Goal: Check status: Check status

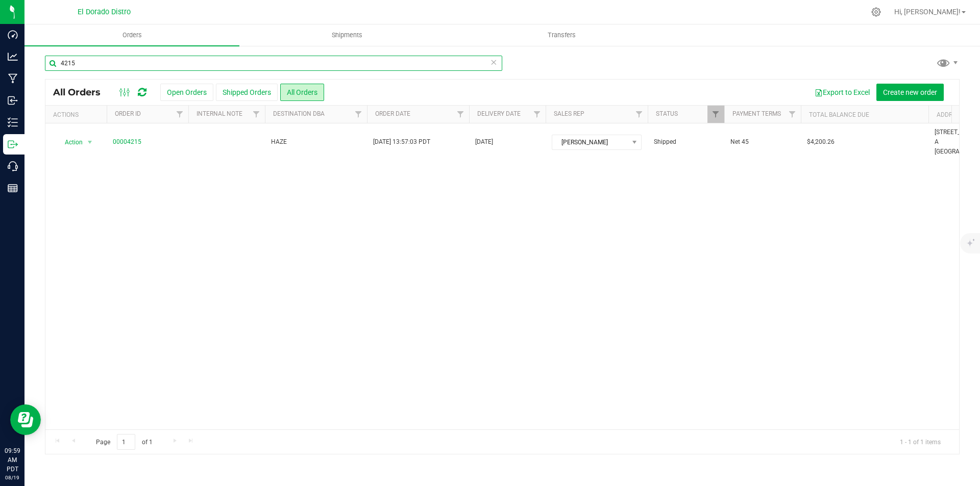
click at [114, 63] on input "4215" at bounding box center [273, 63] width 457 height 15
type input "4559"
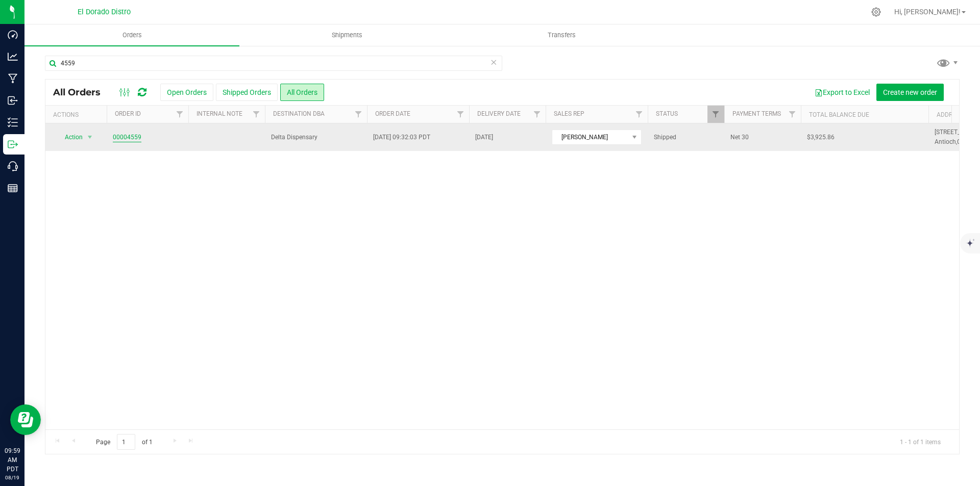
click at [127, 139] on link "00004559" at bounding box center [127, 138] width 29 height 10
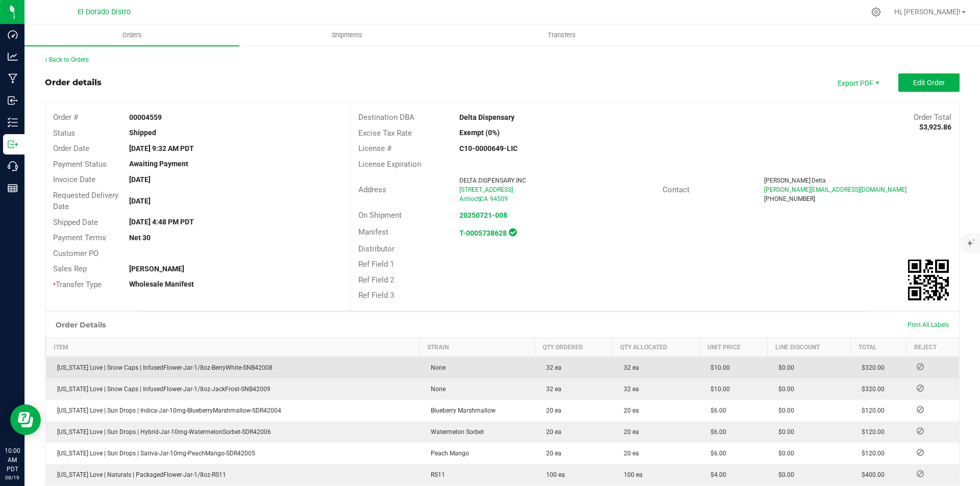
drag, startPoint x: 616, startPoint y: 144, endPoint x: 560, endPoint y: 358, distance: 221.6
click at [616, 146] on div "C10-0000649-LIC" at bounding box center [553, 148] width 203 height 11
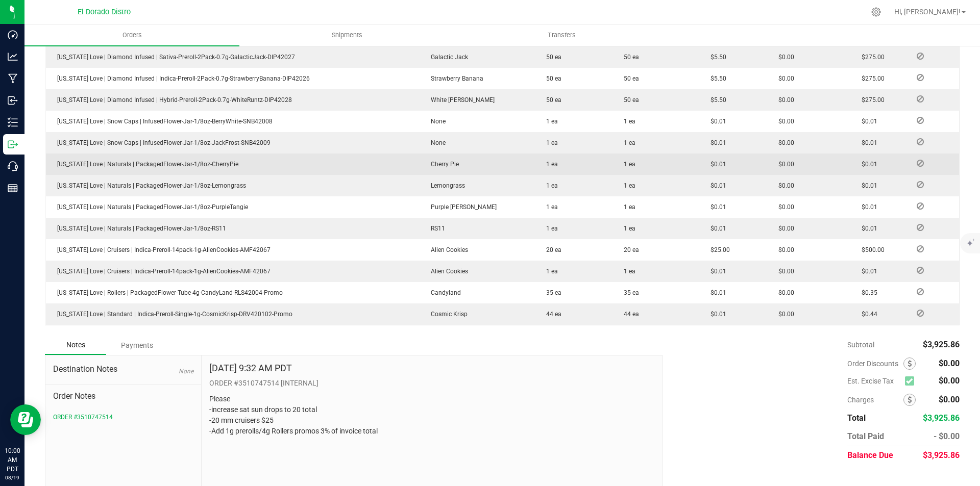
scroll to position [521, 0]
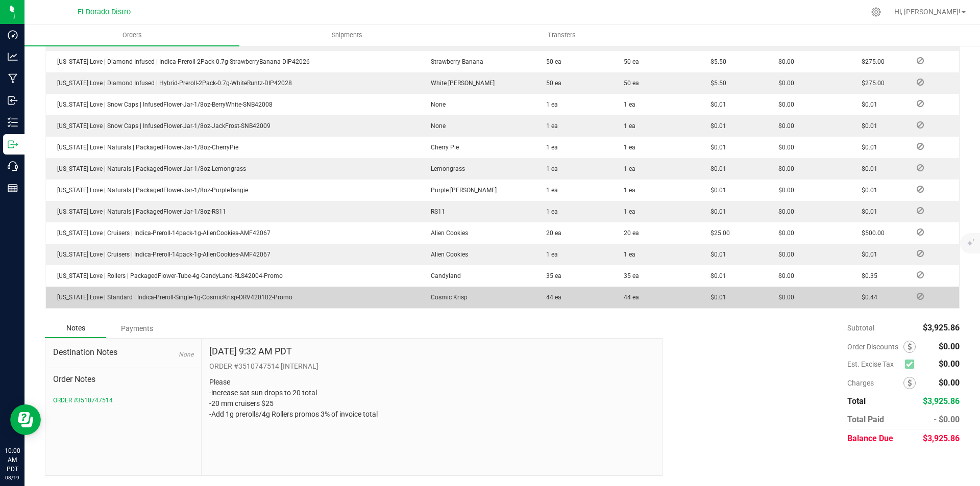
click at [148, 324] on div "Payments" at bounding box center [136, 328] width 61 height 18
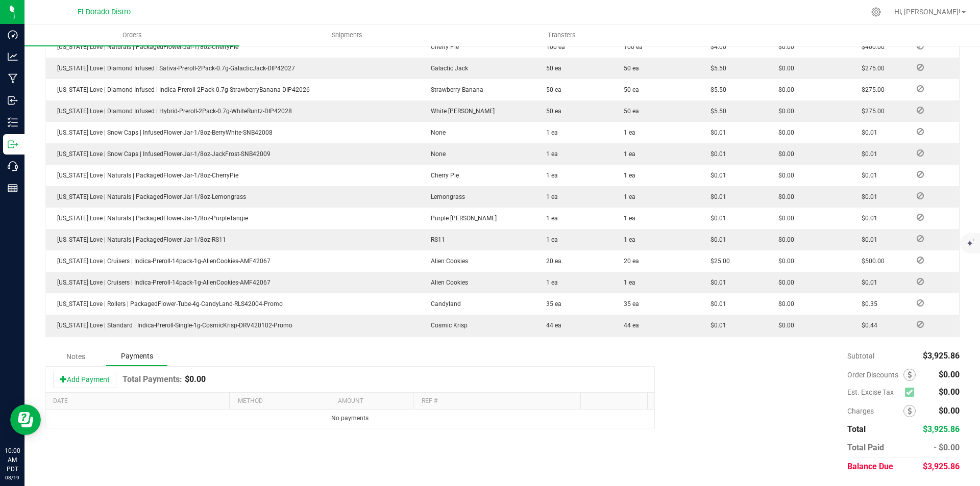
drag, startPoint x: 77, startPoint y: 385, endPoint x: 124, endPoint y: 407, distance: 52.1
click at [80, 382] on button "Add Payment" at bounding box center [84, 379] width 63 height 17
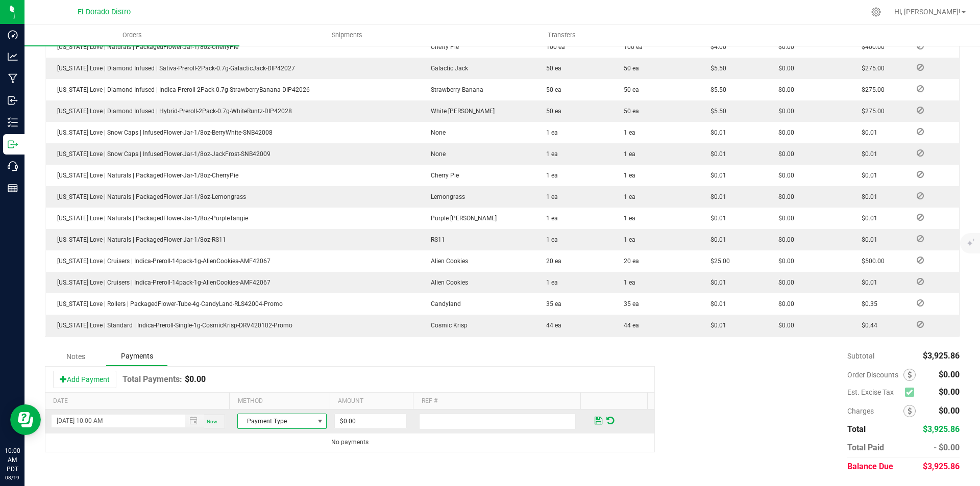
click at [273, 423] on span "Payment Type" at bounding box center [276, 421] width 76 height 14
click at [269, 348] on li "Cash" at bounding box center [277, 347] width 86 height 14
click at [370, 419] on input "0" at bounding box center [370, 421] width 71 height 14
type input "$125.78"
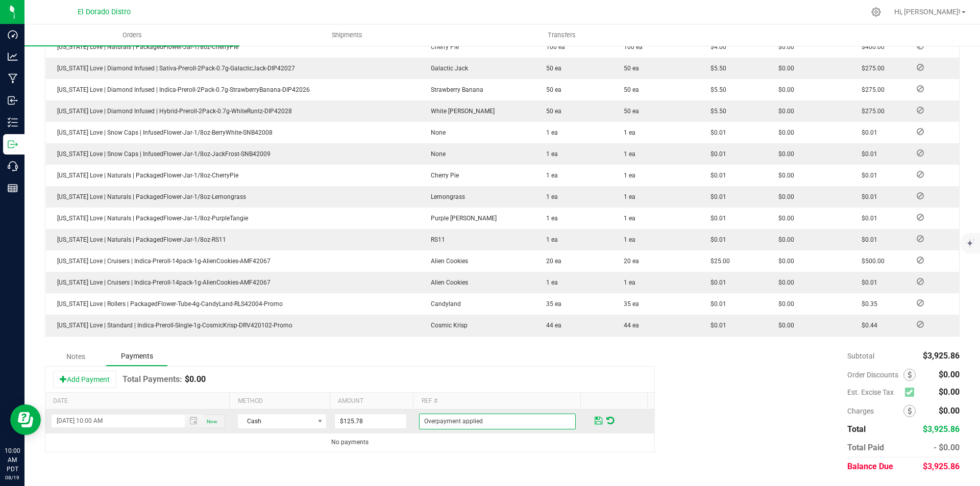
type input "Overpayment applied"
click at [592, 417] on span at bounding box center [598, 420] width 12 height 15
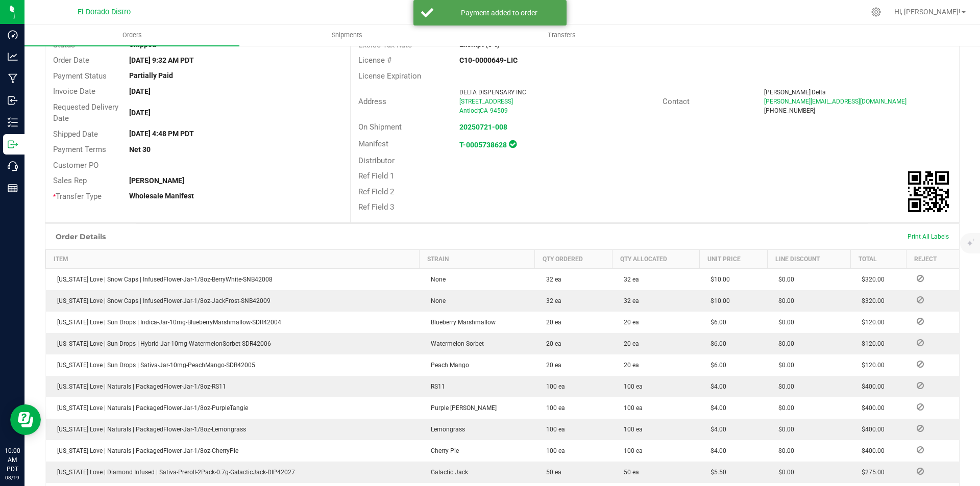
scroll to position [0, 0]
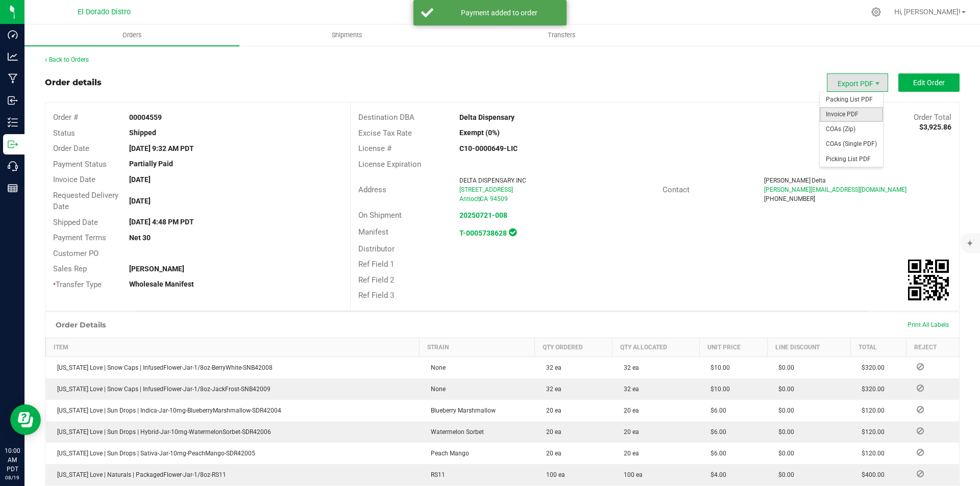
click at [843, 112] on span "Invoice PDF" at bounding box center [851, 114] width 63 height 15
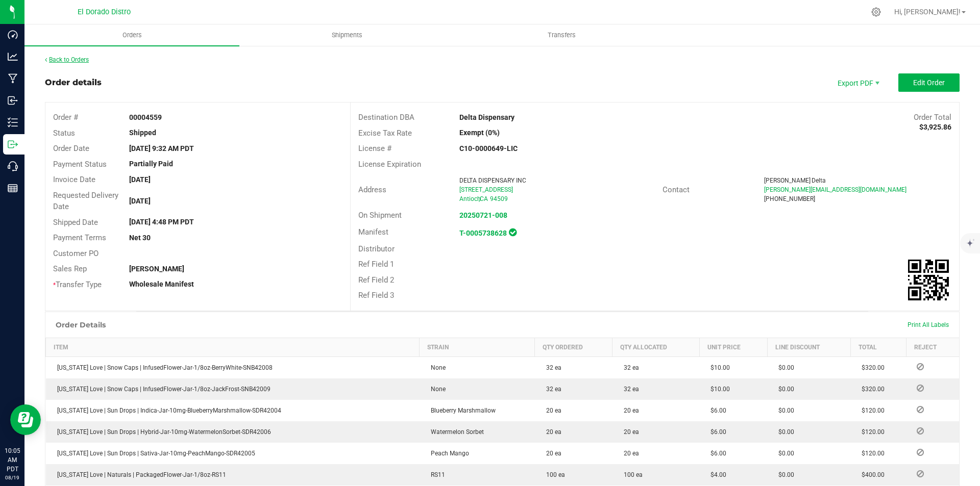
click at [69, 57] on link "Back to Orders" at bounding box center [67, 59] width 44 height 7
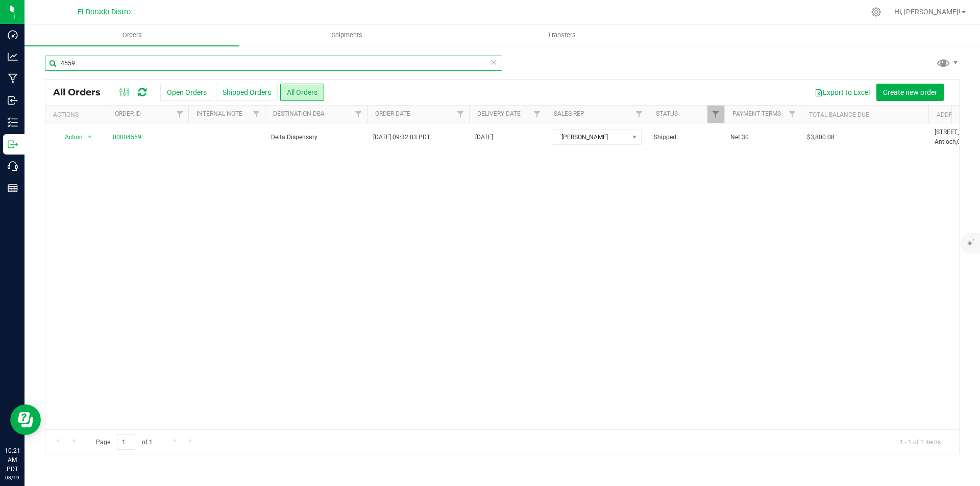
click at [158, 68] on input "4559" at bounding box center [273, 63] width 457 height 15
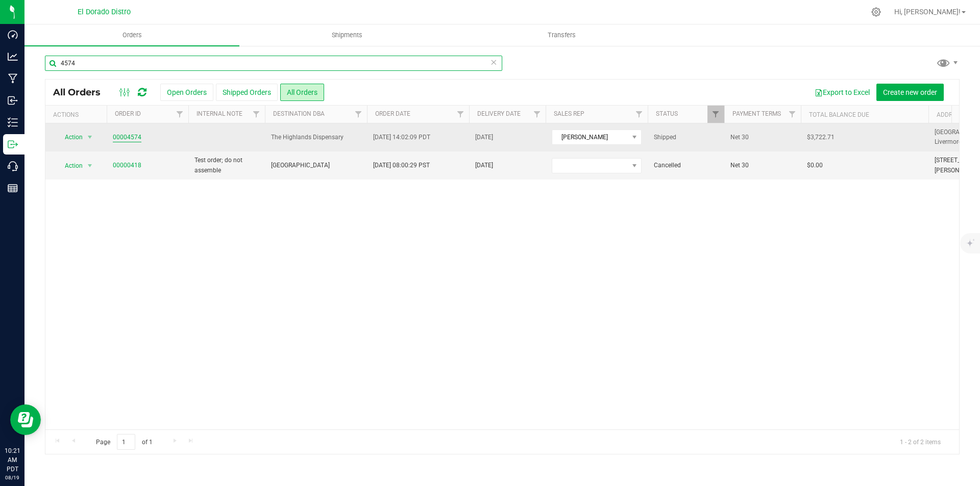
type input "4574"
click at [138, 137] on link "00004574" at bounding box center [127, 138] width 29 height 10
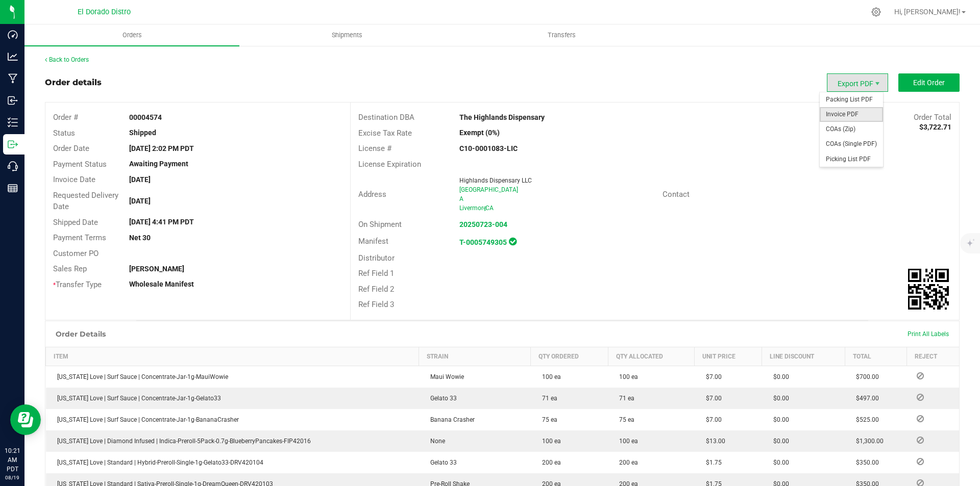
click at [836, 114] on span "Invoice PDF" at bounding box center [851, 114] width 63 height 15
click at [69, 58] on link "Back to Orders" at bounding box center [67, 59] width 44 height 7
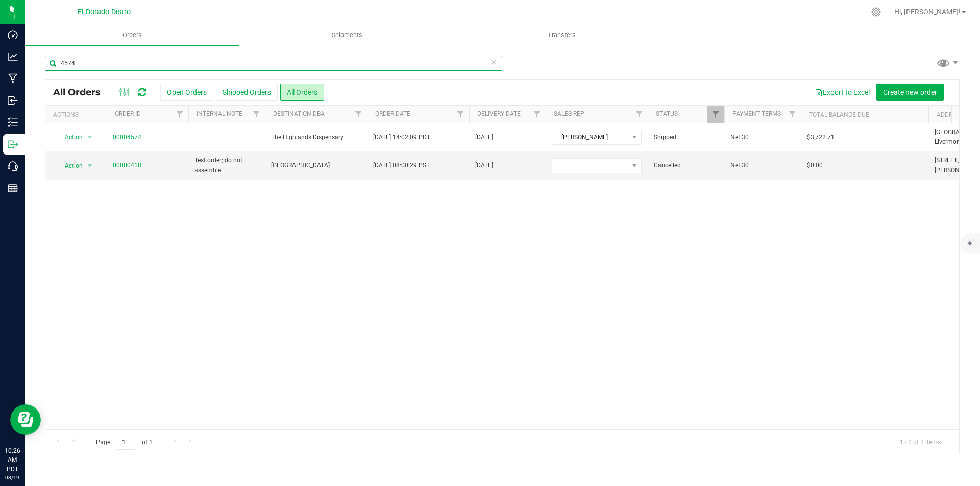
click at [111, 62] on input "4574" at bounding box center [273, 63] width 457 height 15
type input "4522"
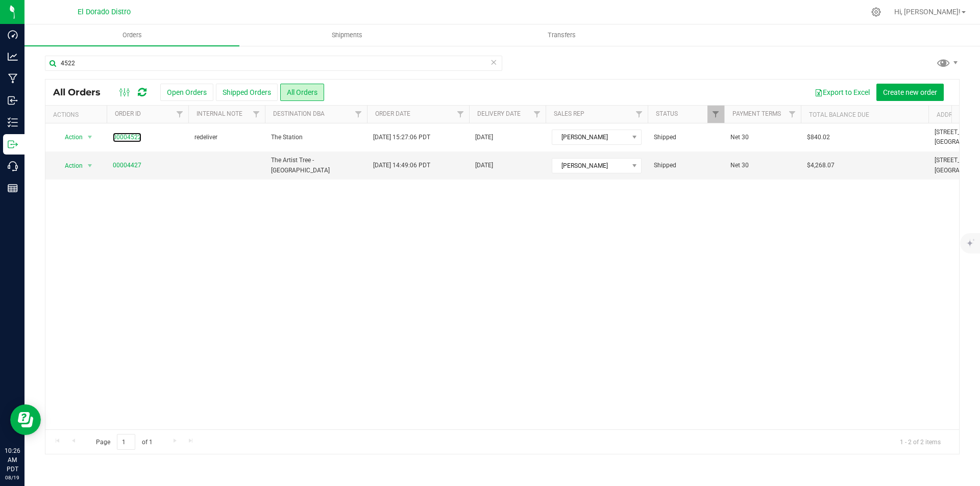
click at [131, 139] on link "00004522" at bounding box center [127, 138] width 29 height 10
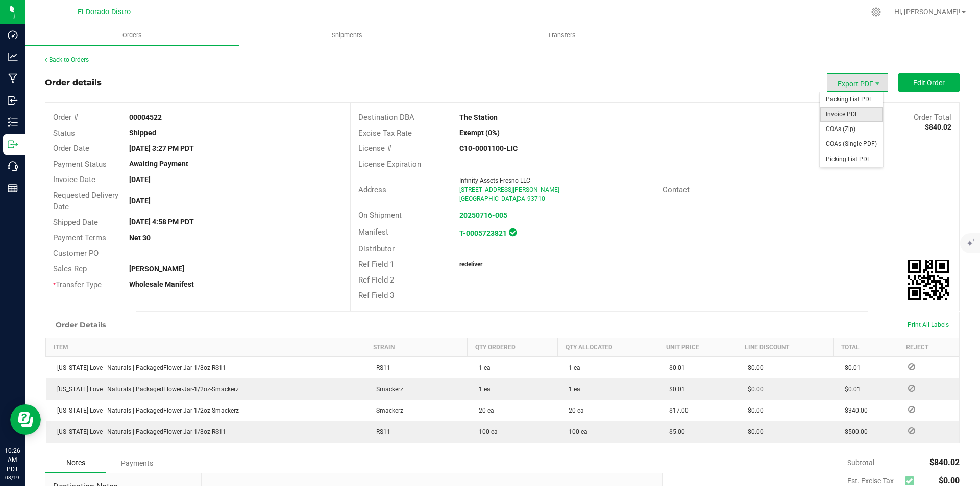
click at [858, 112] on span "Invoice PDF" at bounding box center [851, 114] width 63 height 15
click at [89, 60] on link "Back to Orders" at bounding box center [67, 59] width 44 height 7
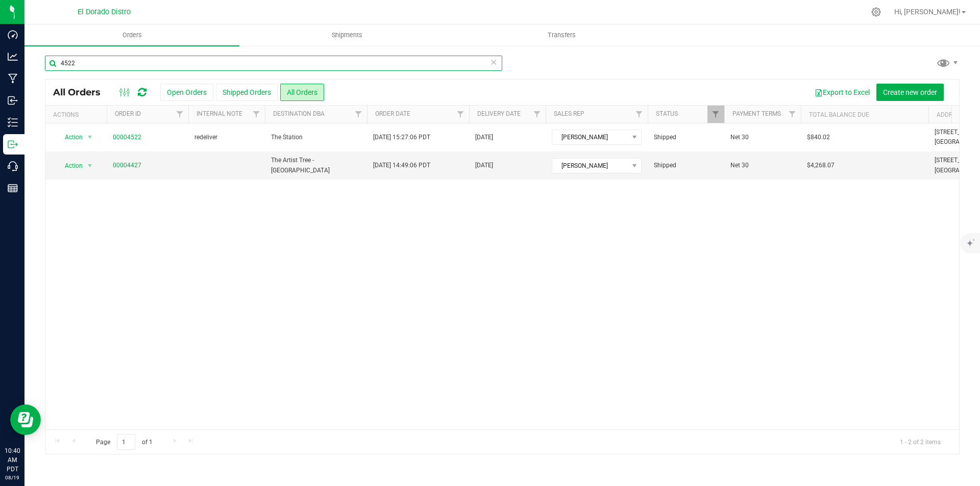
click at [106, 60] on input "4522" at bounding box center [273, 63] width 457 height 15
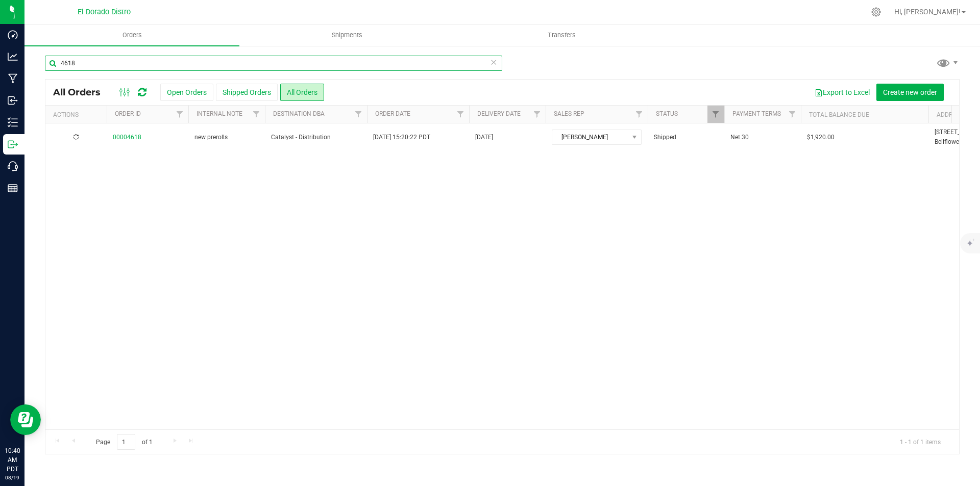
type input "4618"
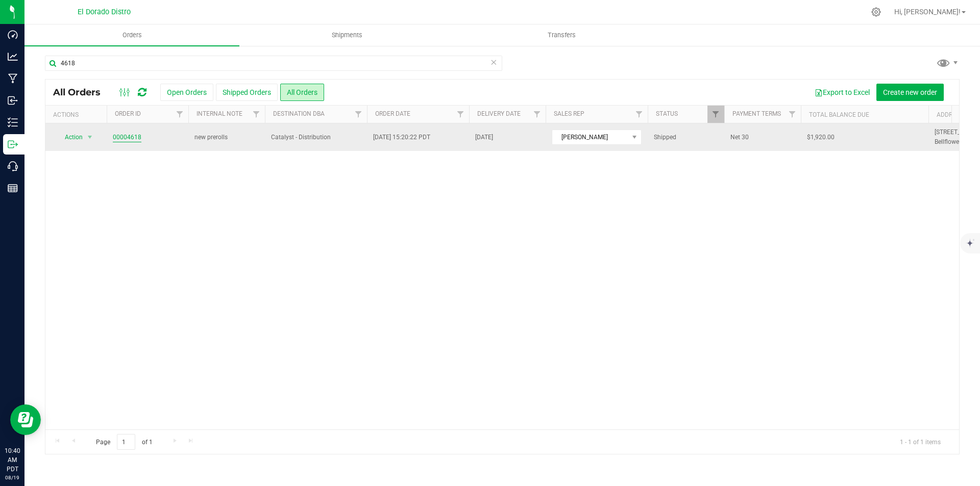
click at [132, 140] on link "00004618" at bounding box center [127, 138] width 29 height 10
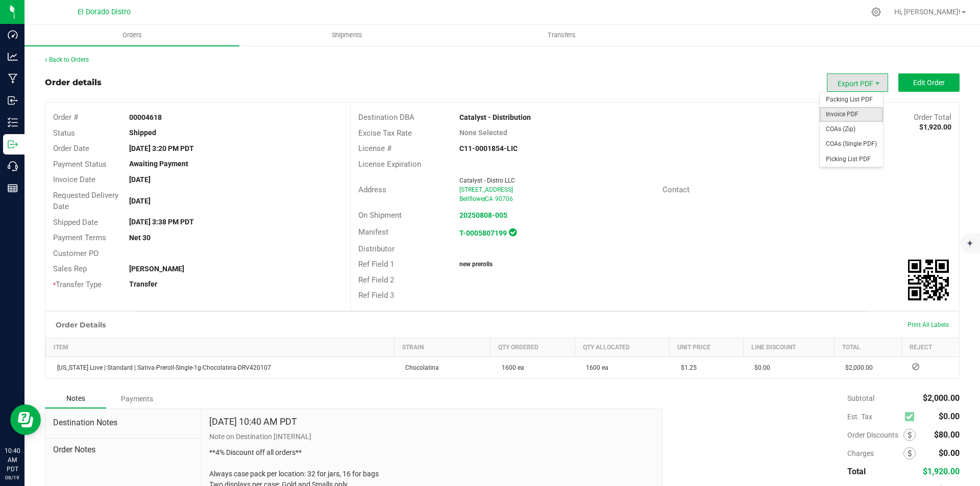
click at [856, 115] on span "Invoice PDF" at bounding box center [851, 114] width 63 height 15
click at [77, 58] on link "Back to Orders" at bounding box center [67, 59] width 44 height 7
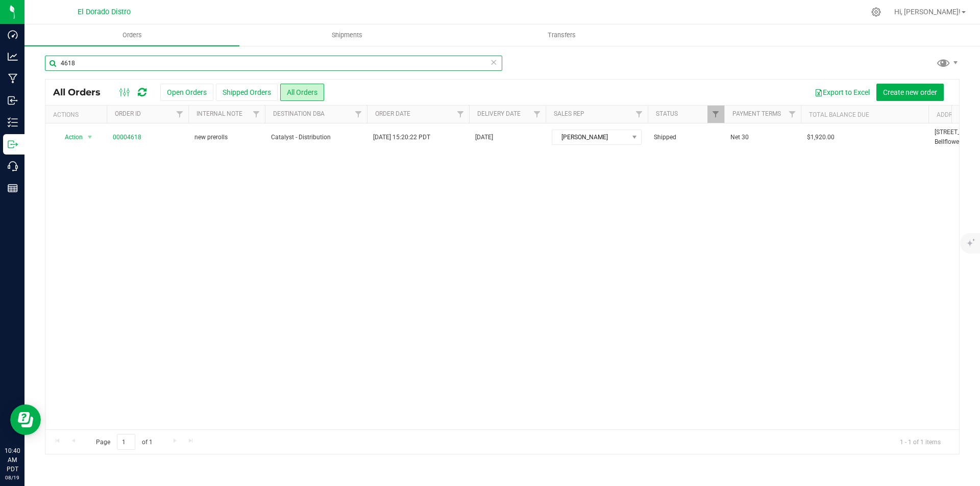
click at [100, 57] on input "4618" at bounding box center [273, 63] width 457 height 15
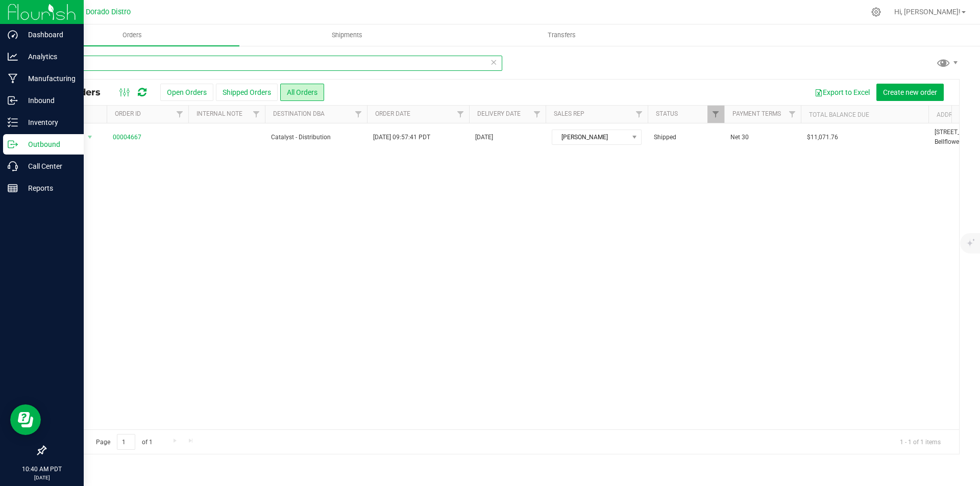
type input "4667"
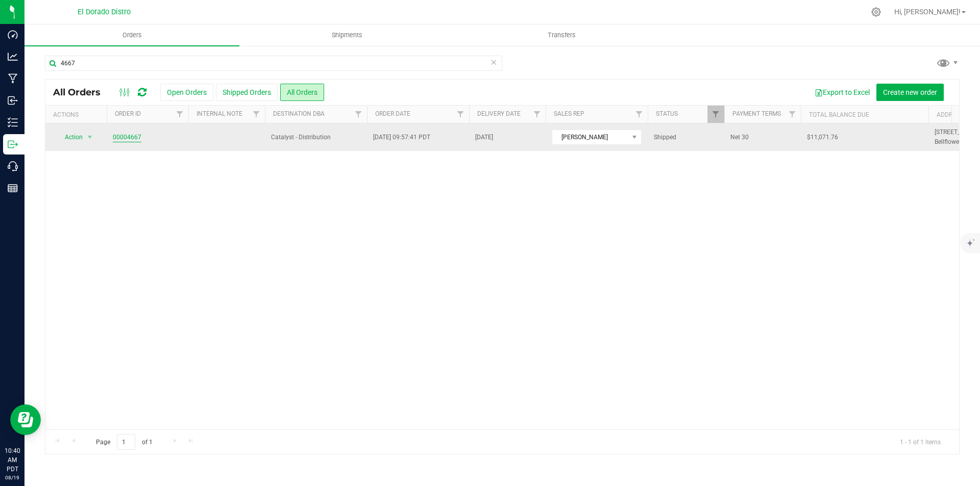
click at [135, 142] on link "00004667" at bounding box center [127, 138] width 29 height 10
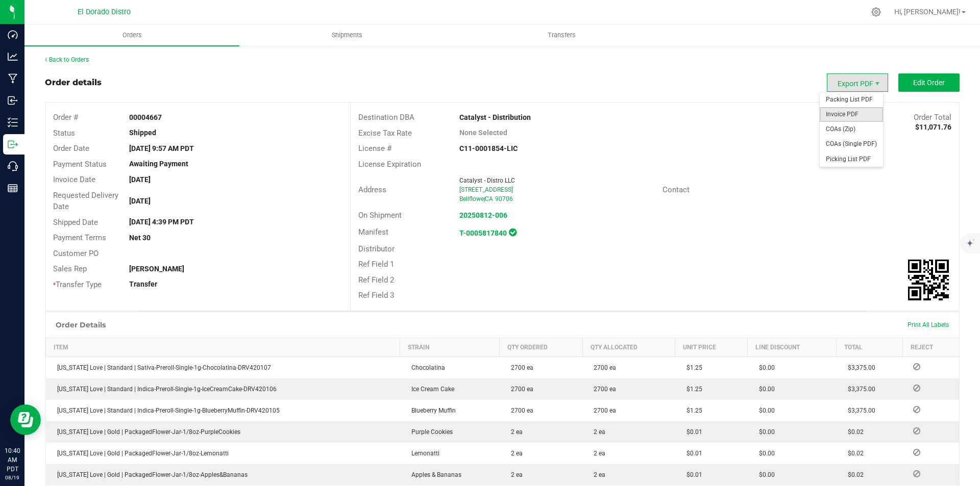
click at [842, 111] on span "Invoice PDF" at bounding box center [851, 114] width 63 height 15
click at [77, 57] on link "Back to Orders" at bounding box center [67, 59] width 44 height 7
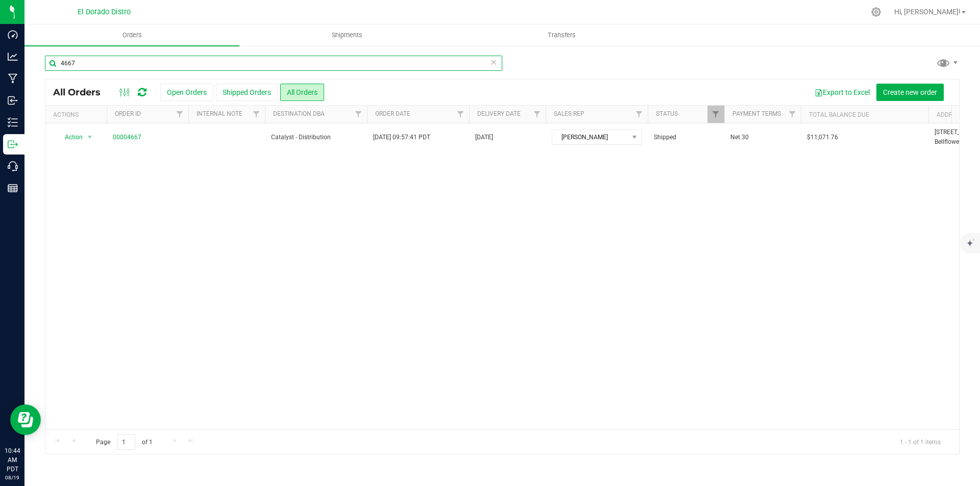
click at [158, 56] on input "4667" at bounding box center [273, 63] width 457 height 15
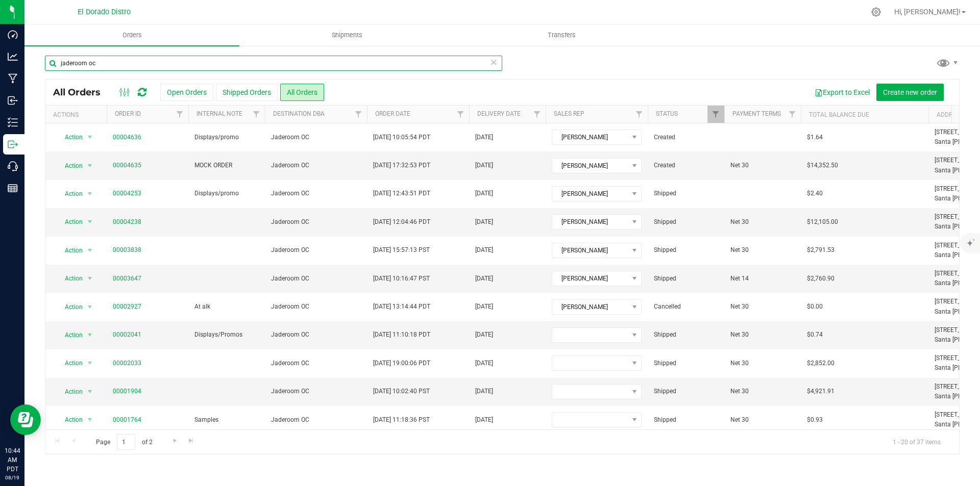
click at [126, 62] on input "jaderoom oc" at bounding box center [273, 63] width 457 height 15
click at [187, 57] on input "jaderoom torrance" at bounding box center [273, 63] width 457 height 15
drag, startPoint x: 148, startPoint y: 62, endPoint x: 94, endPoint y: 83, distance: 57.3
click at [21, 69] on div "Dashboard Analytics Manufacturing Inbound Inventory Outbound Call Center Report…" at bounding box center [490, 243] width 980 height 486
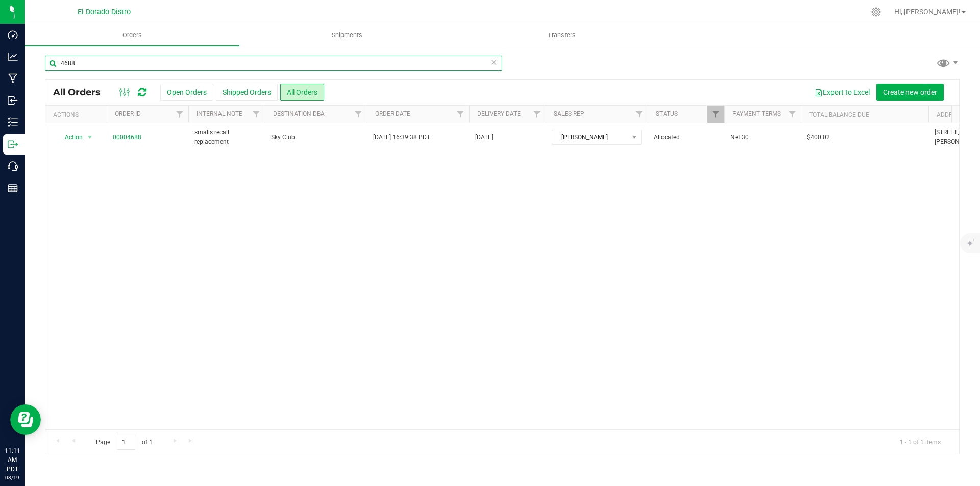
click at [98, 67] on input "4688" at bounding box center [273, 63] width 457 height 15
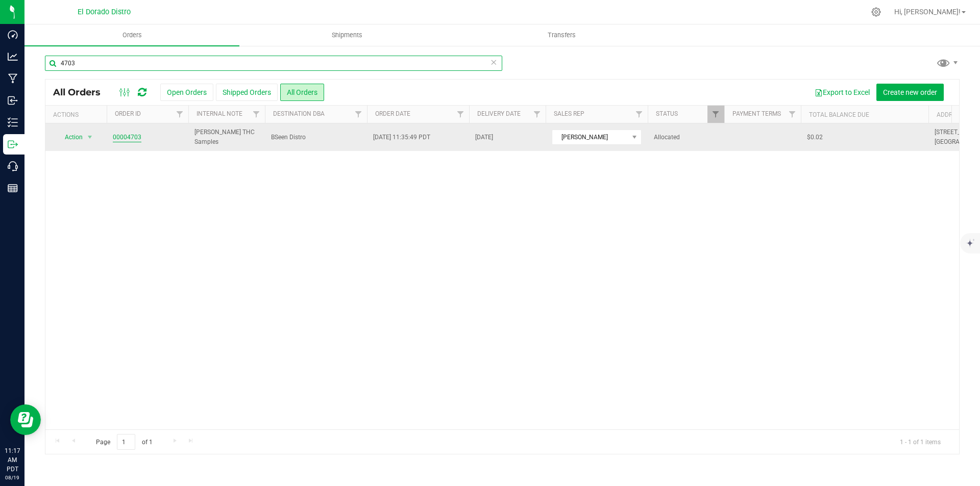
type input "4703"
click at [130, 140] on link "00004703" at bounding box center [127, 138] width 29 height 10
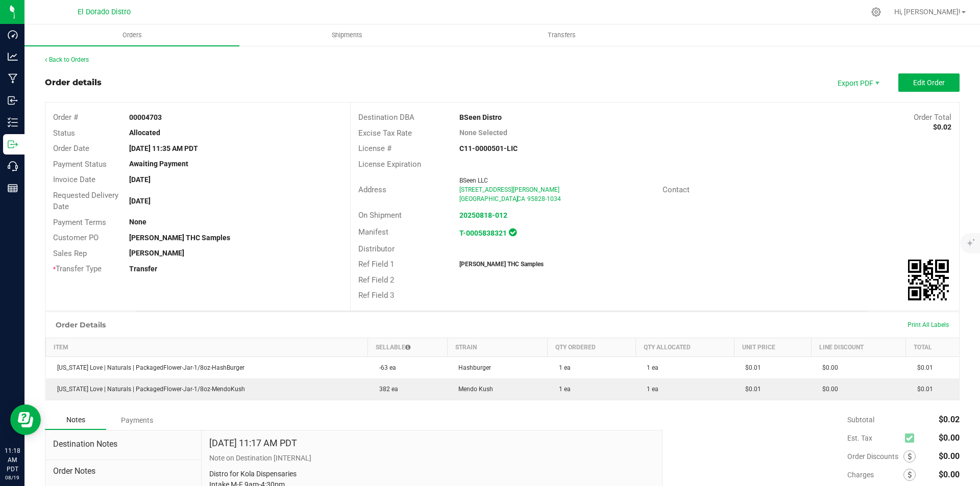
click at [728, 192] on div "Contact" at bounding box center [706, 190] width 102 height 12
click at [763, 119] on div "Order Total $0.02" at bounding box center [832, 118] width 254 height 12
click at [70, 56] on div "Back to Orders" at bounding box center [502, 59] width 914 height 9
click at [70, 59] on link "Back to Orders" at bounding box center [67, 59] width 44 height 7
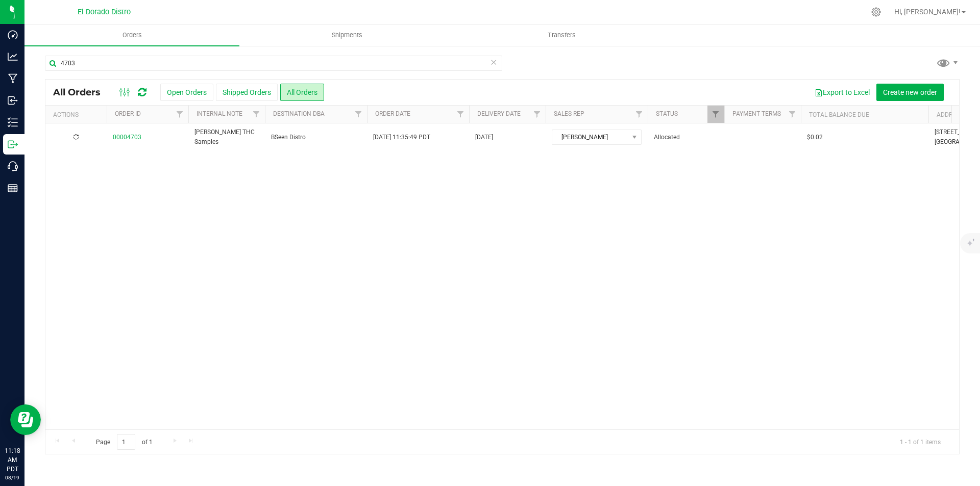
drag, startPoint x: 805, startPoint y: 63, endPoint x: 550, endPoint y: 75, distance: 255.9
click at [806, 63] on div "4703" at bounding box center [502, 67] width 914 height 23
click at [148, 67] on input "4703" at bounding box center [273, 63] width 457 height 15
type input "4697"
click at [126, 139] on link "00004697" at bounding box center [127, 138] width 29 height 10
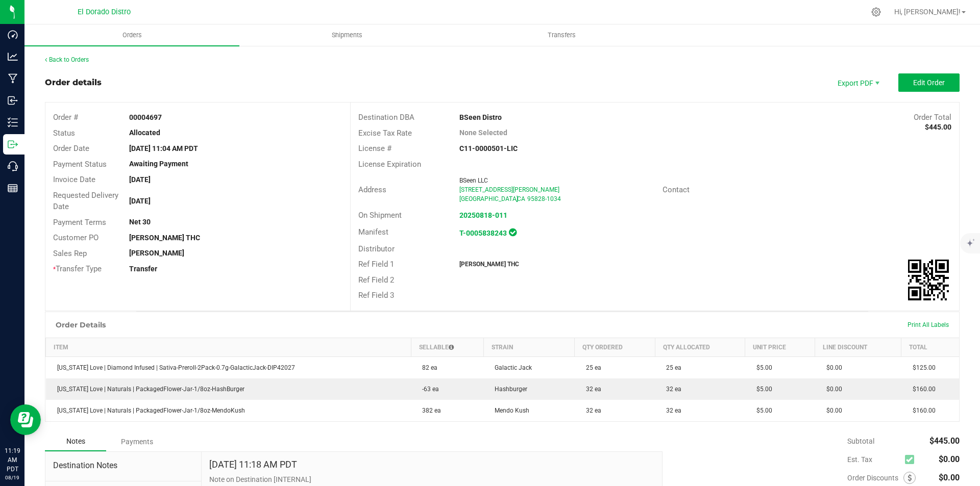
click at [796, 228] on div "Manifest T-0005838243" at bounding box center [655, 233] width 608 height 18
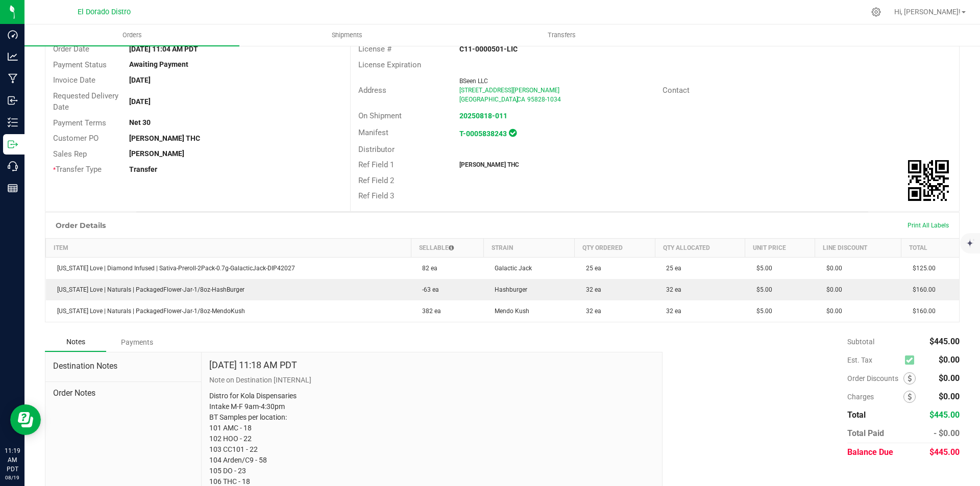
scroll to position [119, 0]
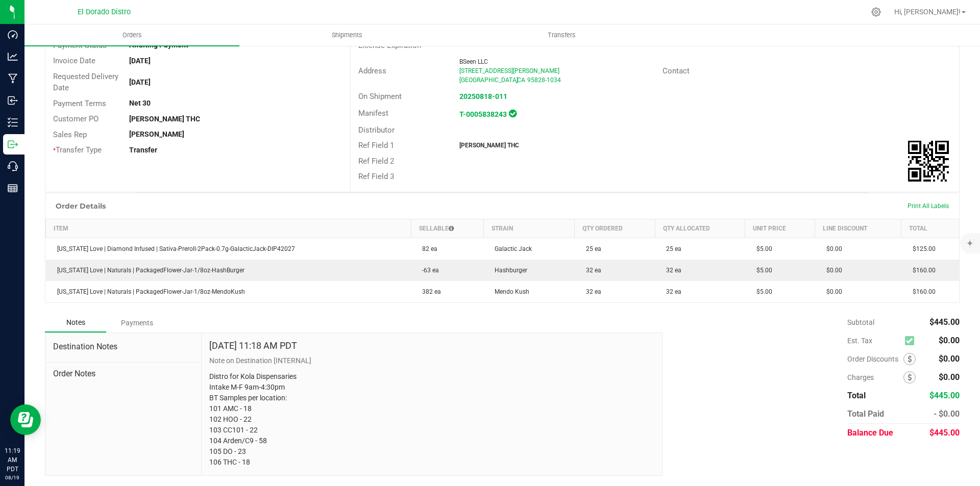
click at [700, 156] on div "Ref Field 2" at bounding box center [655, 162] width 608 height 16
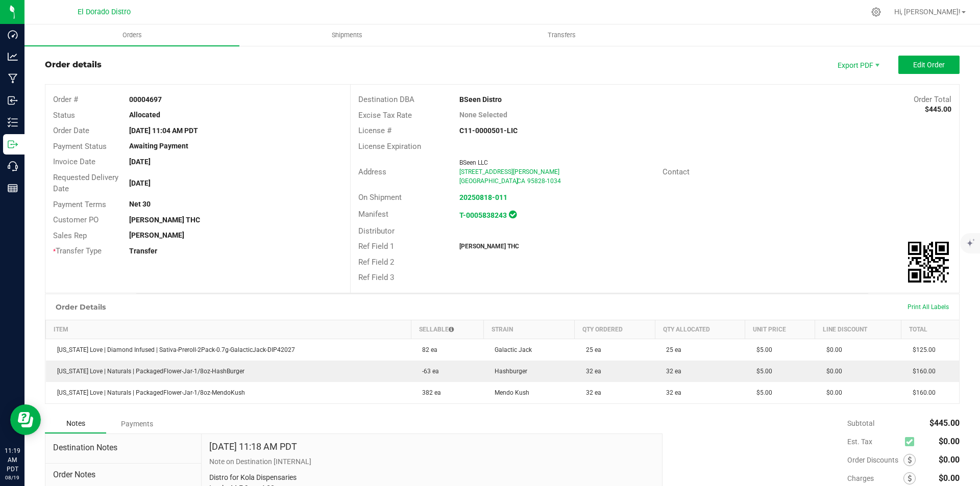
scroll to position [0, 0]
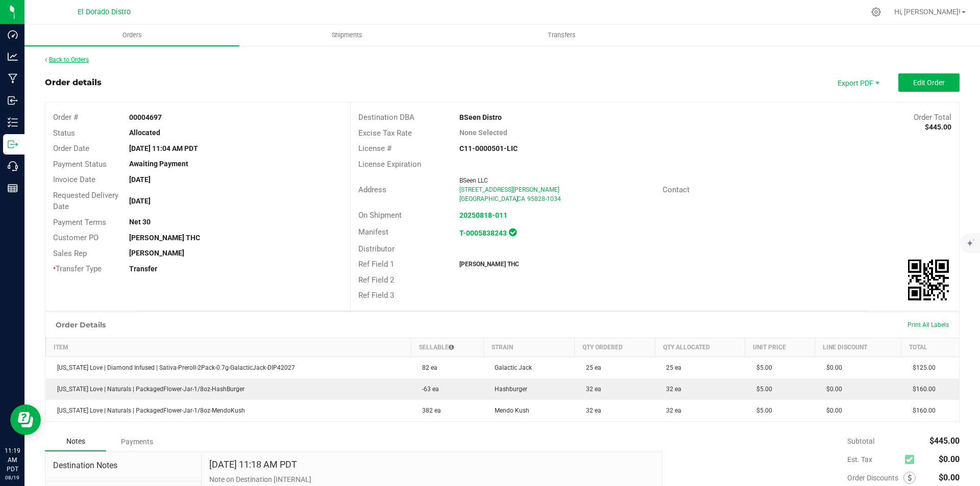
click at [56, 56] on link "Back to Orders" at bounding box center [67, 59] width 44 height 7
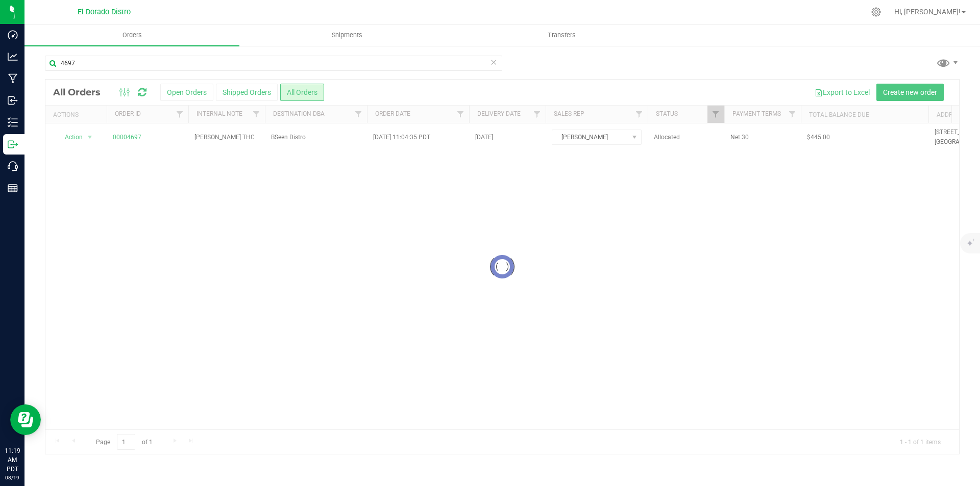
click at [829, 53] on div "4697 Loading... All Orders Open Orders Shipped Orders All Orders Export to Exce…" at bounding box center [501, 255] width 955 height 420
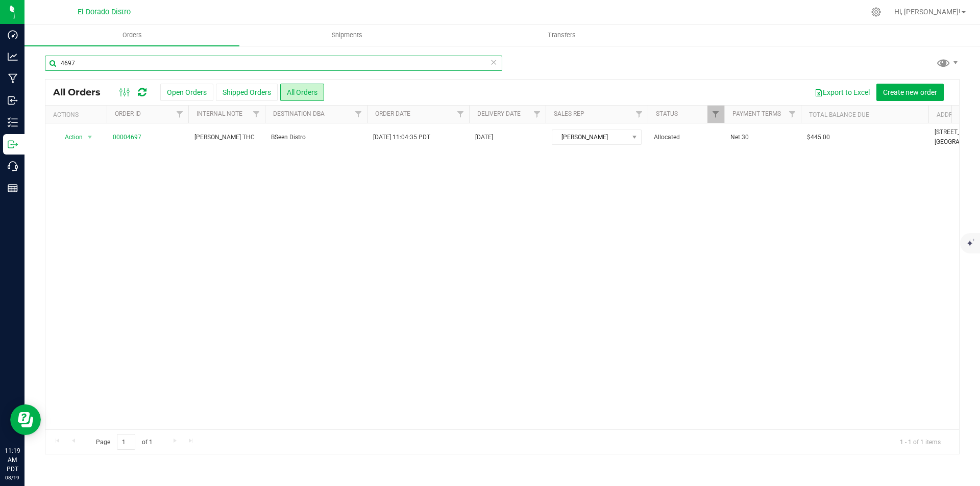
click at [221, 67] on input "4697" at bounding box center [273, 63] width 457 height 15
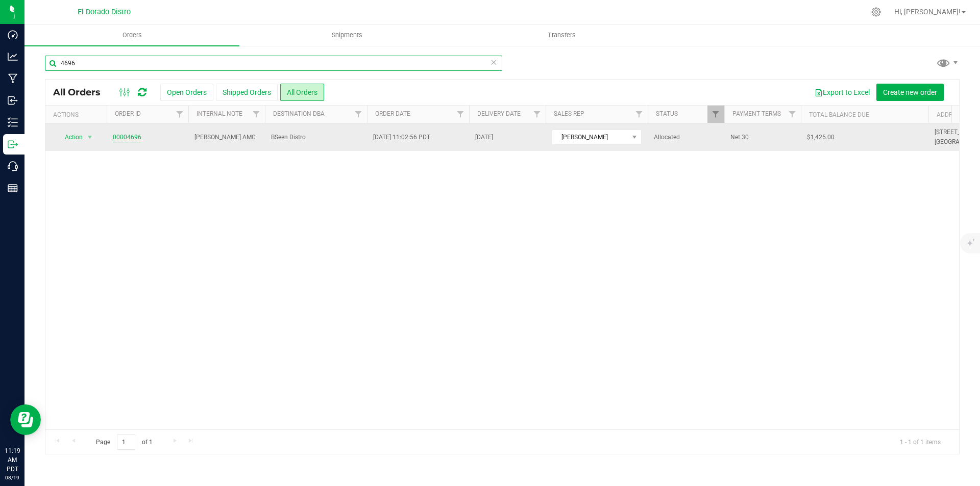
type input "4696"
click at [132, 138] on link "00004696" at bounding box center [127, 138] width 29 height 10
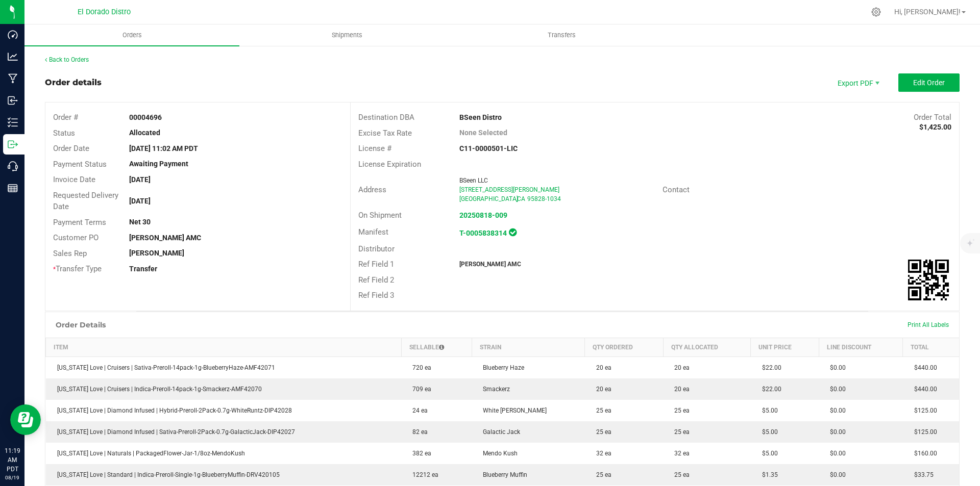
click at [674, 224] on div "Destination DBA BSeen Distro Order Total $1,425.00 Excise Tax Rate None Selecte…" at bounding box center [654, 207] width 609 height 208
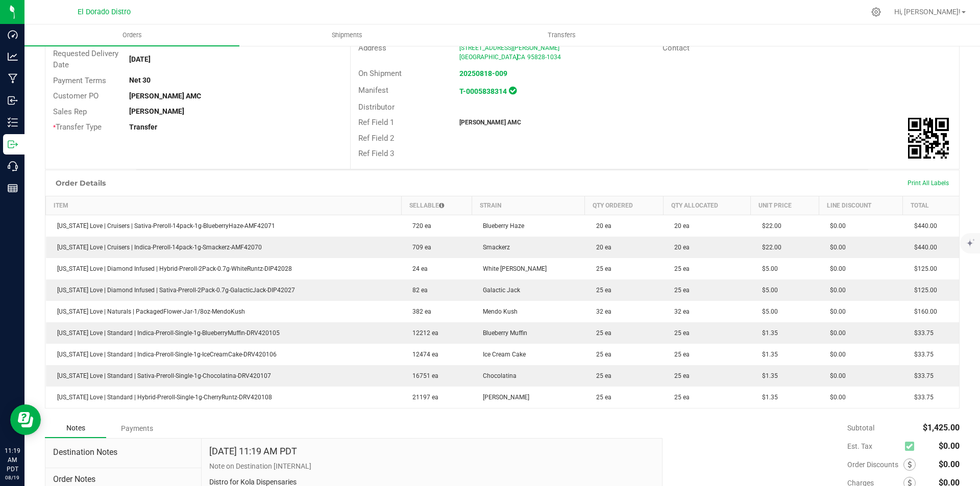
scroll to position [204, 0]
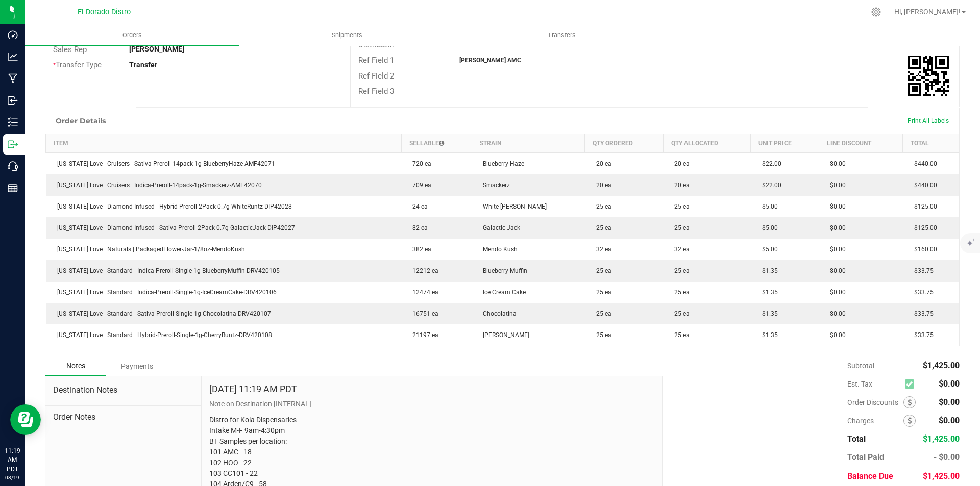
click at [730, 104] on div "Destination DBA BSeen Distro Order Total $1,425.00 Excise Tax Rate None Selecte…" at bounding box center [654, 2] width 609 height 208
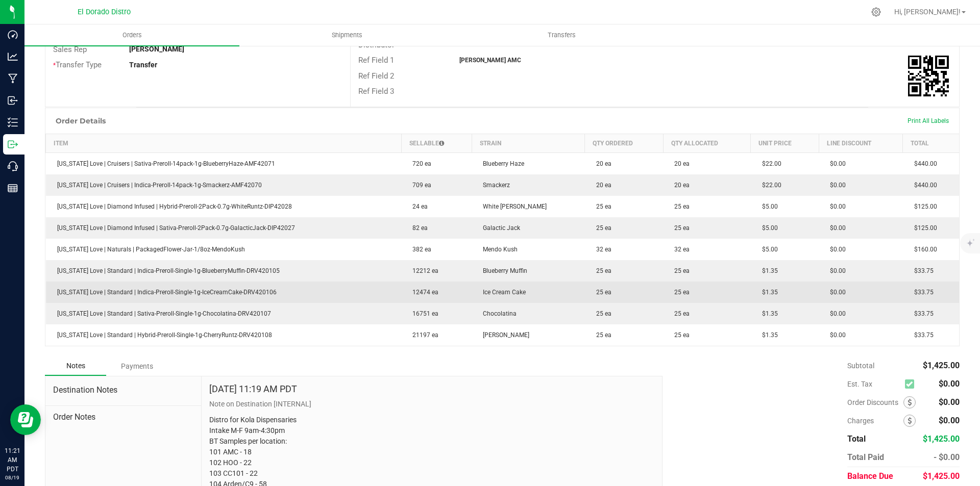
click at [716, 292] on td "25 ea" at bounding box center [706, 292] width 87 height 21
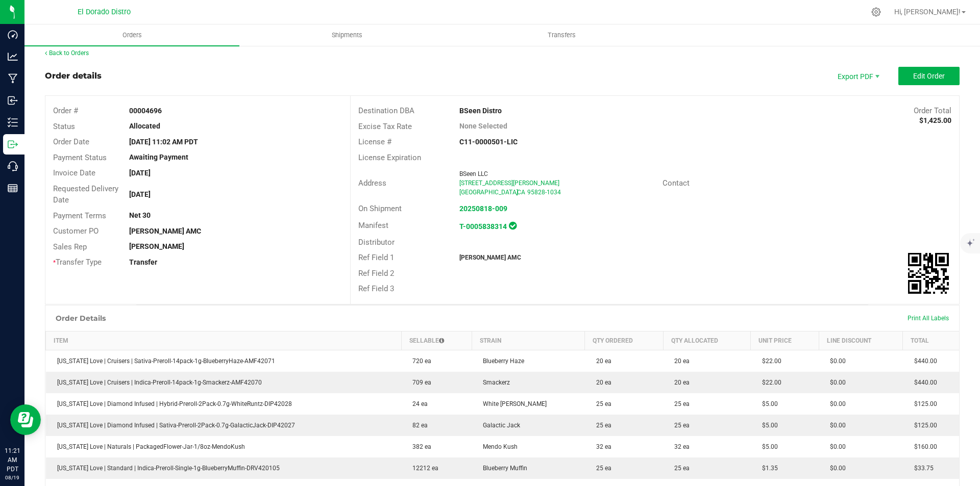
scroll to position [0, 0]
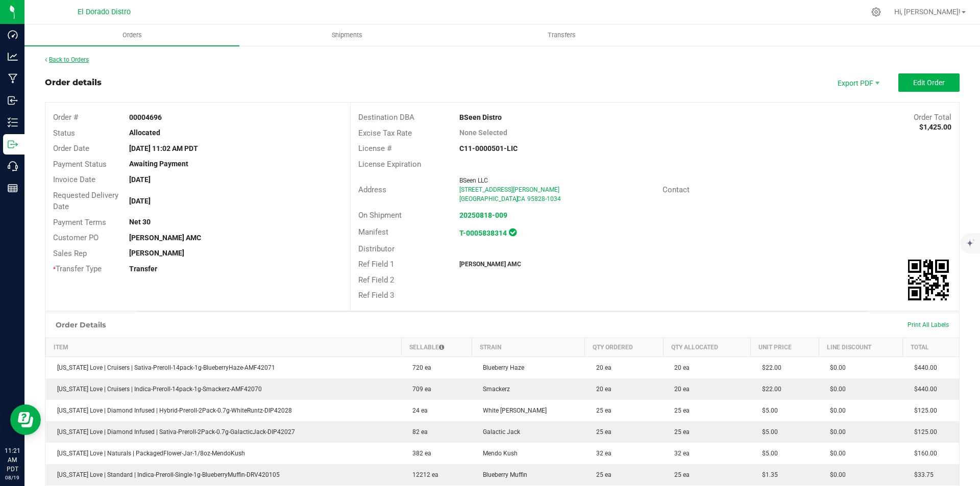
click at [67, 62] on link "Back to Orders" at bounding box center [67, 59] width 44 height 7
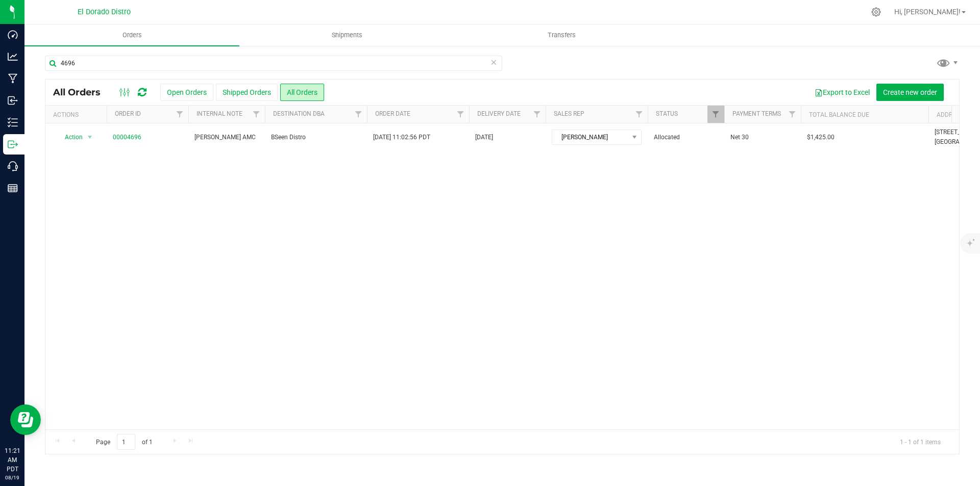
click at [836, 46] on ul "Orders Shipments Transfers" at bounding box center [514, 35] width 980 height 22
click at [152, 61] on input "4696" at bounding box center [273, 63] width 457 height 15
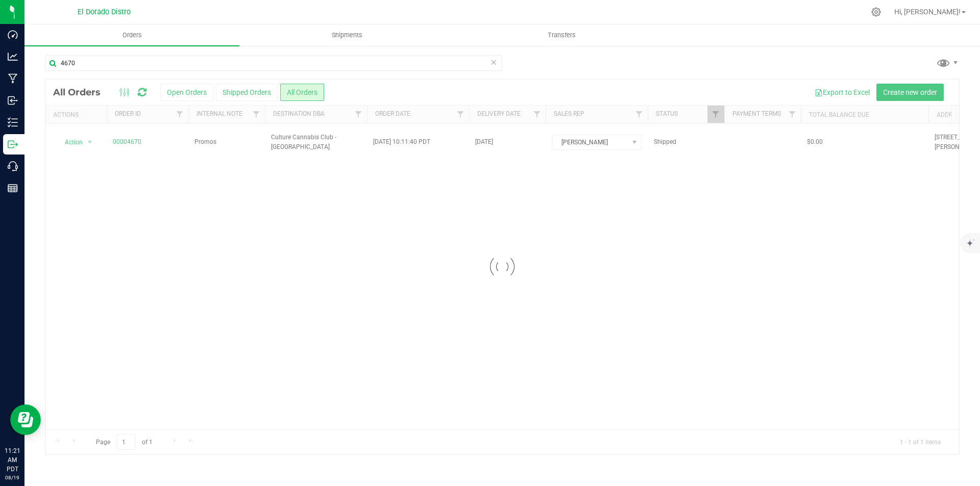
drag, startPoint x: 816, startPoint y: 61, endPoint x: 808, endPoint y: 63, distance: 8.9
click at [812, 62] on div "4670" at bounding box center [502, 67] width 914 height 23
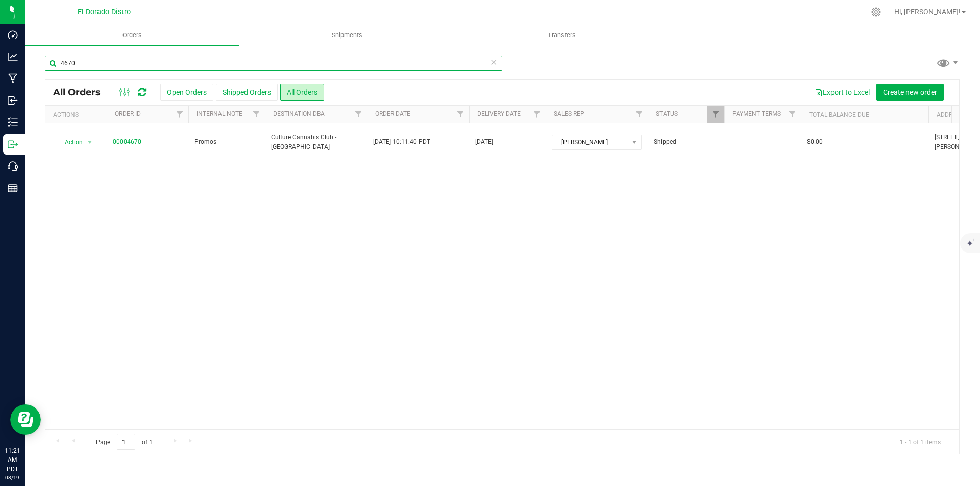
click at [116, 60] on input "4670" at bounding box center [273, 63] width 457 height 15
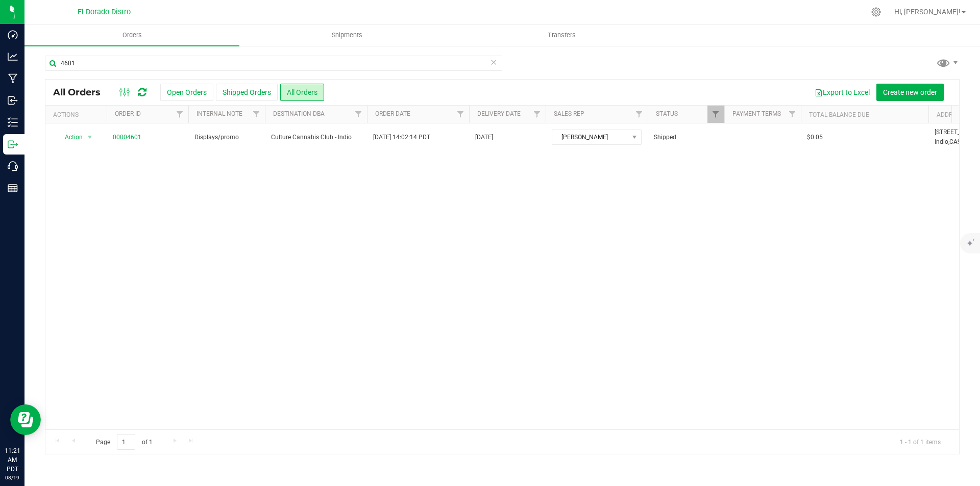
drag, startPoint x: 809, startPoint y: 73, endPoint x: 512, endPoint y: 76, distance: 296.5
click at [809, 72] on div "4601" at bounding box center [502, 67] width 914 height 23
click at [176, 52] on div "4601 All Orders Open Orders Shipped Orders All Orders Export to Excel Create ne…" at bounding box center [501, 255] width 955 height 420
click at [232, 69] on input "4601" at bounding box center [273, 63] width 457 height 15
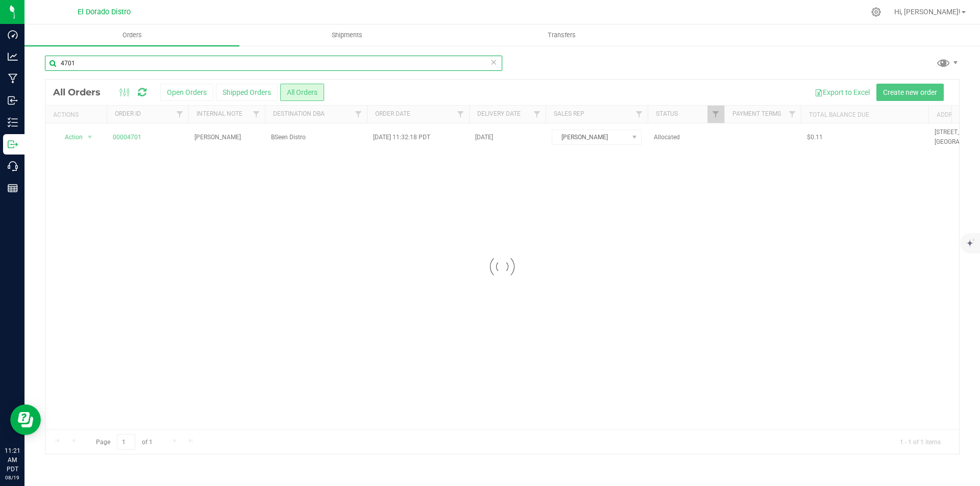
type input "4701"
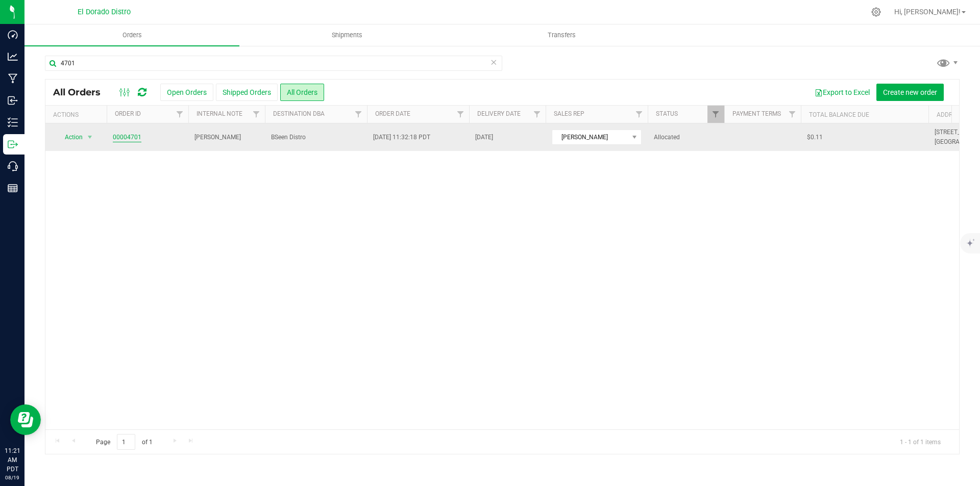
click at [127, 133] on link "00004701" at bounding box center [127, 138] width 29 height 10
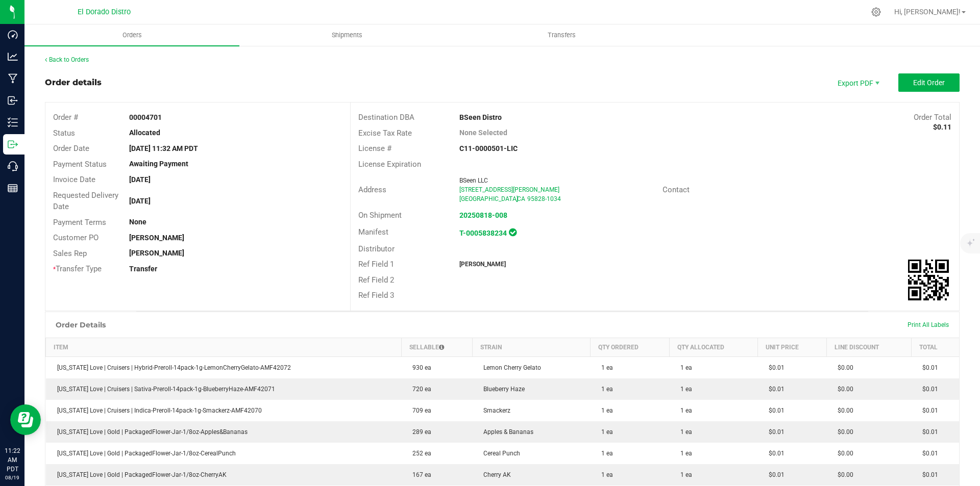
click at [848, 275] on div "Ref Field 2" at bounding box center [655, 281] width 608 height 16
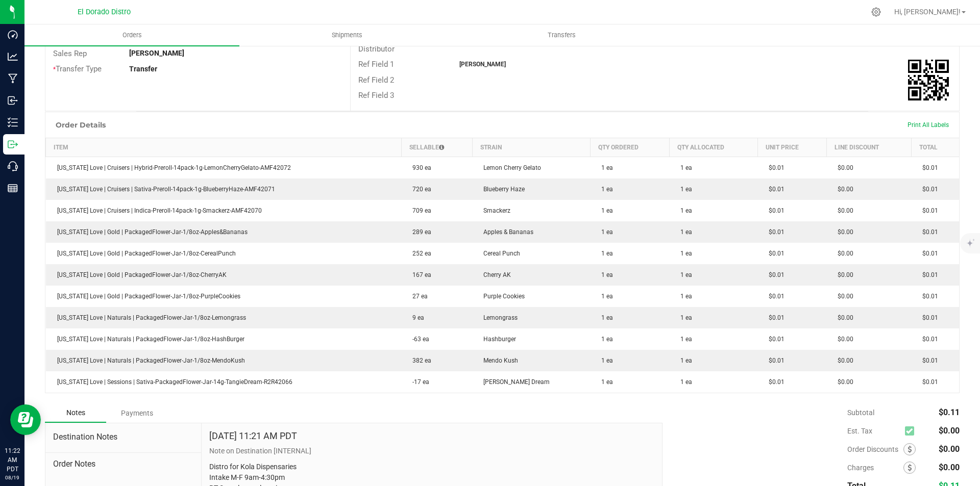
scroll to position [204, 0]
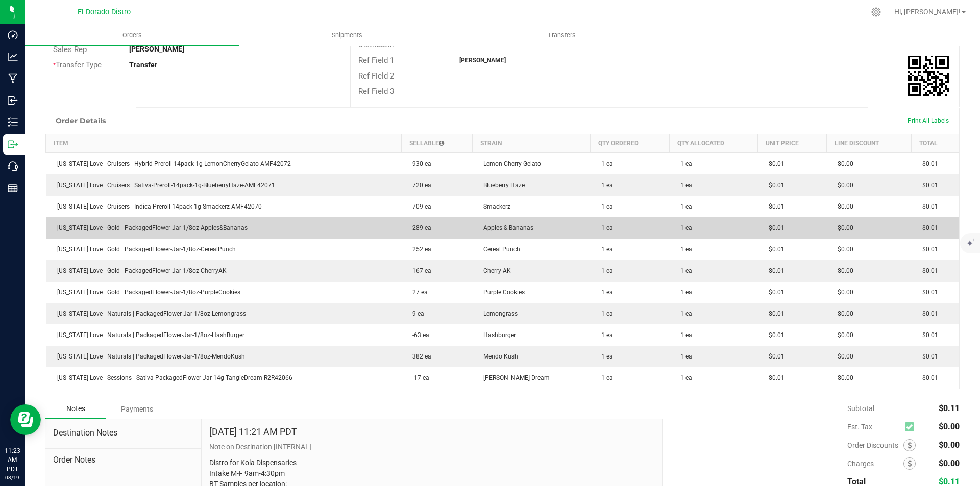
drag, startPoint x: 585, startPoint y: 221, endPoint x: 590, endPoint y: 218, distance: 6.2
click at [590, 220] on td "1 ea" at bounding box center [629, 227] width 79 height 21
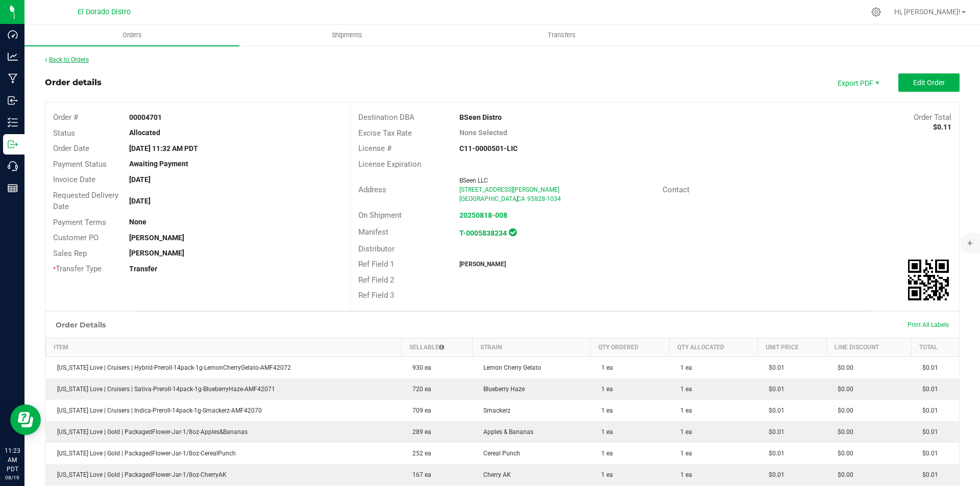
click at [67, 62] on link "Back to Orders" at bounding box center [67, 59] width 44 height 7
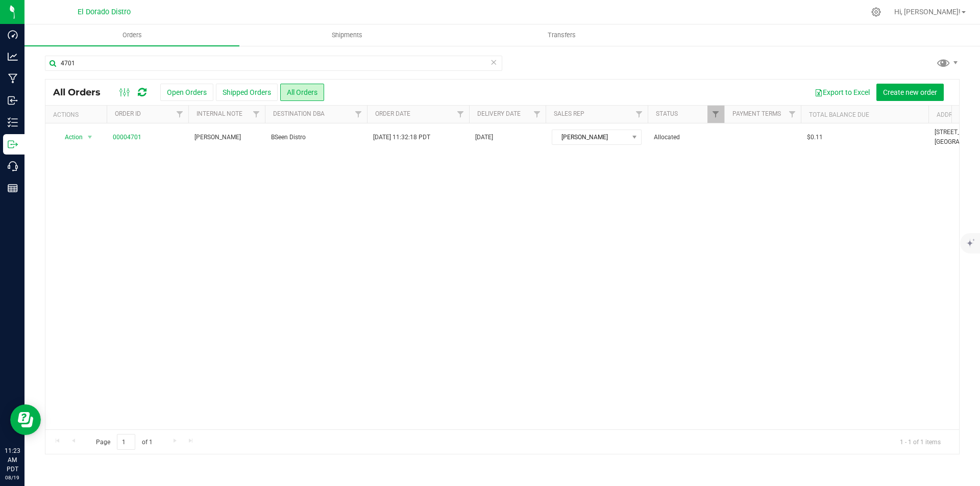
drag, startPoint x: 786, startPoint y: 61, endPoint x: 366, endPoint y: 93, distance: 421.7
click at [786, 61] on div "4701" at bounding box center [502, 67] width 914 height 23
click at [175, 56] on input "4701" at bounding box center [273, 63] width 457 height 15
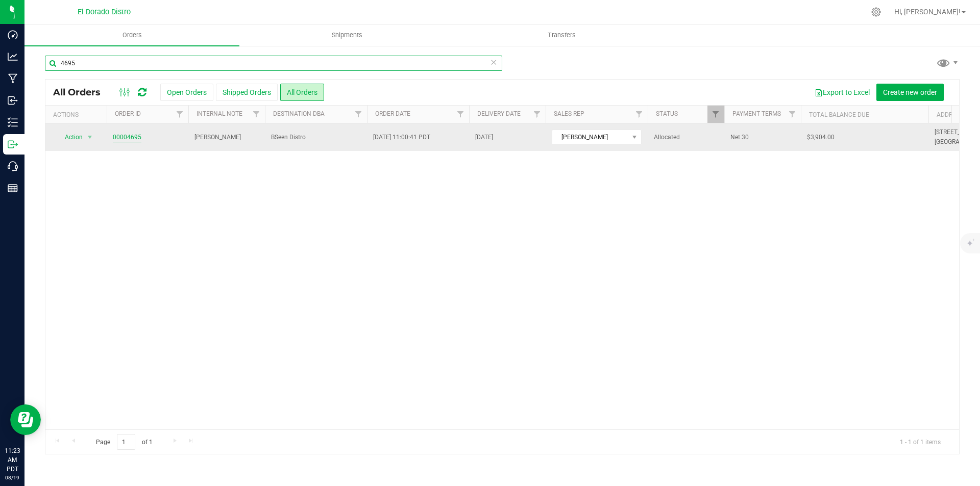
type input "4695"
click at [128, 138] on link "00004695" at bounding box center [127, 138] width 29 height 10
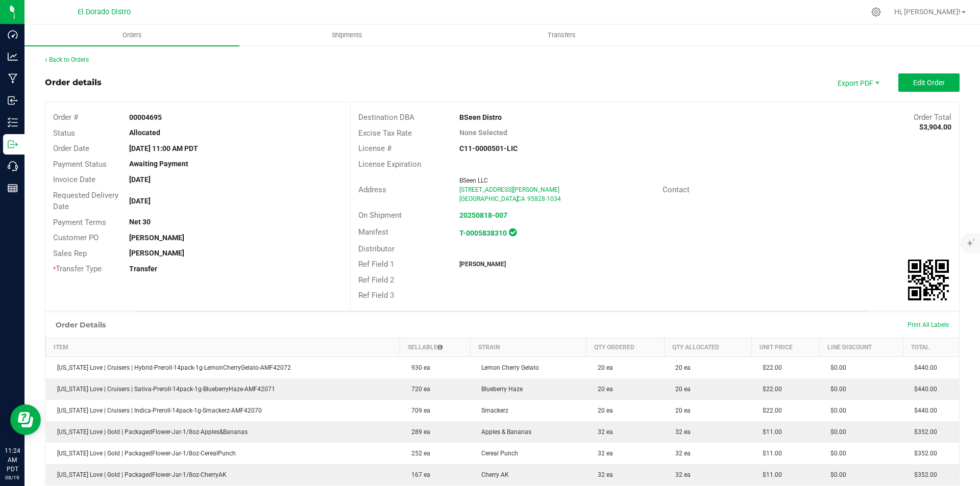
click at [767, 261] on div "Ref Field 1 [PERSON_NAME]" at bounding box center [655, 265] width 608 height 16
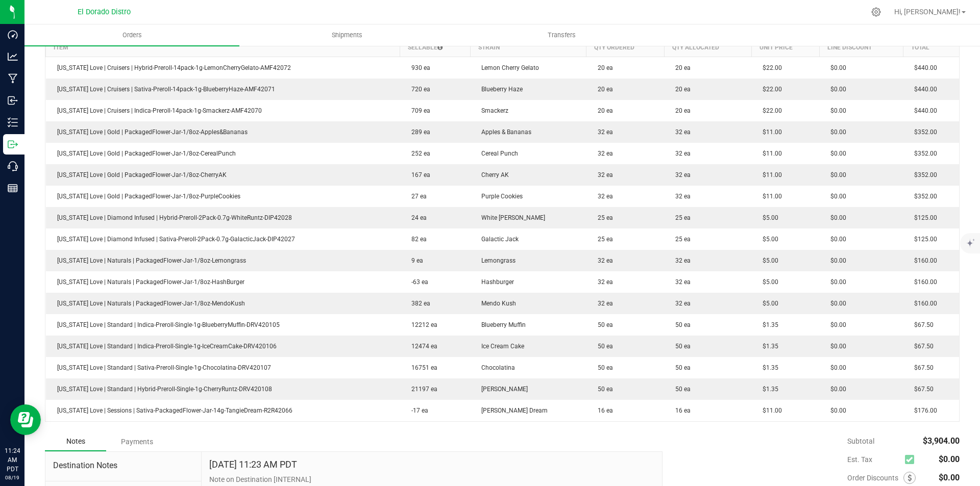
scroll to position [306, 0]
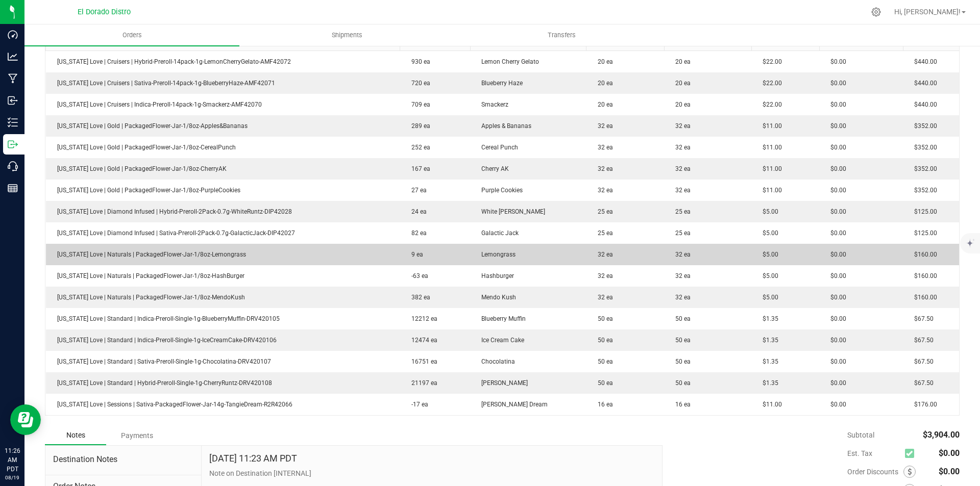
click at [592, 254] on span "32 ea" at bounding box center [602, 254] width 20 height 7
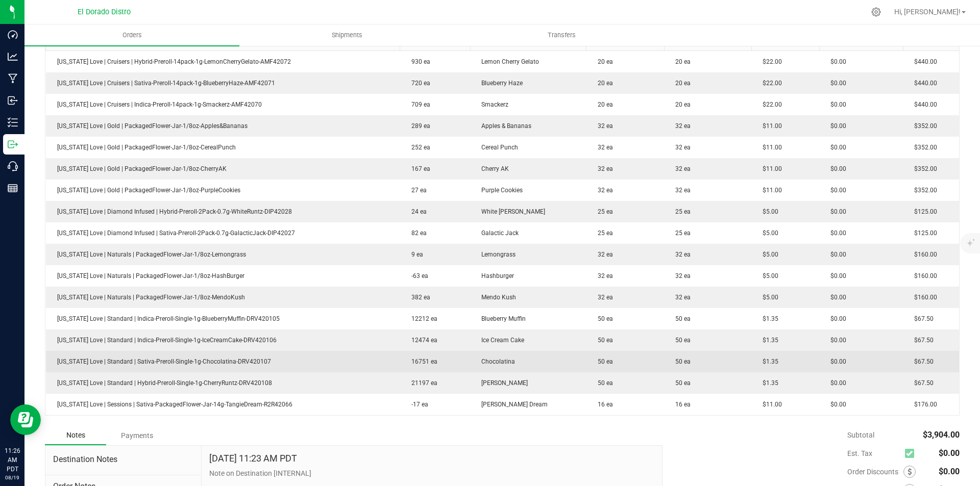
drag, startPoint x: 911, startPoint y: 327, endPoint x: 843, endPoint y: 365, distance: 78.4
click at [910, 327] on td "$67.50" at bounding box center [931, 318] width 56 height 21
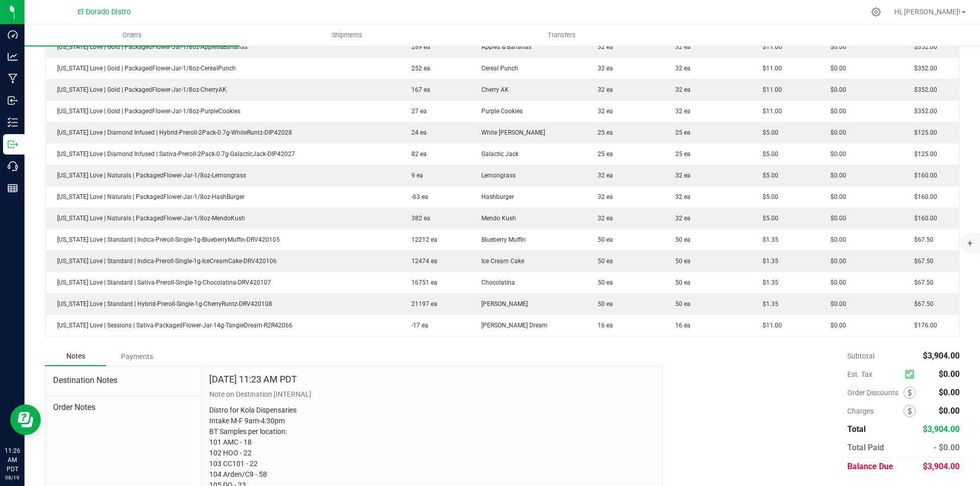
scroll to position [408, 0]
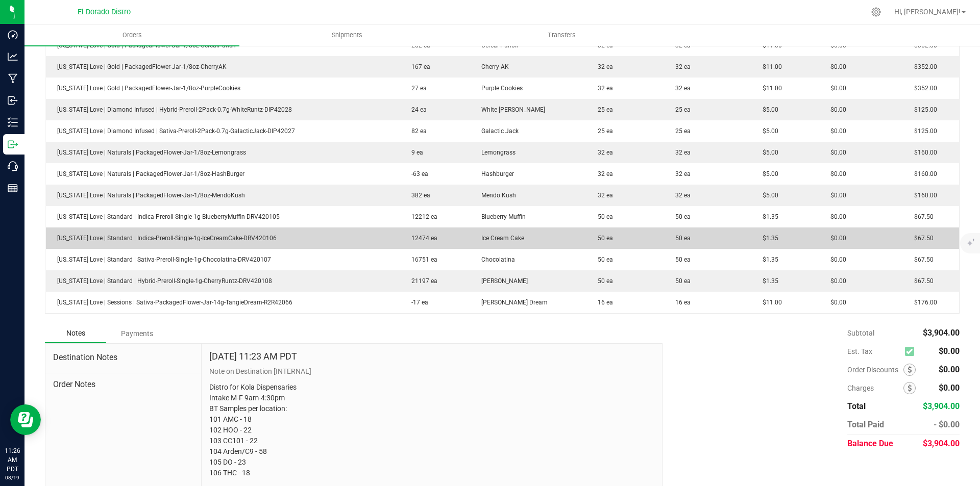
drag, startPoint x: 615, startPoint y: 244, endPoint x: 583, endPoint y: 244, distance: 32.2
click at [586, 244] on td "50 ea" at bounding box center [625, 238] width 78 height 21
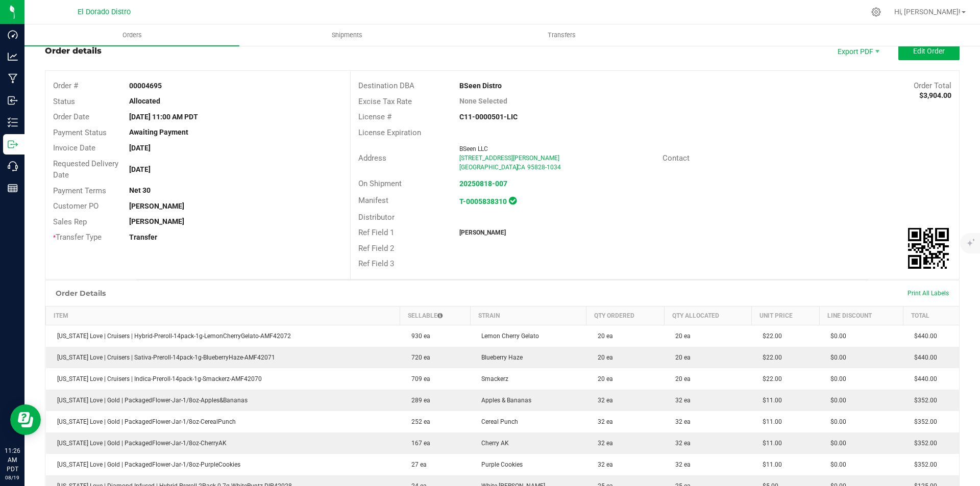
scroll to position [0, 0]
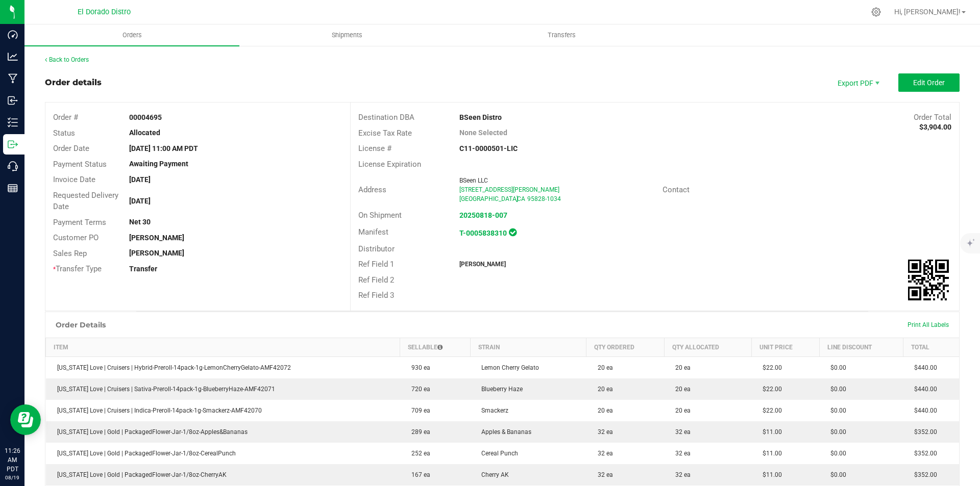
click at [69, 54] on div "Back to Orders Order details Export PDF Edit Order Order # 00004695 Status Allo…" at bounding box center [501, 475] width 955 height 860
click at [62, 60] on link "Back to Orders" at bounding box center [67, 59] width 44 height 7
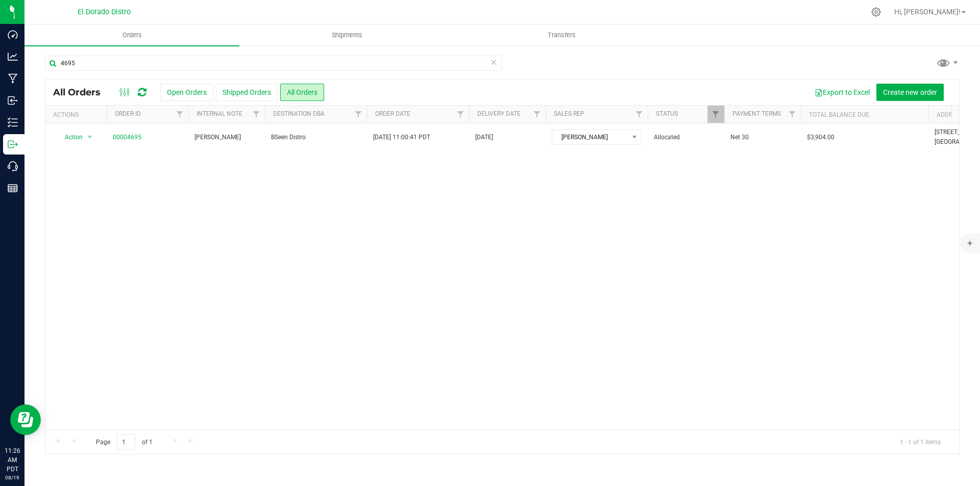
drag, startPoint x: 782, startPoint y: 60, endPoint x: 772, endPoint y: 63, distance: 10.7
click at [782, 60] on div "4695" at bounding box center [502, 67] width 914 height 23
click at [215, 63] on input "4695" at bounding box center [273, 63] width 457 height 15
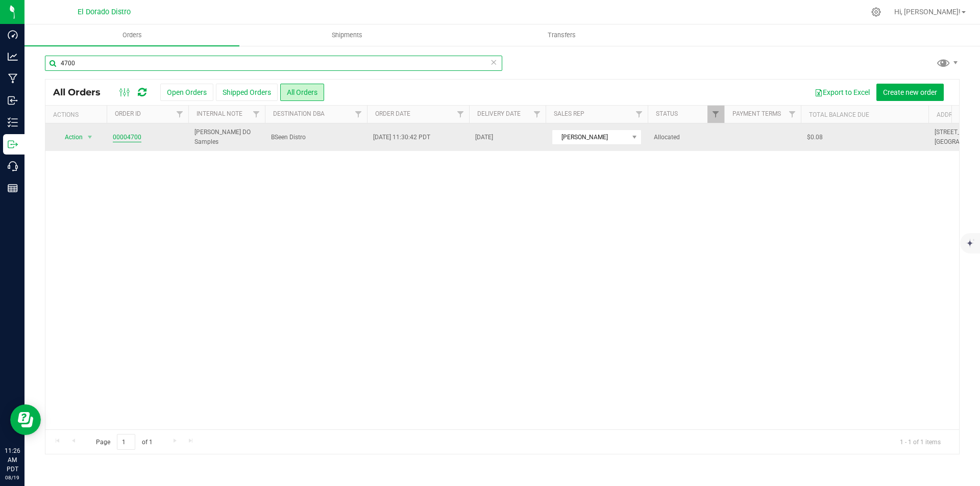
type input "4700"
click at [123, 135] on link "00004700" at bounding box center [127, 138] width 29 height 10
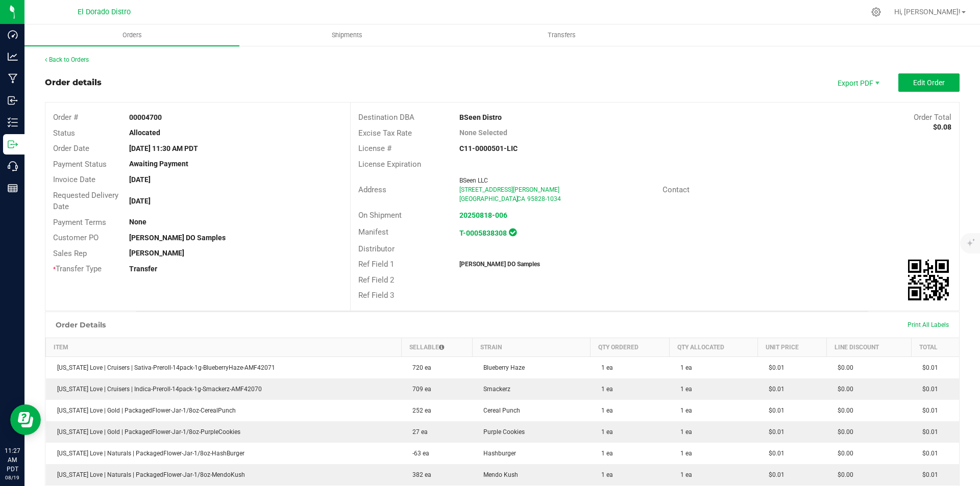
click at [727, 235] on div "Manifest T-0005838308" at bounding box center [655, 233] width 608 height 18
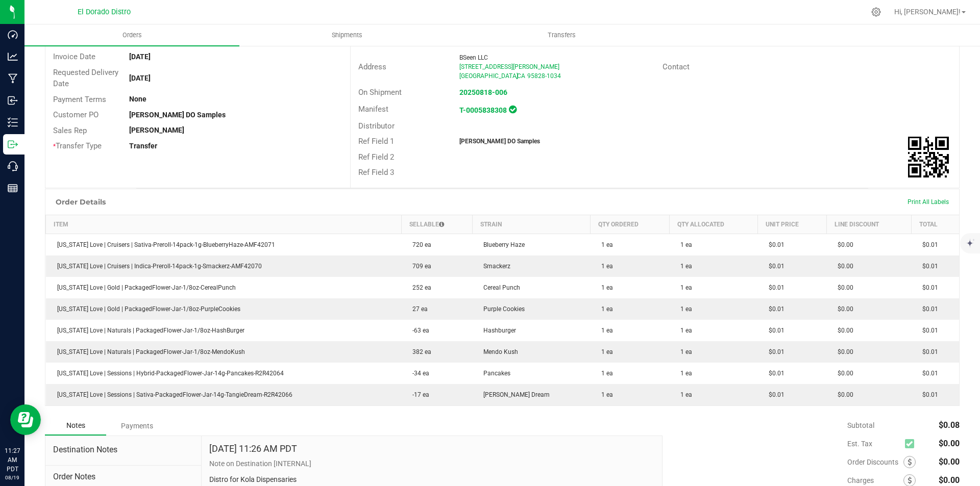
scroll to position [153, 0]
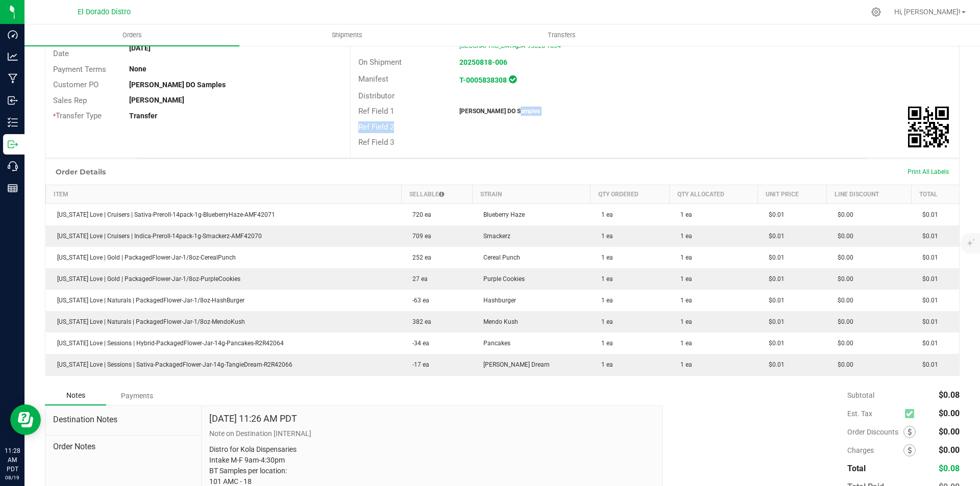
click at [675, 118] on div "Destination DBA BSeen Distro Order Total $0.08 Excise Tax Rate None Selected Li…" at bounding box center [654, 53] width 609 height 208
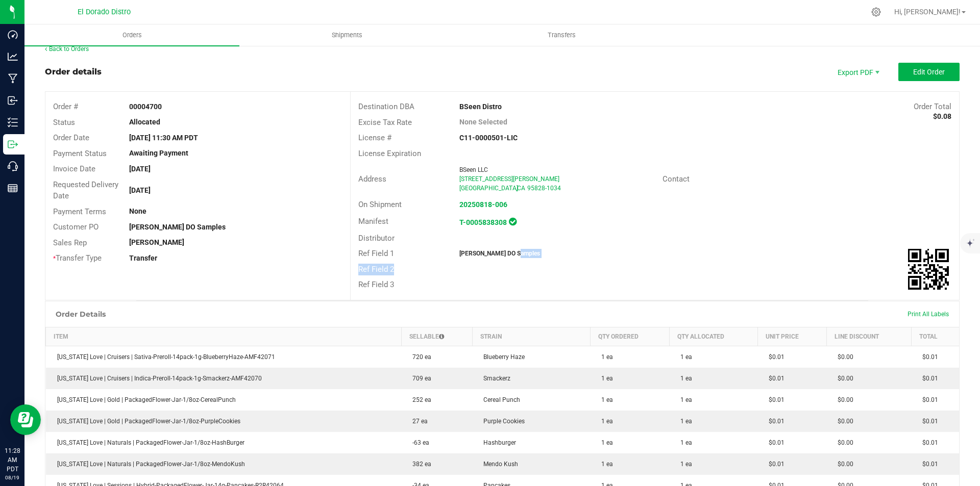
scroll to position [0, 0]
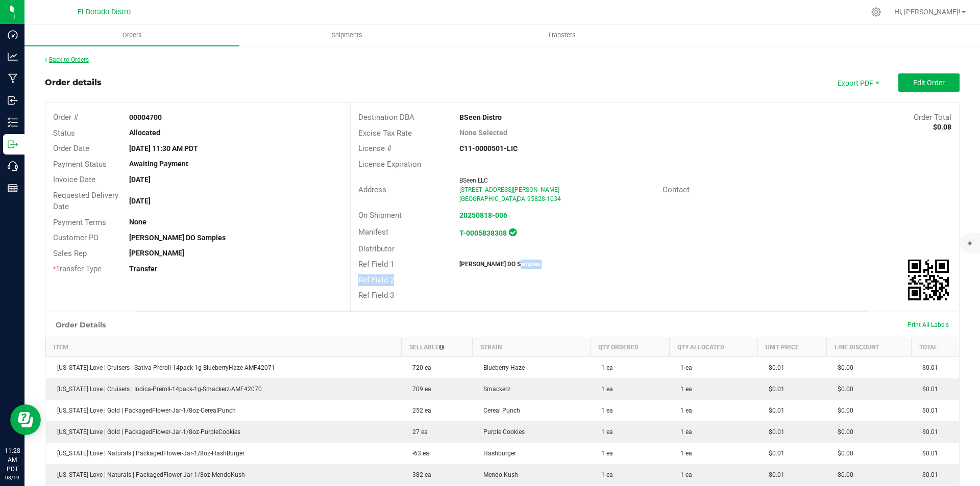
click at [75, 59] on link "Back to Orders" at bounding box center [67, 59] width 44 height 7
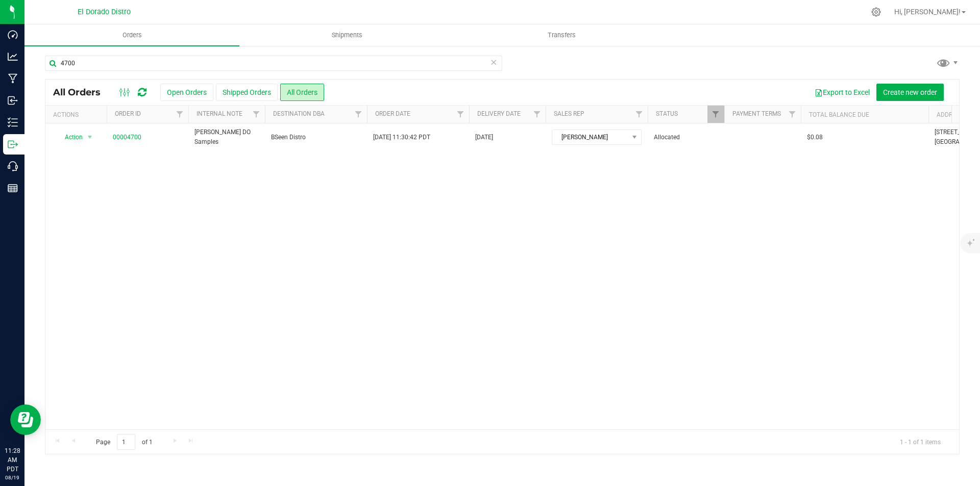
drag, startPoint x: 797, startPoint y: 60, endPoint x: 329, endPoint y: 96, distance: 468.8
click at [796, 61] on div "4700" at bounding box center [502, 67] width 914 height 23
click at [128, 63] on input "4700" at bounding box center [273, 63] width 457 height 15
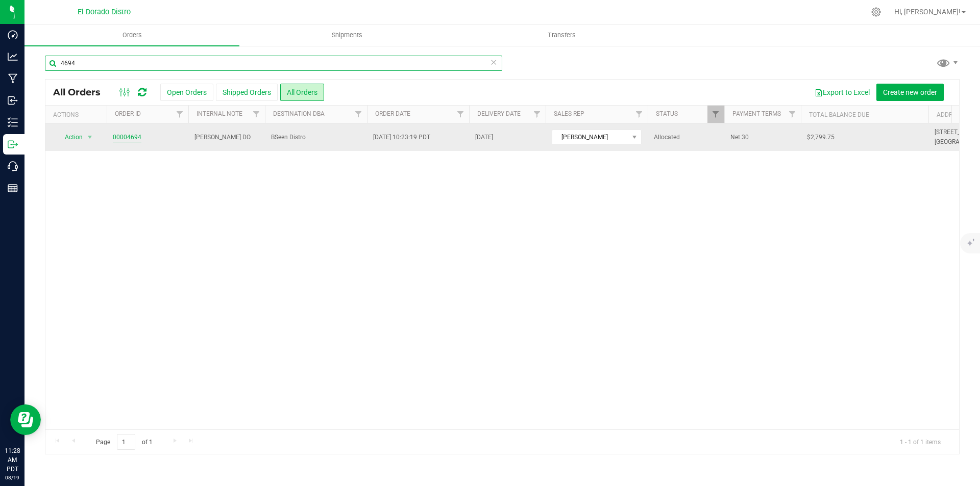
type input "4694"
click at [125, 138] on link "00004694" at bounding box center [127, 138] width 29 height 10
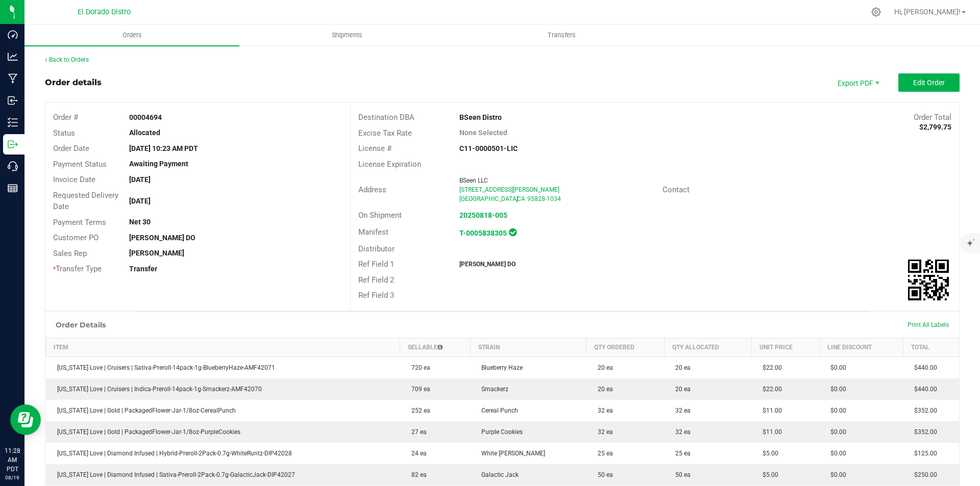
click at [707, 225] on div "Manifest T-0005838305" at bounding box center [655, 233] width 608 height 18
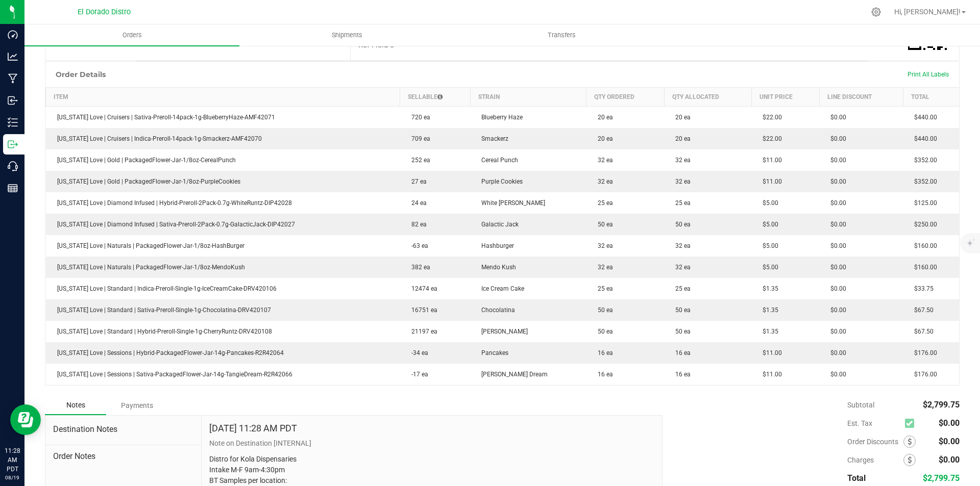
scroll to position [255, 0]
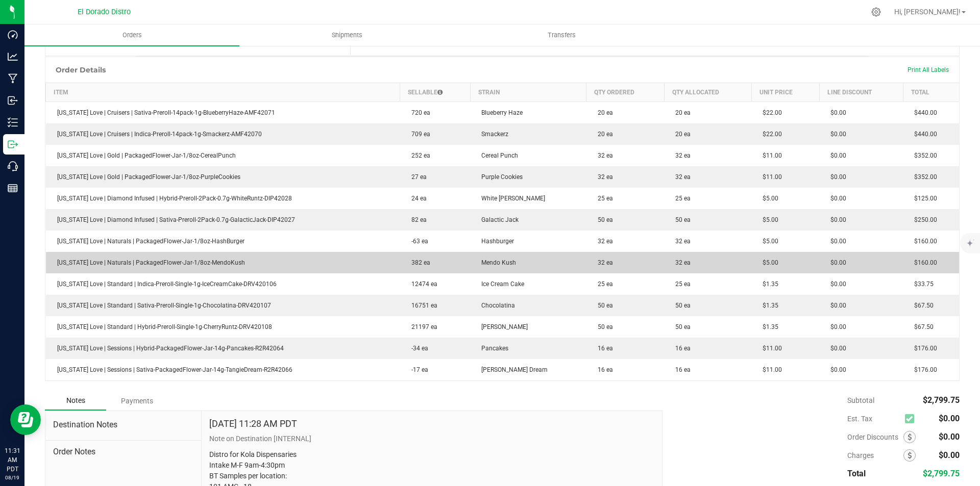
click at [590, 255] on td "32 ea" at bounding box center [625, 262] width 78 height 21
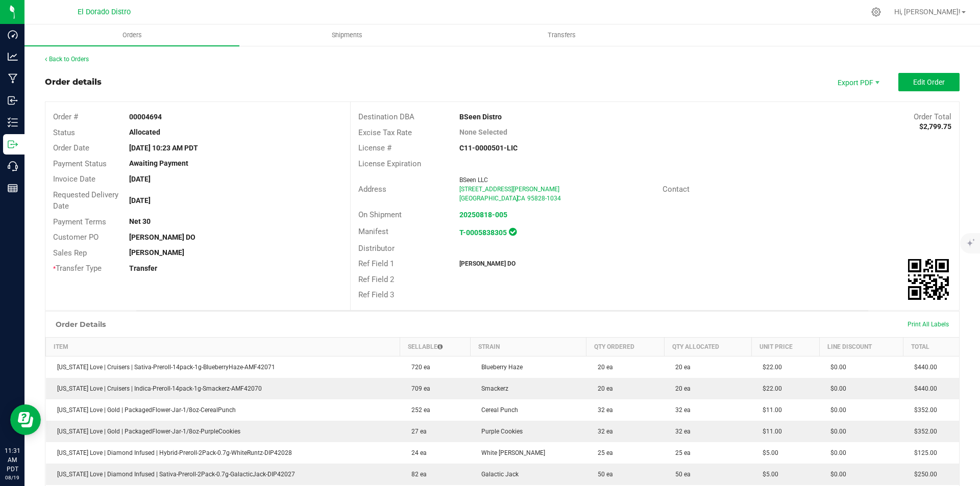
scroll to position [0, 0]
click at [74, 57] on link "Back to Orders" at bounding box center [67, 59] width 44 height 7
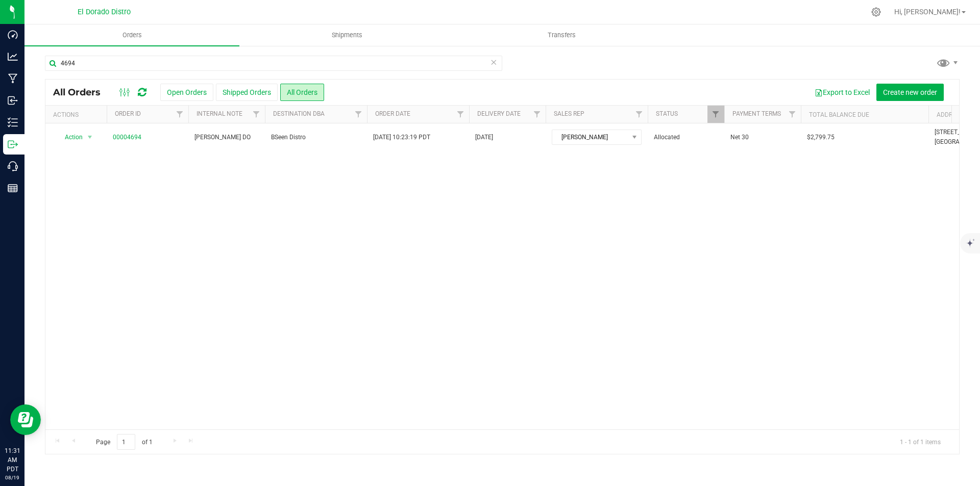
click at [793, 66] on div "4694" at bounding box center [502, 67] width 914 height 23
click at [153, 66] on input "4694" at bounding box center [273, 63] width 457 height 15
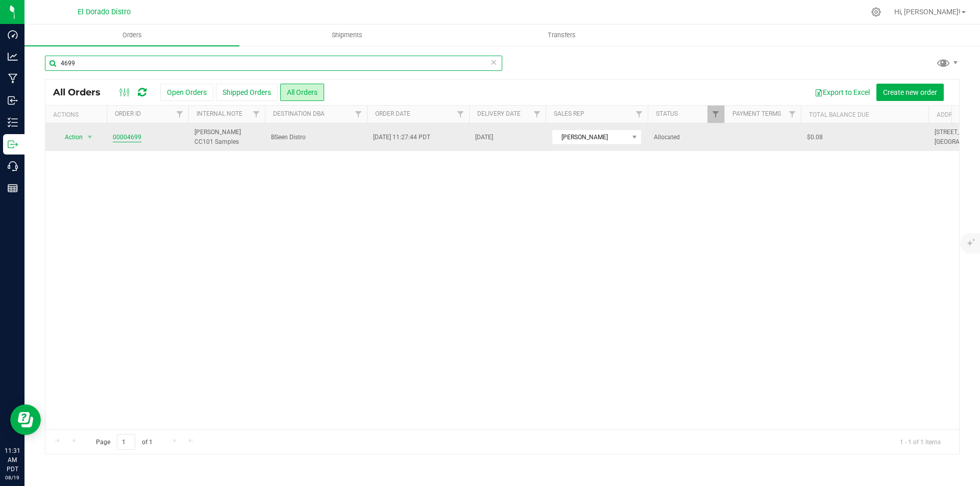
type input "4699"
click at [132, 137] on link "00004699" at bounding box center [127, 138] width 29 height 10
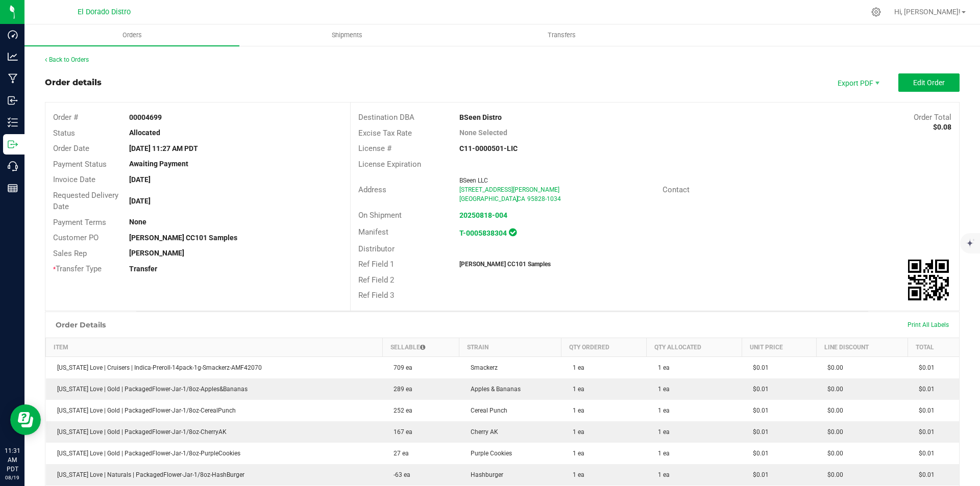
click at [753, 234] on div "Manifest T-0005838304" at bounding box center [655, 233] width 608 height 18
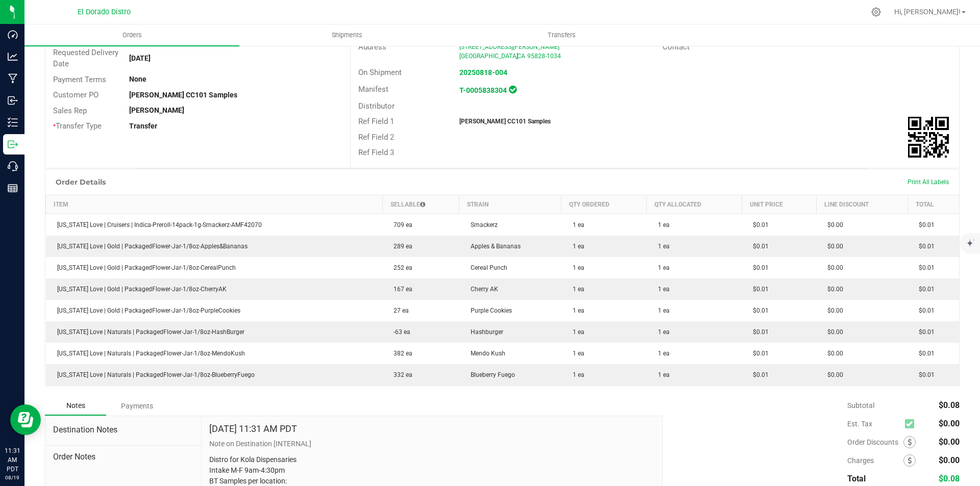
scroll to position [204, 0]
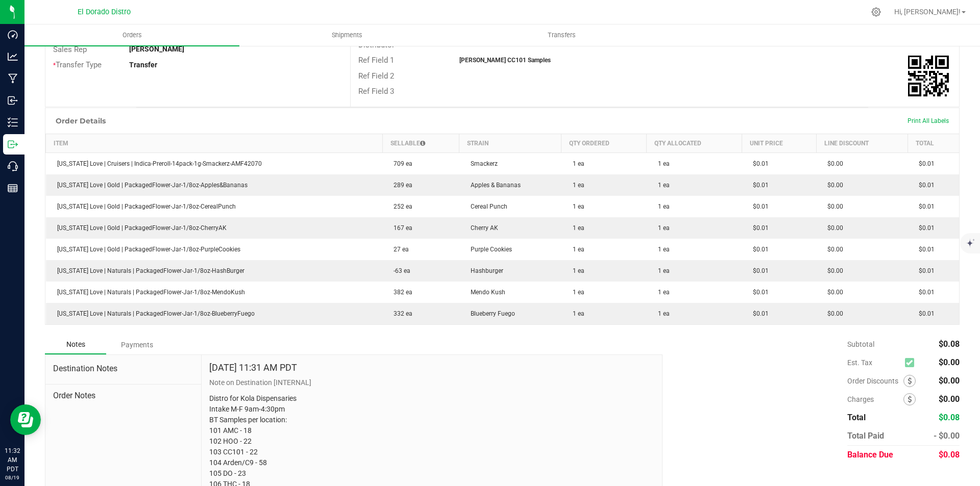
click at [747, 108] on div "Order Details Print All Labels" at bounding box center [501, 121] width 913 height 26
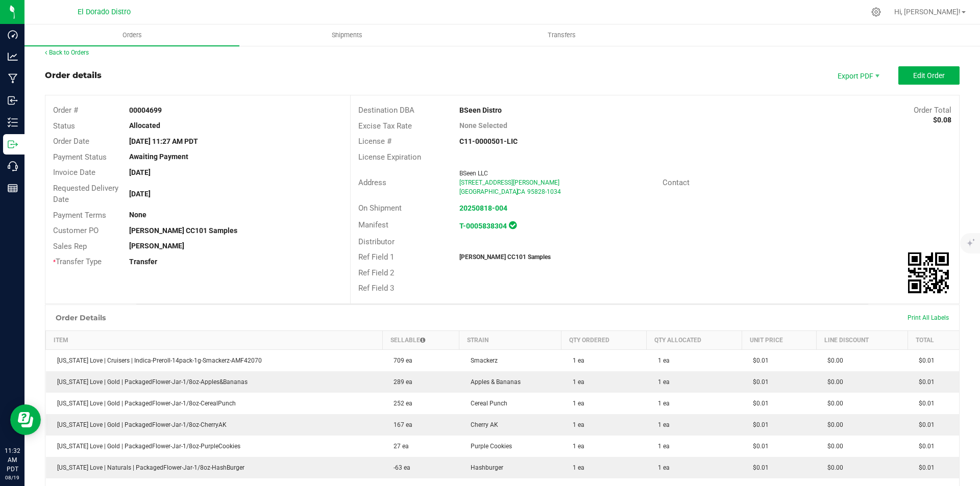
scroll to position [0, 0]
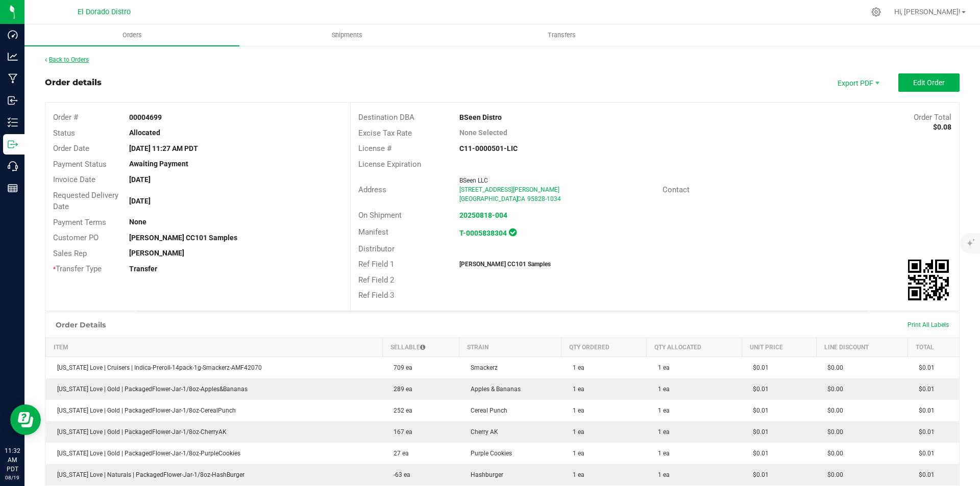
click at [77, 58] on link "Back to Orders" at bounding box center [67, 59] width 44 height 7
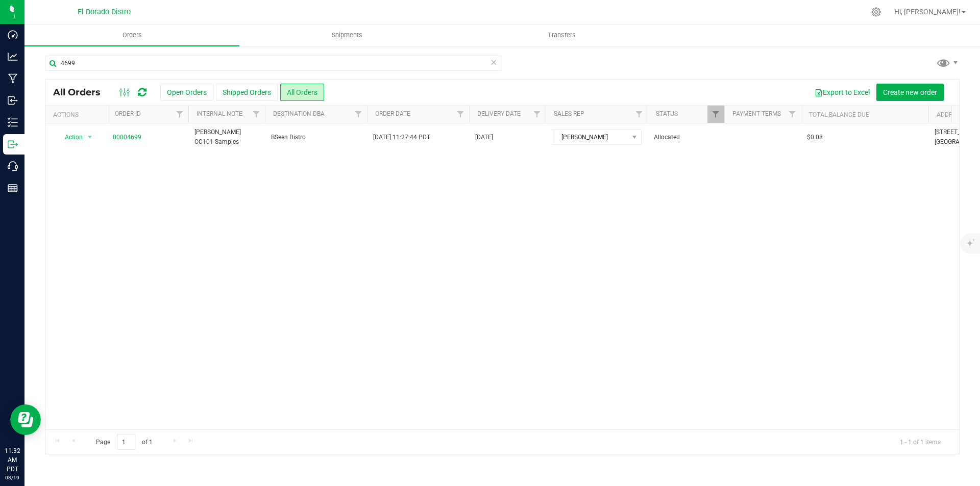
click at [821, 59] on div "4699" at bounding box center [502, 67] width 914 height 23
click at [145, 62] on input "4699" at bounding box center [273, 63] width 457 height 15
type input "4693"
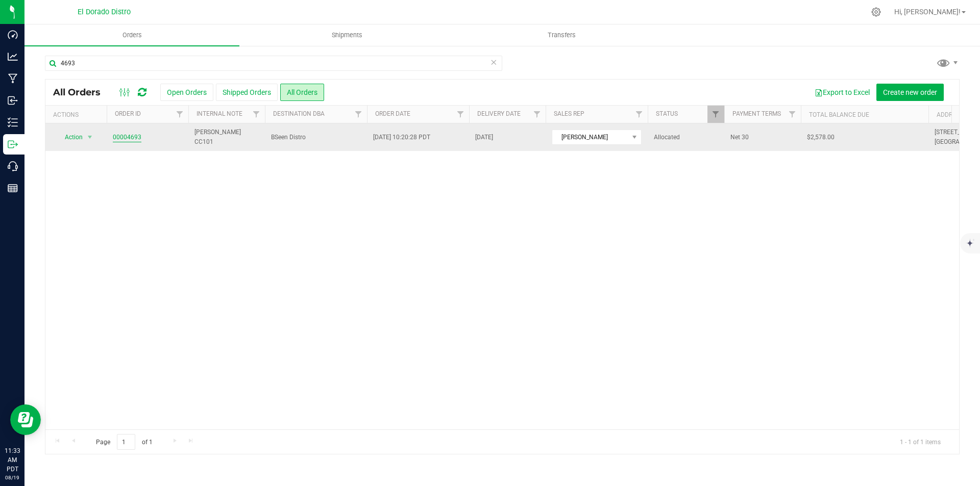
click at [125, 138] on link "00004693" at bounding box center [127, 138] width 29 height 10
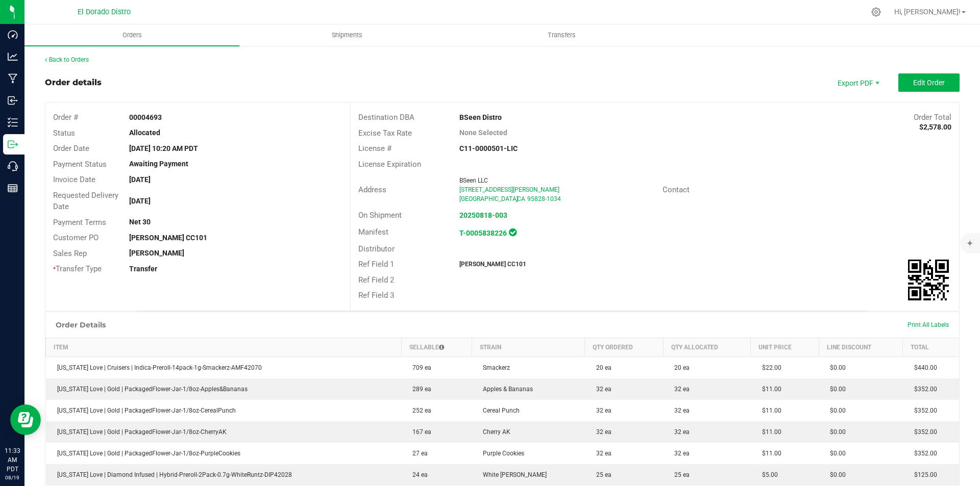
click at [817, 200] on div "Address BSeen LLC [STREET_ADDRESS][PERSON_NAME]-1034 Contact" at bounding box center [655, 190] width 608 height 36
click at [769, 260] on div "Ref Field 1 [PERSON_NAME] CC101" at bounding box center [655, 265] width 608 height 16
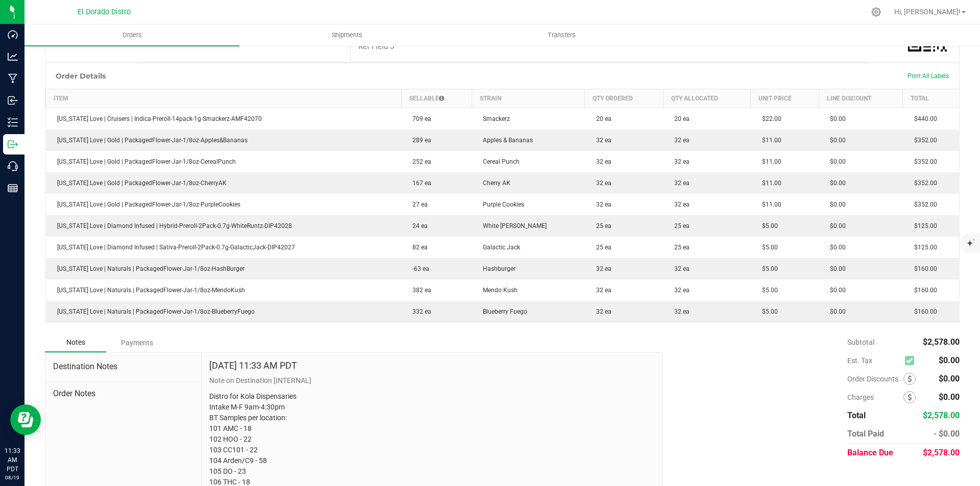
scroll to position [255, 0]
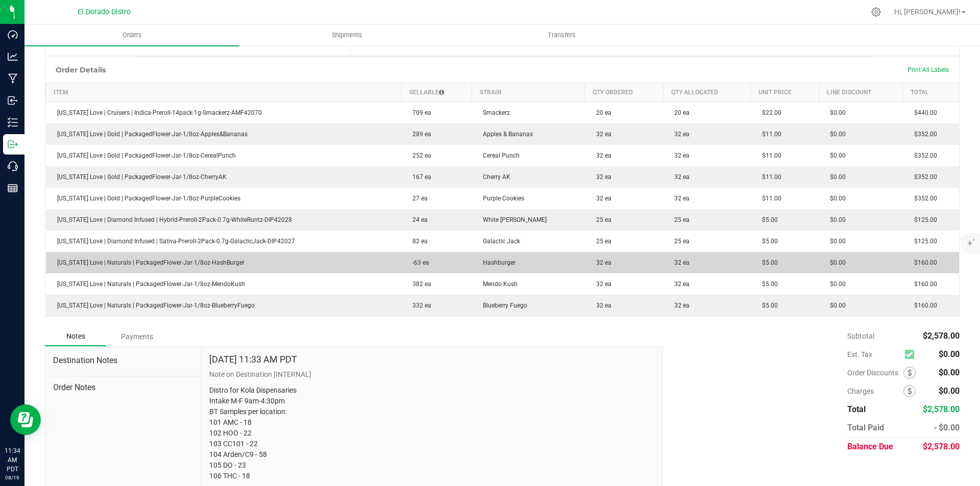
click at [773, 257] on td "$5.00" at bounding box center [785, 262] width 68 height 21
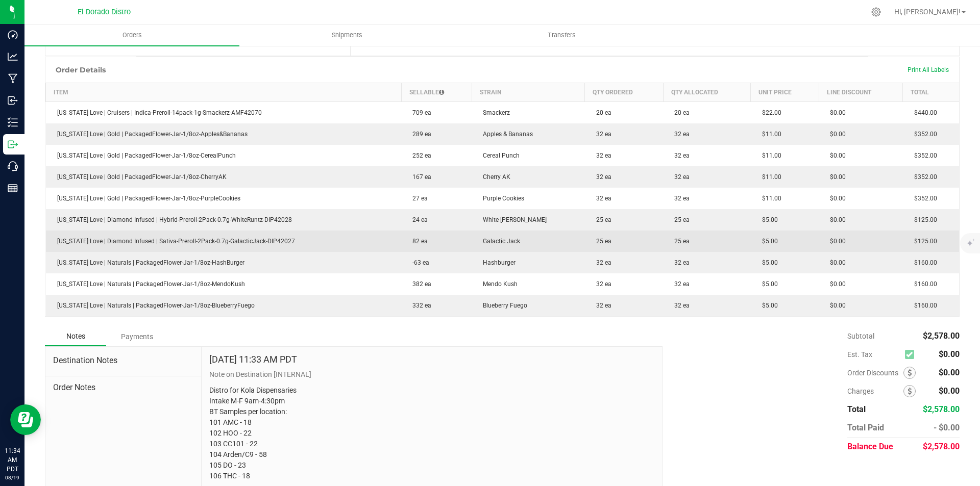
scroll to position [0, 0]
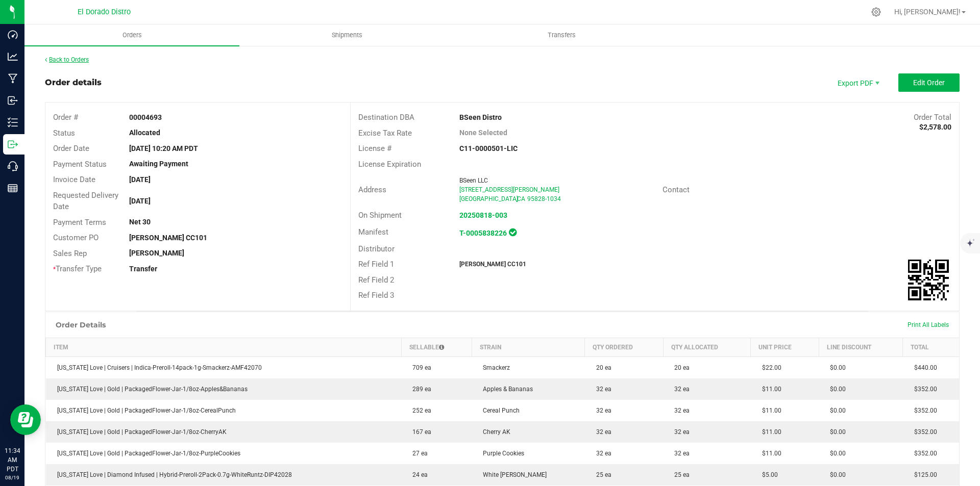
click at [71, 59] on link "Back to Orders" at bounding box center [67, 59] width 44 height 7
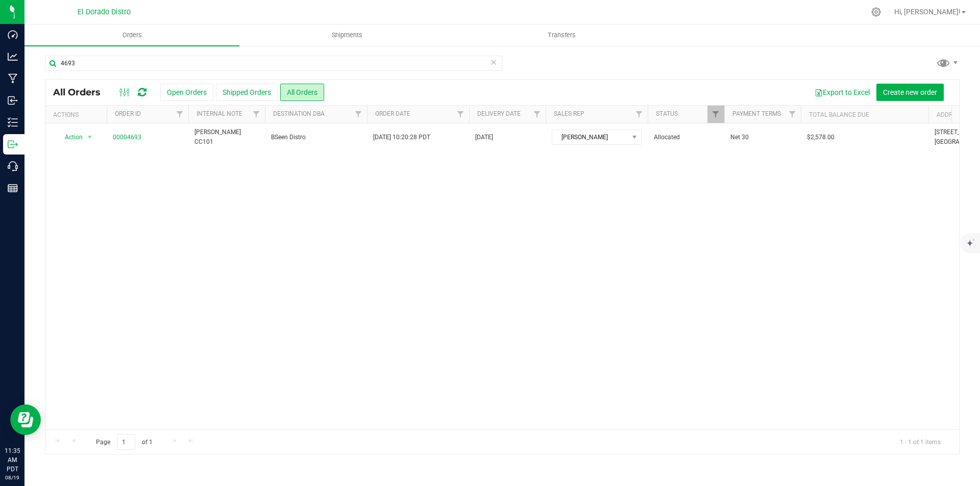
click at [808, 53] on div "4693 All Orders Open Orders Shipped Orders All Orders Export to Excel Create ne…" at bounding box center [501, 255] width 955 height 420
click at [169, 65] on input "4693" at bounding box center [273, 63] width 457 height 15
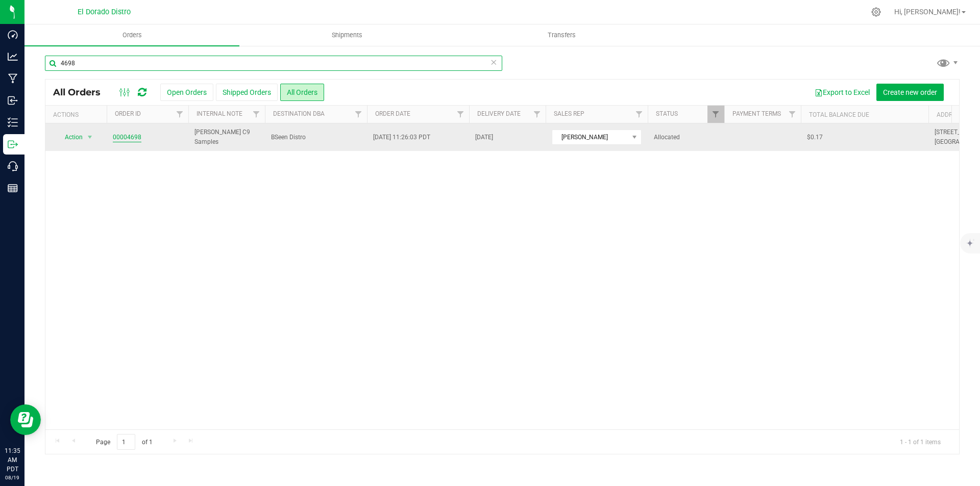
type input "4698"
click at [131, 138] on link "00004698" at bounding box center [127, 138] width 29 height 10
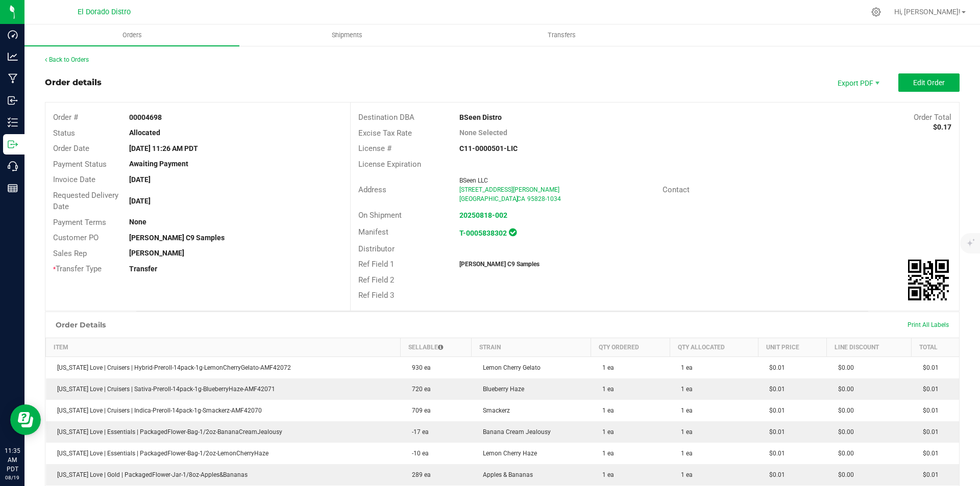
click at [750, 241] on div "Distributor" at bounding box center [655, 249] width 608 height 16
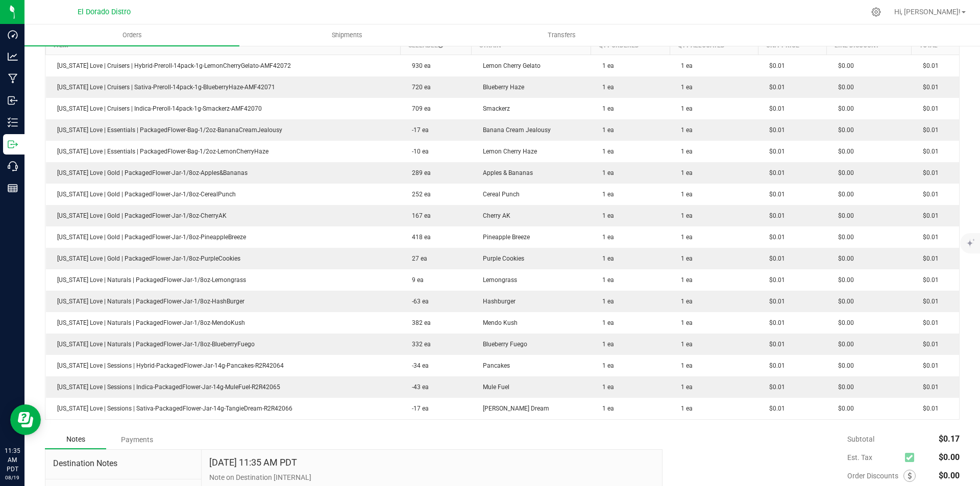
scroll to position [306, 0]
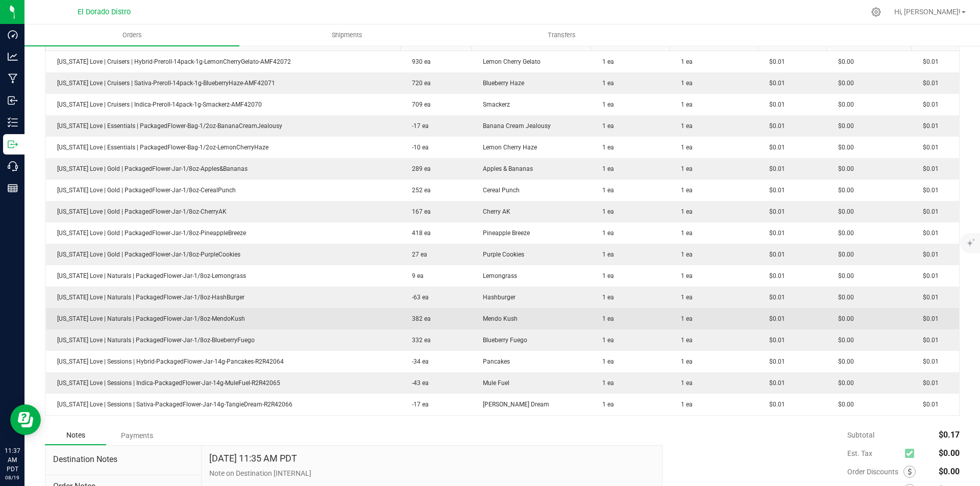
click at [536, 317] on td "Mendo Kush" at bounding box center [531, 318] width 119 height 21
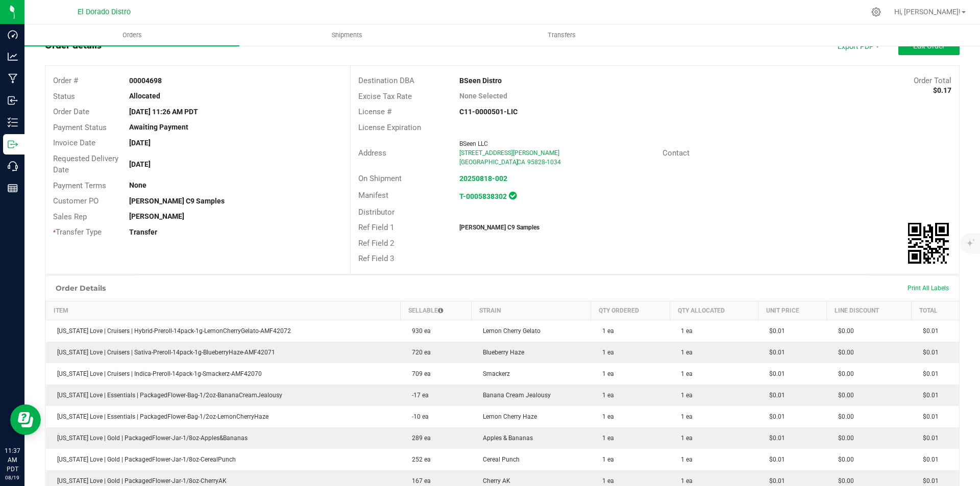
scroll to position [0, 0]
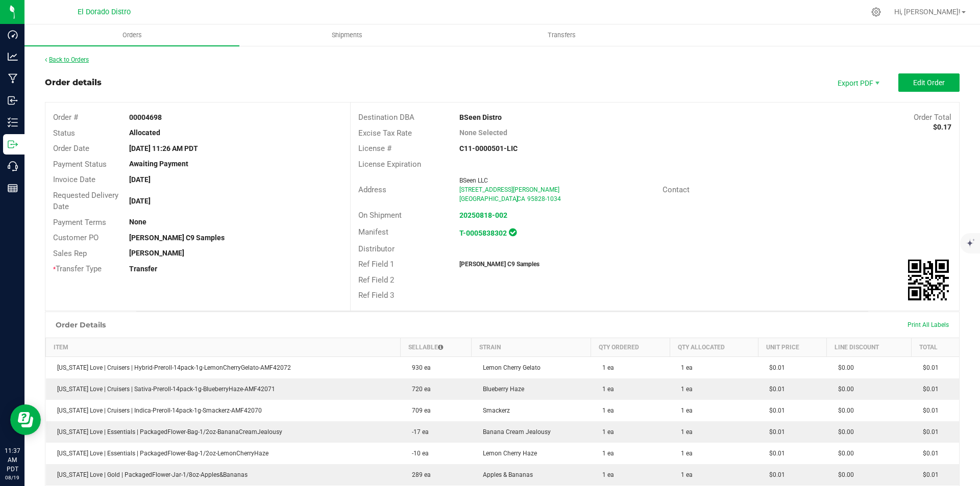
click at [78, 57] on link "Back to Orders" at bounding box center [67, 59] width 44 height 7
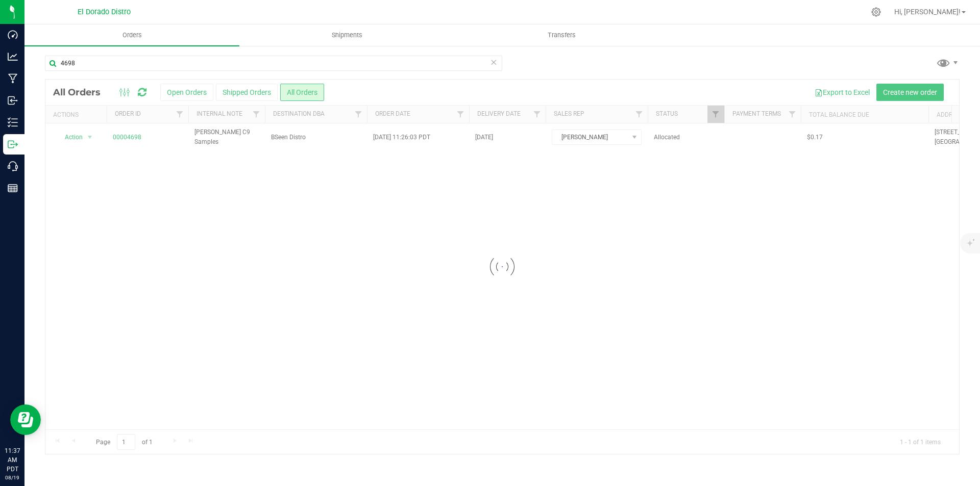
drag, startPoint x: 785, startPoint y: 56, endPoint x: 779, endPoint y: 59, distance: 6.6
click at [783, 57] on div "4698" at bounding box center [502, 67] width 914 height 23
click at [159, 57] on input "4698" at bounding box center [273, 63] width 457 height 15
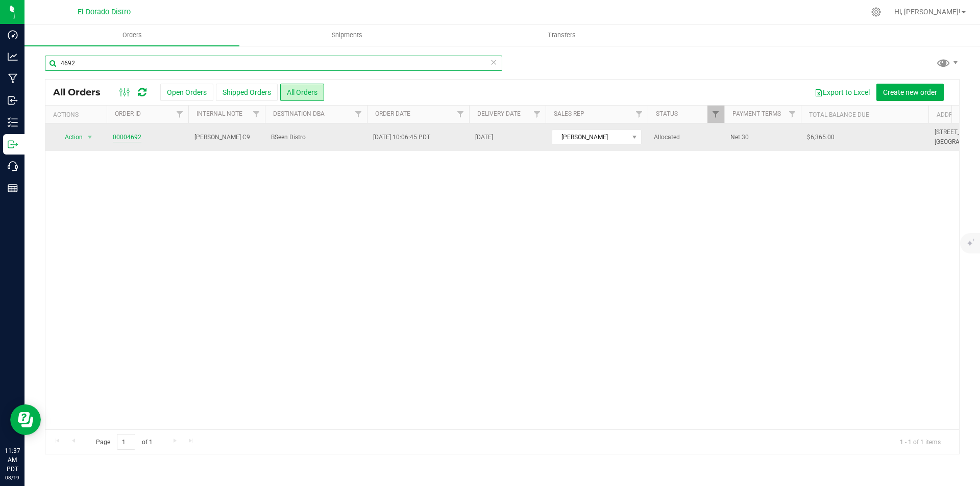
type input "4692"
click at [126, 136] on link "00004692" at bounding box center [127, 138] width 29 height 10
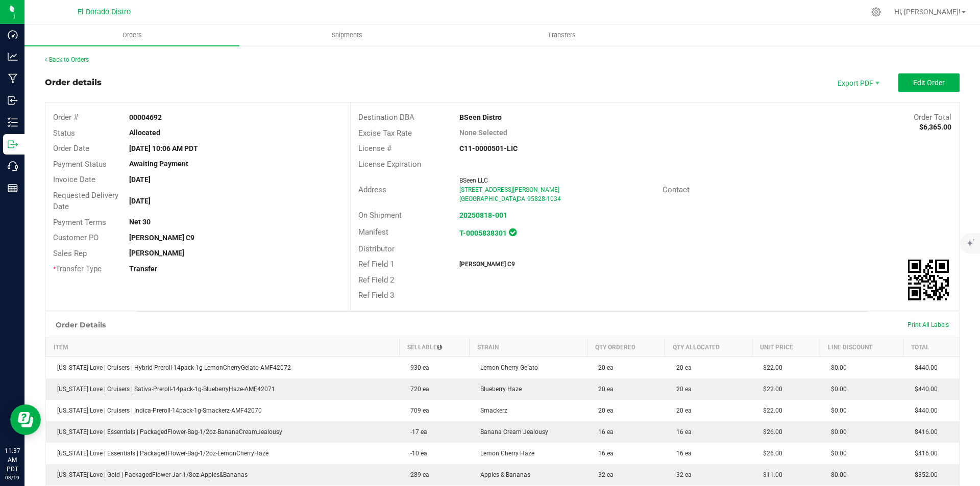
click at [756, 249] on div "Distributor" at bounding box center [655, 249] width 608 height 16
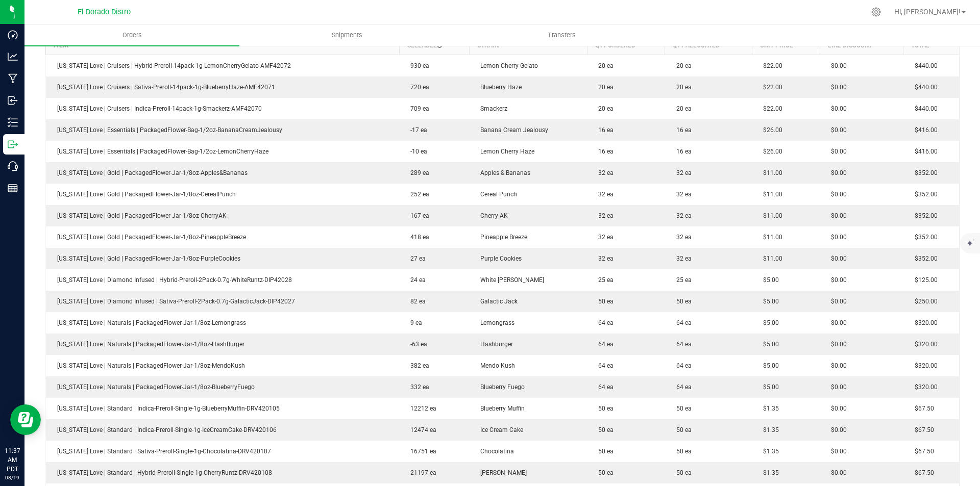
scroll to position [306, 0]
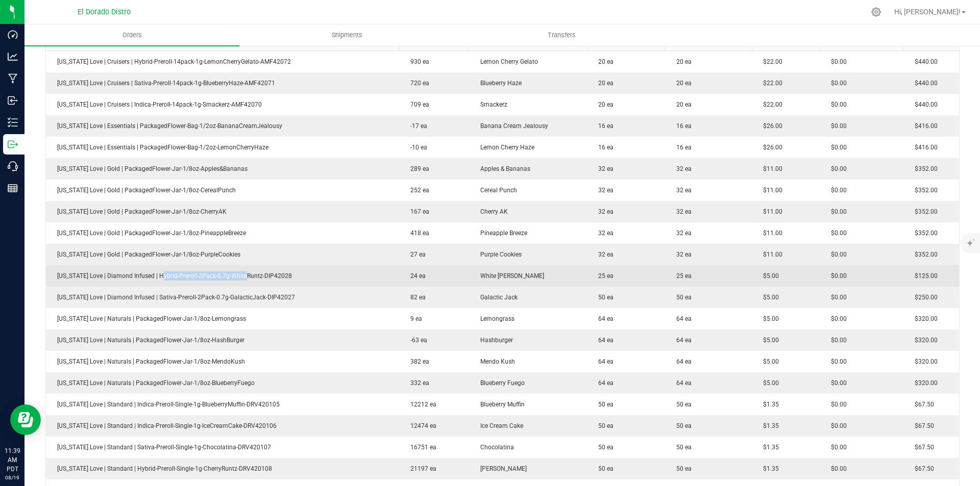
drag, startPoint x: 236, startPoint y: 280, endPoint x: 294, endPoint y: 278, distance: 58.2
click at [248, 280] on td "[US_STATE] Love | Diamond Infused | Hybrid-Preroll-2Pack-0.7g-WhiteRuntz-DIP420…" at bounding box center [223, 275] width 354 height 21
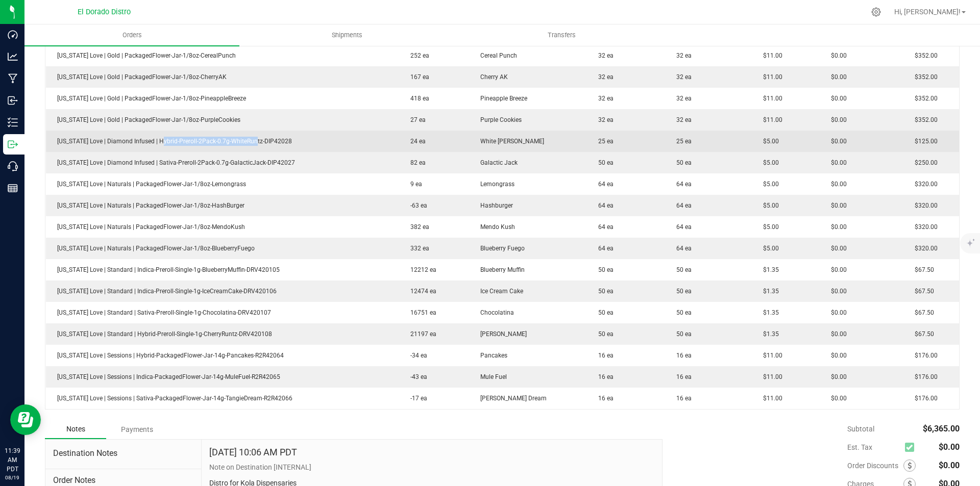
scroll to position [510, 0]
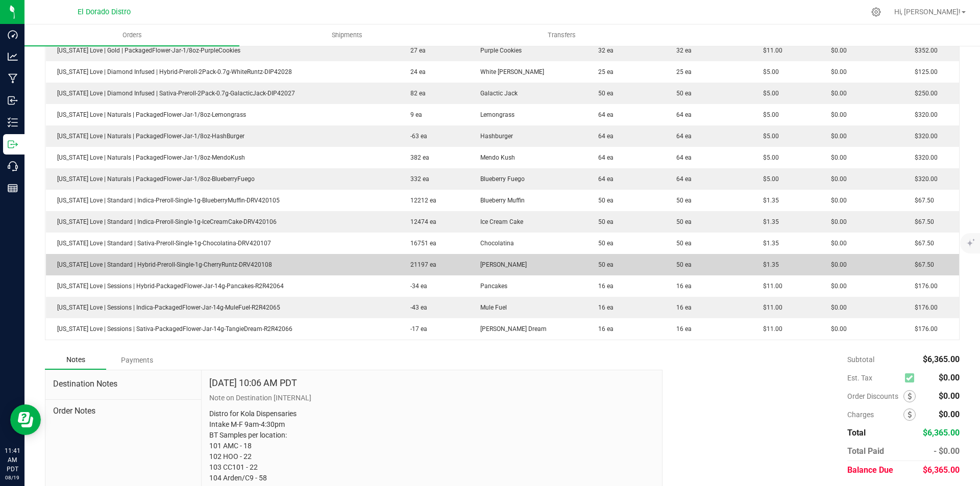
click at [573, 256] on td "[PERSON_NAME]" at bounding box center [528, 264] width 118 height 21
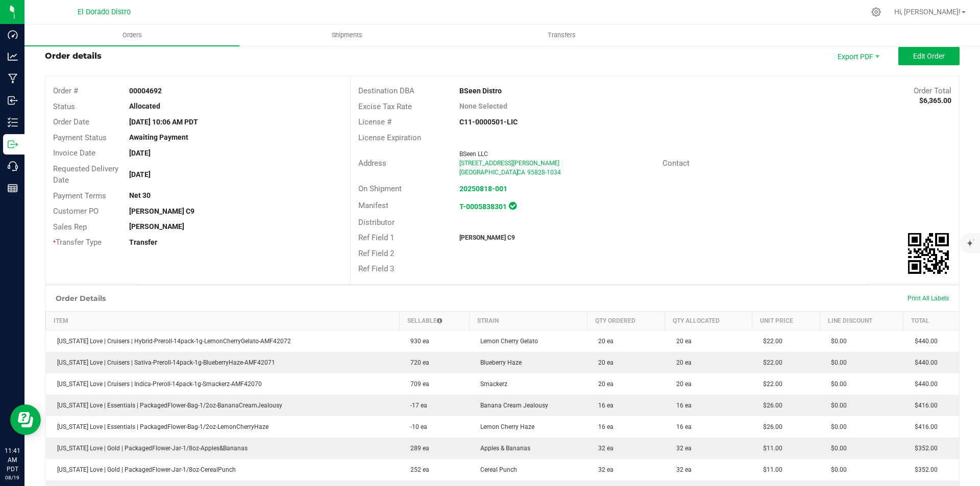
scroll to position [0, 0]
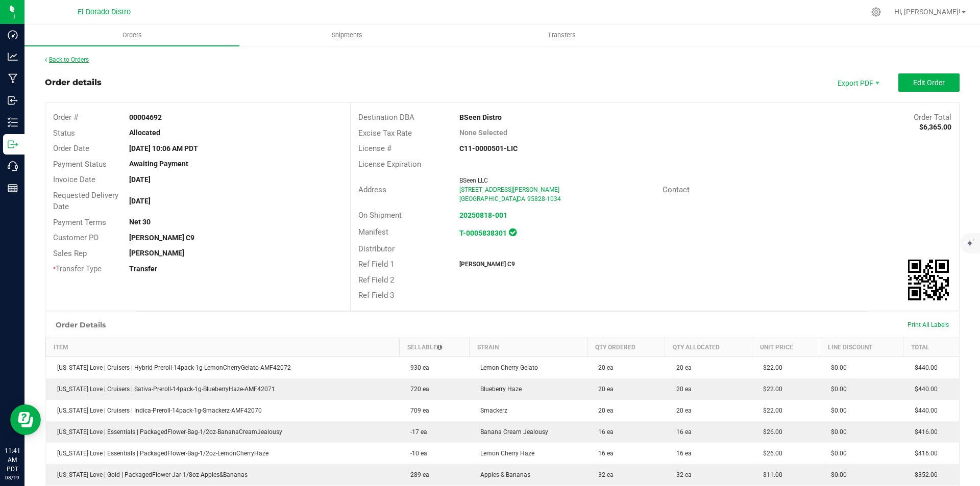
click at [96, 58] on div "Back to Orders" at bounding box center [502, 59] width 914 height 9
click at [83, 61] on link "Back to Orders" at bounding box center [67, 59] width 44 height 7
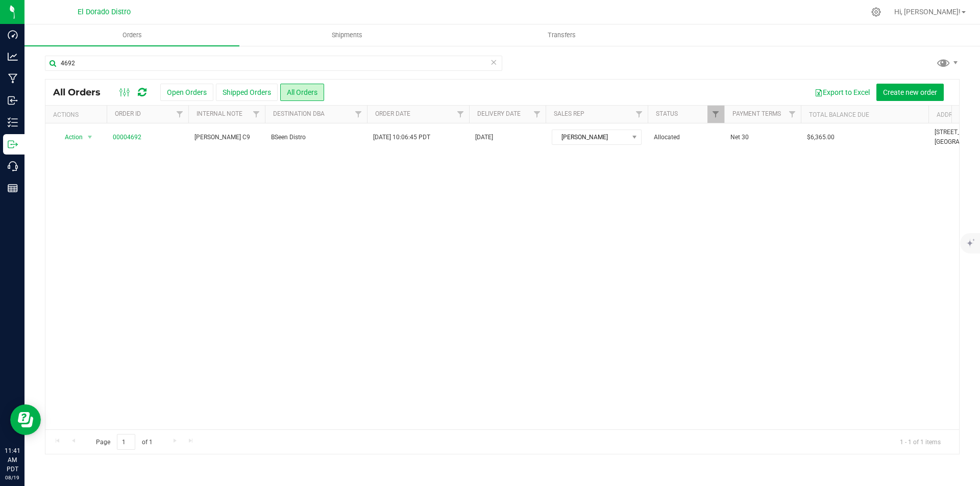
click at [824, 65] on div "4692" at bounding box center [502, 67] width 914 height 23
click at [183, 67] on input "4692" at bounding box center [273, 63] width 457 height 15
type input "4702"
click at [809, 59] on div "4702" at bounding box center [502, 67] width 914 height 23
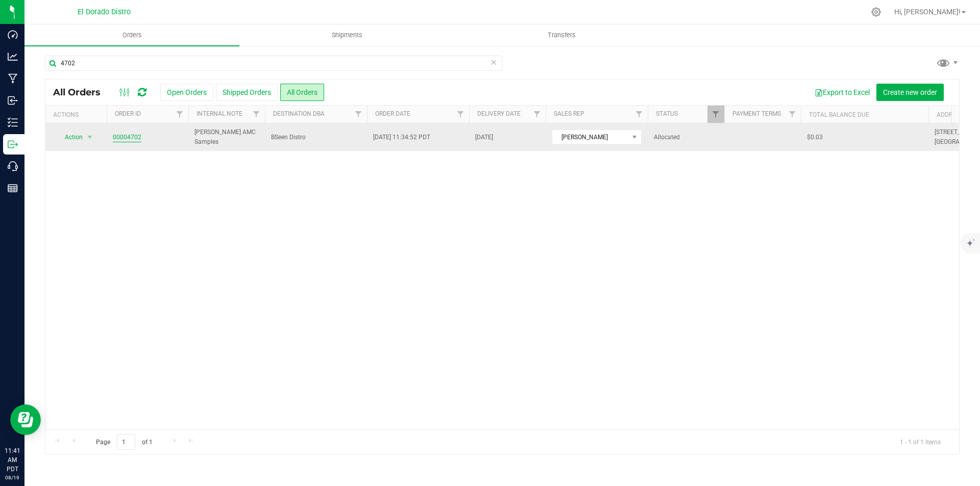
click at [131, 134] on link "00004702" at bounding box center [127, 138] width 29 height 10
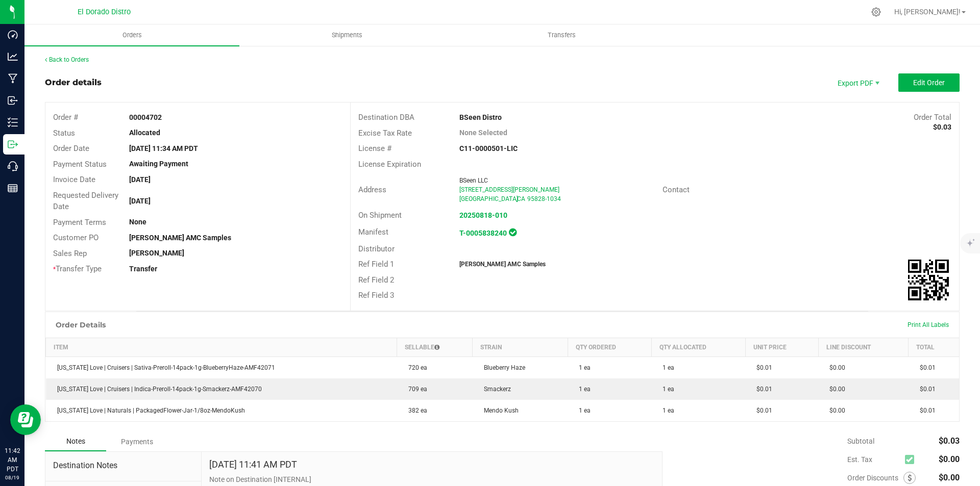
click at [592, 150] on div "C11-0000501-LIC" at bounding box center [553, 148] width 203 height 11
click at [77, 57] on link "Back to Orders" at bounding box center [67, 59] width 44 height 7
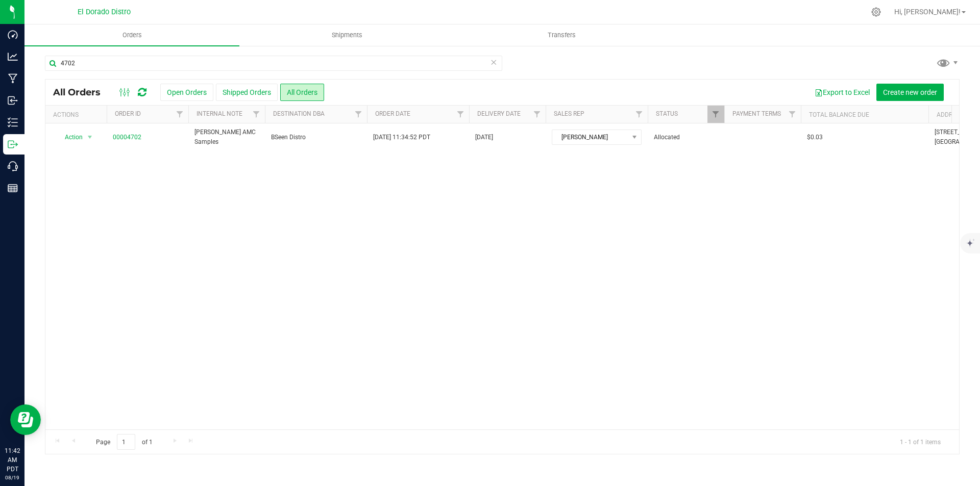
click at [781, 59] on div "4702" at bounding box center [502, 67] width 914 height 23
click at [175, 61] on input "4702" at bounding box center [273, 63] width 457 height 15
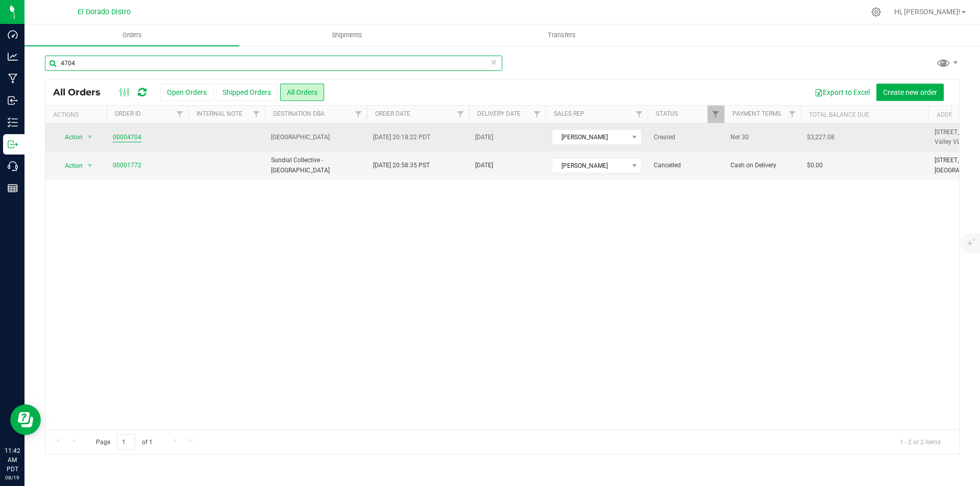
type input "4704"
click at [132, 137] on link "00004704" at bounding box center [127, 138] width 29 height 10
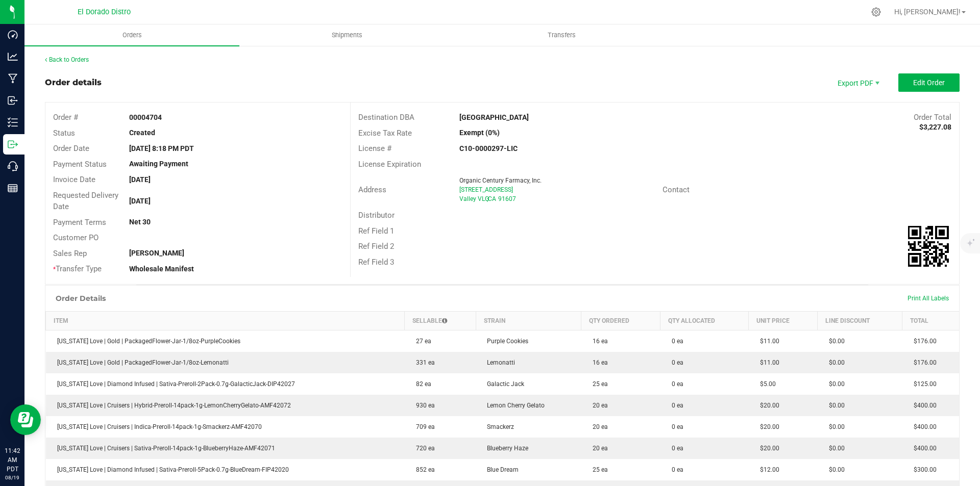
click at [626, 178] on div "Organic Century Farmacy, Inc." at bounding box center [556, 180] width 195 height 9
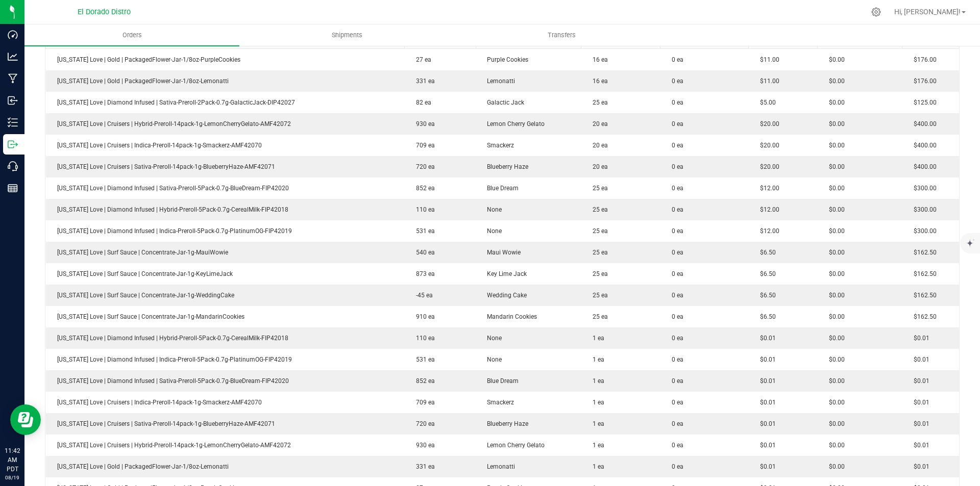
scroll to position [283, 0]
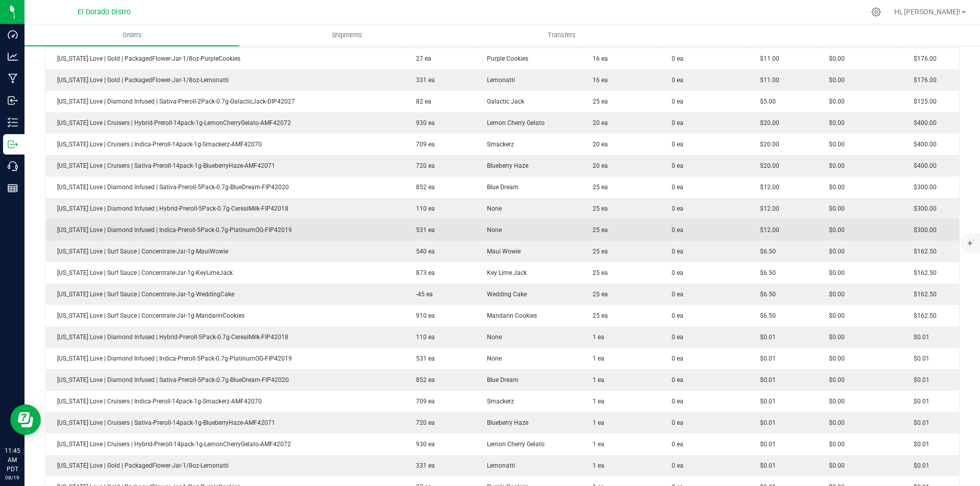
drag, startPoint x: 267, startPoint y: 250, endPoint x: 165, endPoint y: 235, distance: 103.6
click at [323, 254] on td "[US_STATE] Love | Surf Sauce | Concentrate-Jar-1g-MauiWowie" at bounding box center [225, 251] width 359 height 21
drag, startPoint x: 116, startPoint y: 249, endPoint x: 283, endPoint y: 229, distance: 168.6
click at [235, 250] on td "[US_STATE] Love | Surf Sauce | Concentrate-Jar-1g-MauiWowie" at bounding box center [225, 251] width 359 height 21
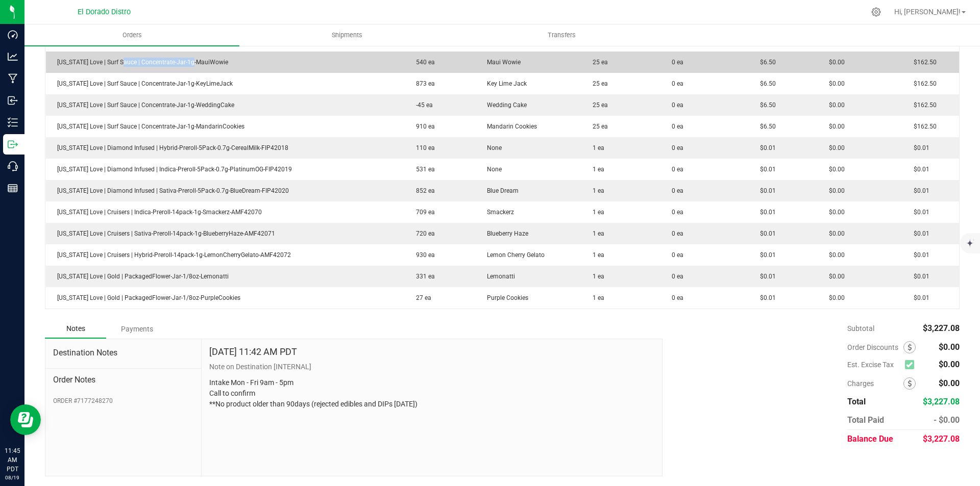
scroll to position [473, 0]
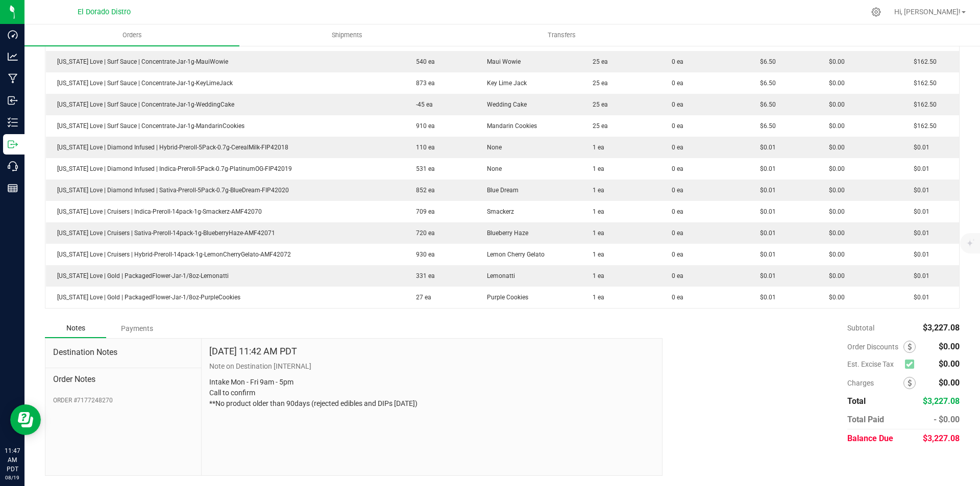
click at [607, 368] on p "Note on Destination [INTERNAL]" at bounding box center [431, 366] width 445 height 11
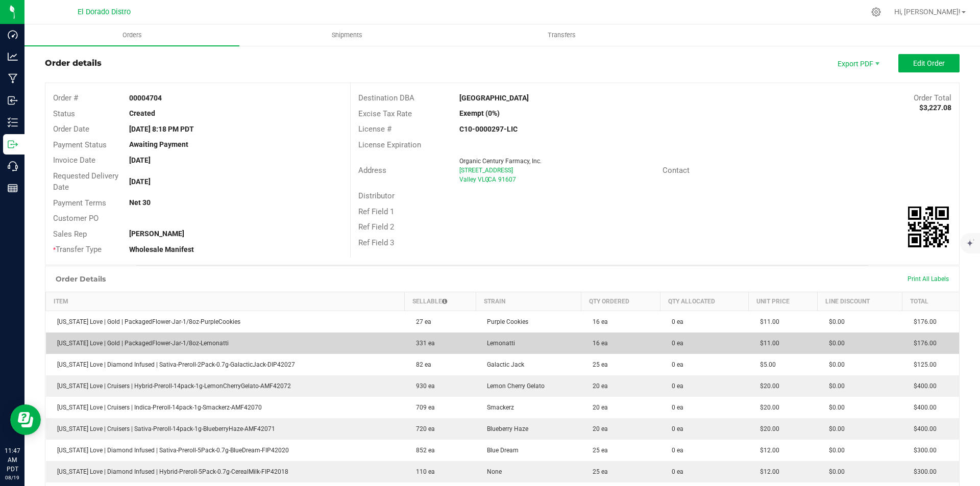
scroll to position [0, 0]
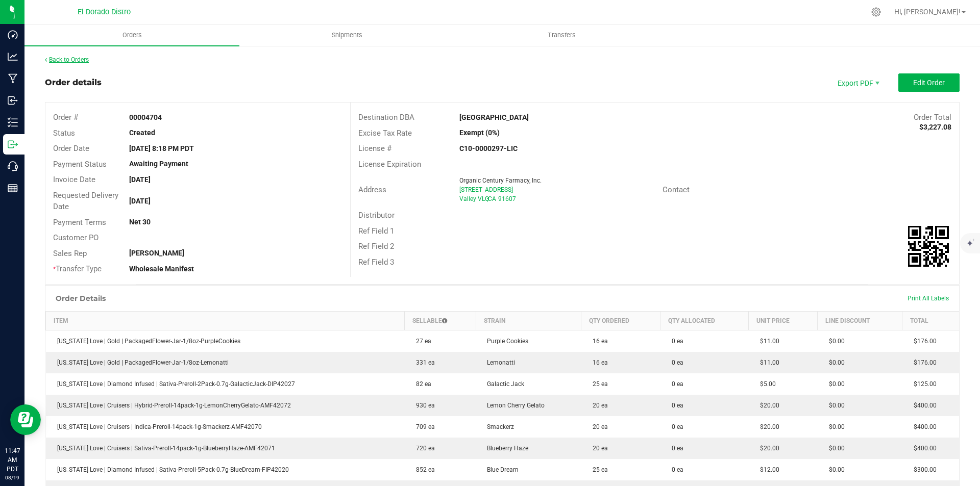
click at [61, 56] on link "Back to Orders" at bounding box center [67, 59] width 44 height 7
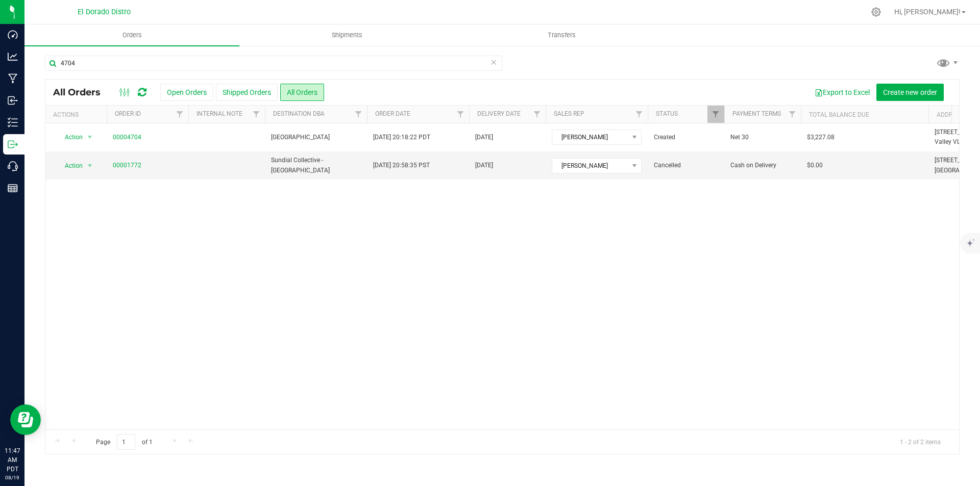
drag, startPoint x: 789, startPoint y: 71, endPoint x: 449, endPoint y: 85, distance: 340.7
click at [789, 71] on div "4704" at bounding box center [502, 67] width 914 height 23
click at [155, 62] on input "4704" at bounding box center [273, 63] width 457 height 15
type input "4706"
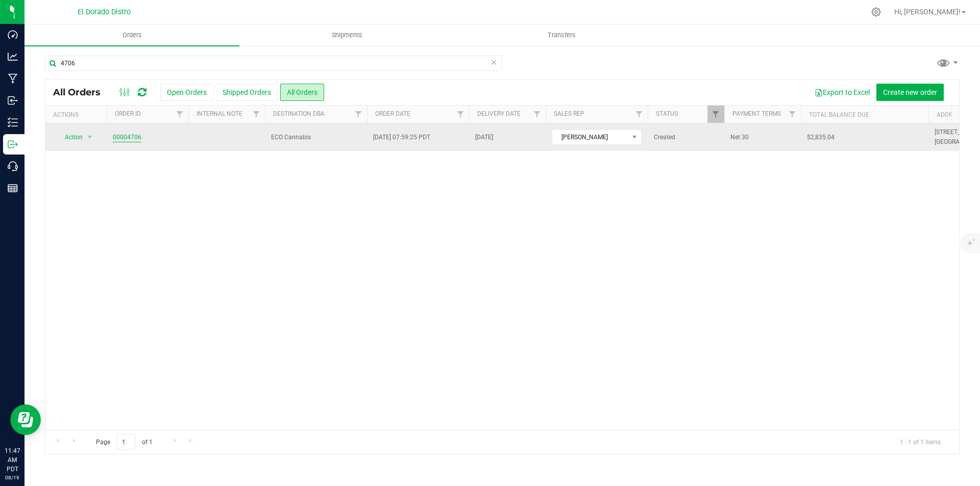
drag, startPoint x: 127, startPoint y: 139, endPoint x: 133, endPoint y: 140, distance: 6.7
click at [127, 139] on link "00004706" at bounding box center [127, 138] width 29 height 10
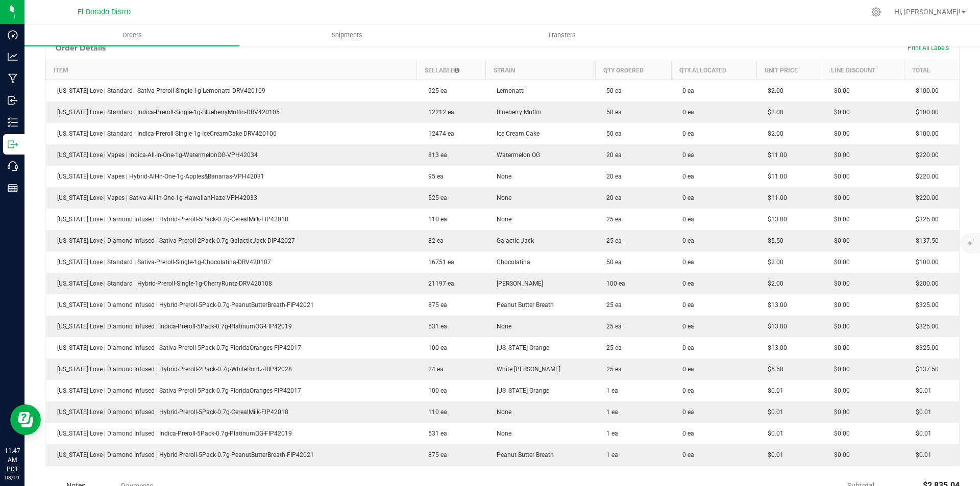
scroll to position [255, 0]
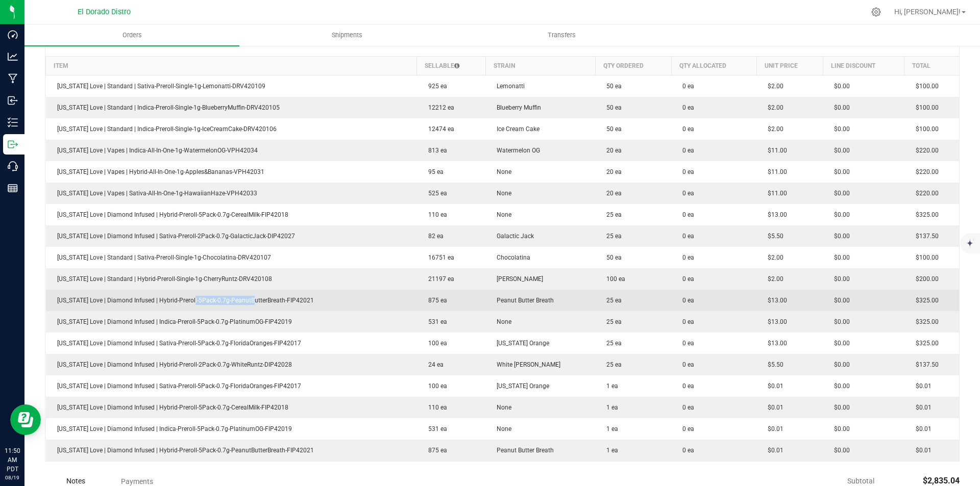
drag, startPoint x: 282, startPoint y: 297, endPoint x: 342, endPoint y: 295, distance: 60.3
click at [299, 296] on td "[US_STATE] Love | Diamond Infused | Hybrid-Preroll-5Pack-0.7g-PeanutButterBreat…" at bounding box center [231, 300] width 371 height 21
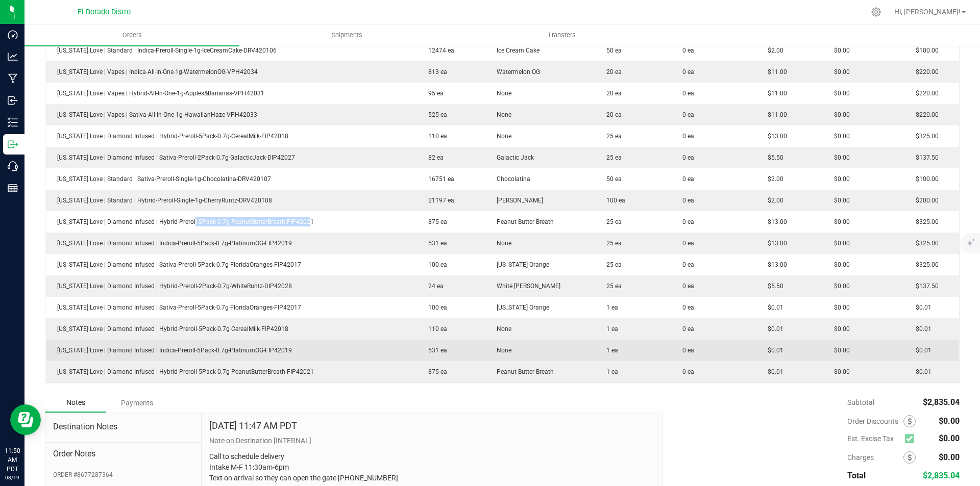
scroll to position [357, 0]
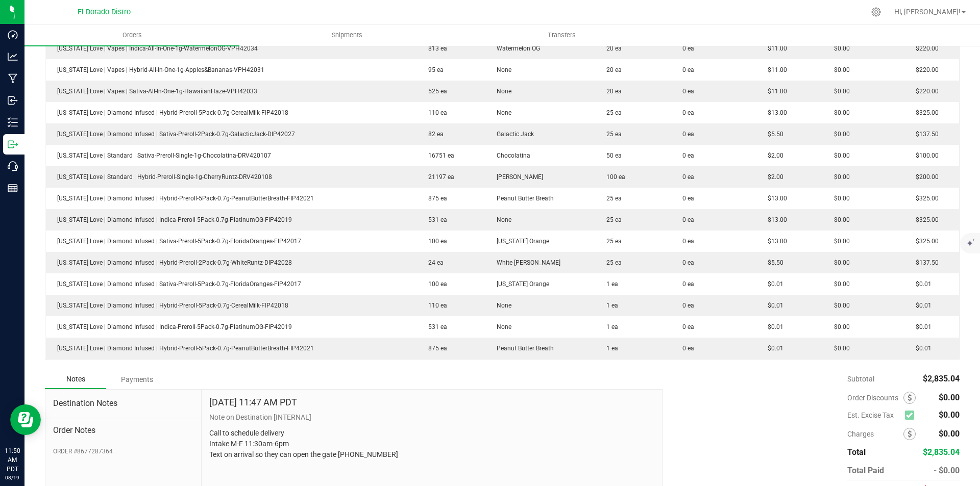
click at [774, 391] on div "Subtotal $2,835.04 Est. Excise Tax $0.00" at bounding box center [807, 434] width 305 height 129
click at [733, 423] on div "Subtotal $2,835.04 Est. Excise Tax $0.00" at bounding box center [807, 434] width 305 height 129
drag, startPoint x: 788, startPoint y: 376, endPoint x: 587, endPoint y: 385, distance: 201.8
click at [788, 376] on div "Subtotal $2,835.04 Est. Excise Tax $0.00" at bounding box center [807, 434] width 305 height 129
click at [772, 384] on div "Subtotal $2,835.04 Est. Excise Tax $0.00" at bounding box center [807, 434] width 305 height 129
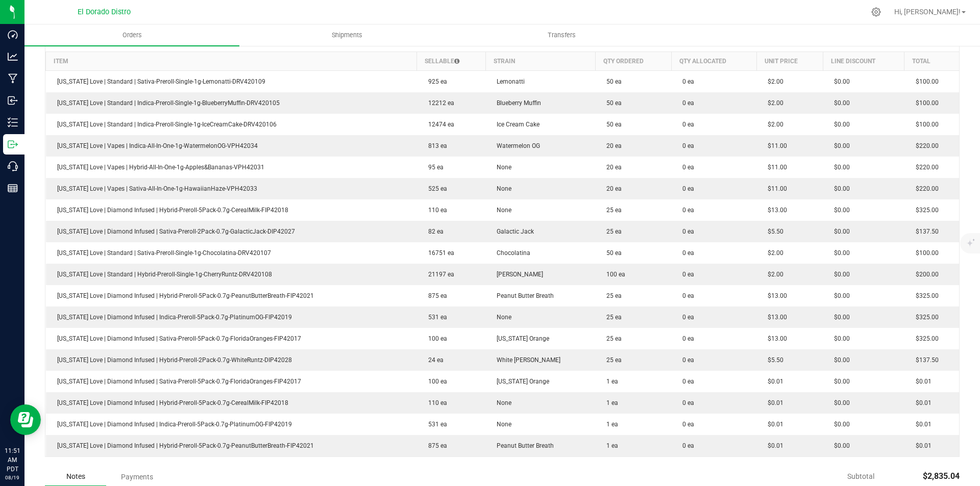
scroll to position [255, 0]
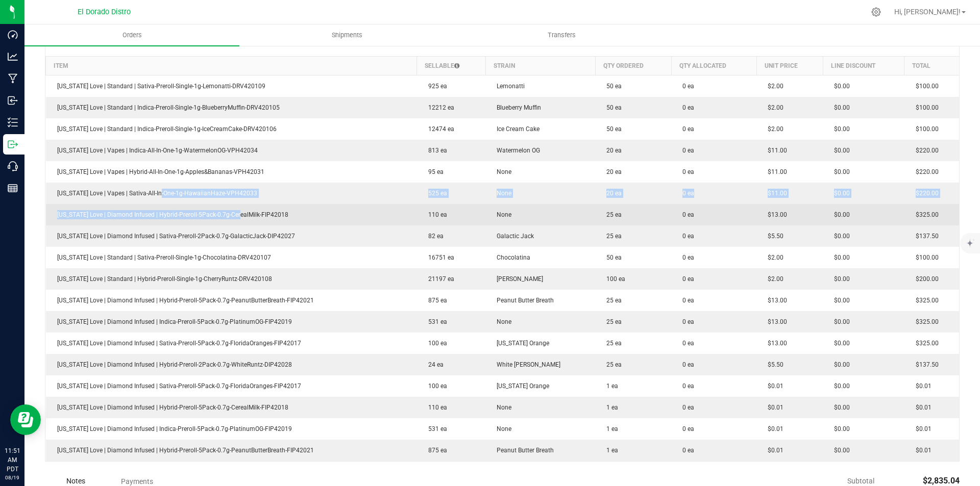
drag, startPoint x: 191, startPoint y: 216, endPoint x: 449, endPoint y: 224, distance: 258.3
click at [299, 225] on tbody "[US_STATE] Love | Standard | Sativa-Preroll-Single-1g-Lemonatti-DRV420109 925 e…" at bounding box center [502, 268] width 913 height 386
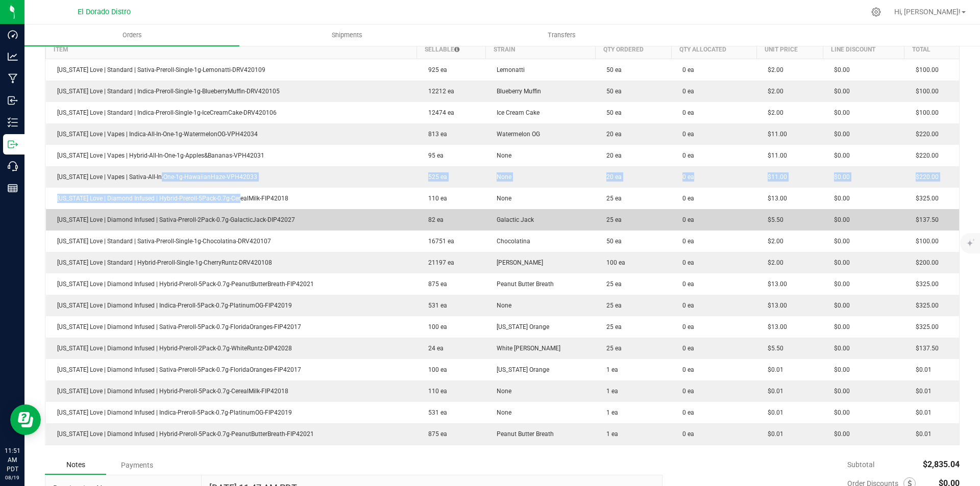
scroll to position [306, 0]
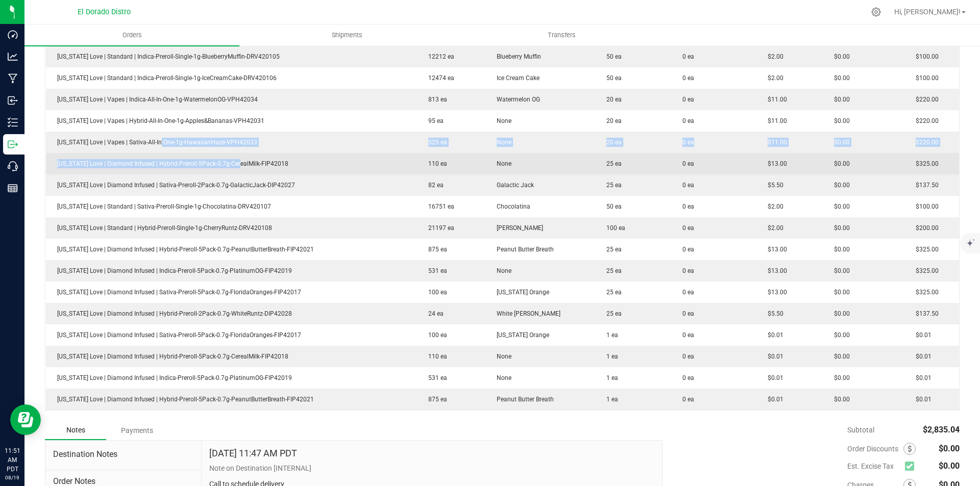
click at [321, 172] on td "[US_STATE] Love | Diamond Infused | Hybrid-Preroll-5Pack-0.7g-CerealMilk-FIP420…" at bounding box center [231, 163] width 371 height 21
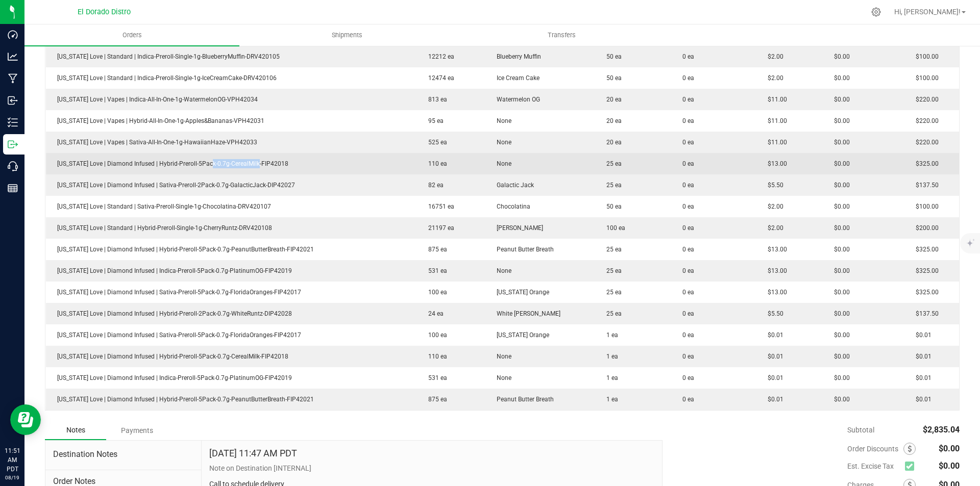
drag, startPoint x: 202, startPoint y: 163, endPoint x: 263, endPoint y: 164, distance: 61.2
click at [256, 164] on span "[US_STATE] Love | Diamond Infused | Hybrid-Preroll-5Pack-0.7g-CerealMilk-FIP420…" at bounding box center [170, 163] width 236 height 7
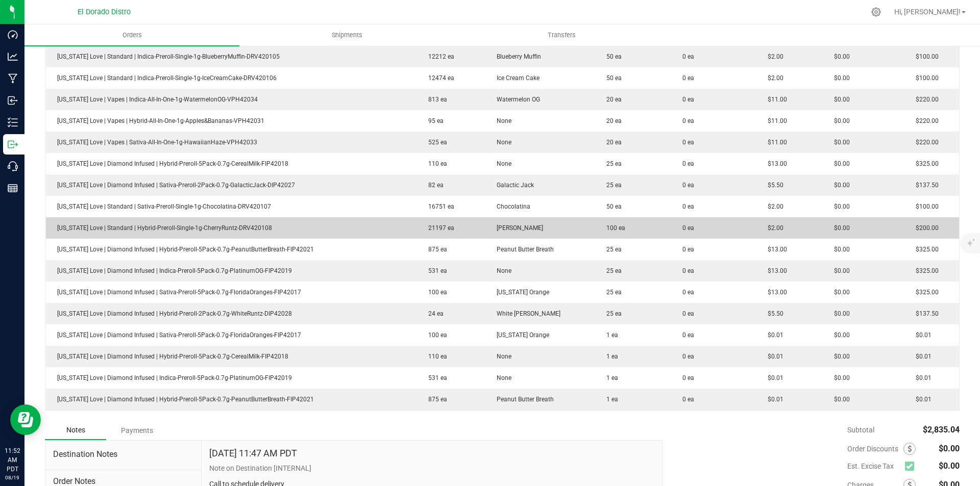
click at [794, 225] on td "$2.00" at bounding box center [789, 227] width 66 height 21
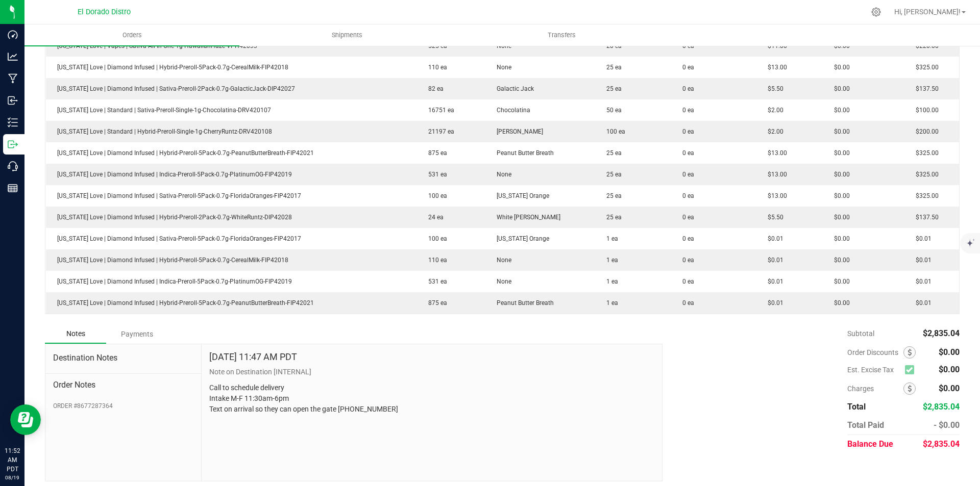
scroll to position [408, 0]
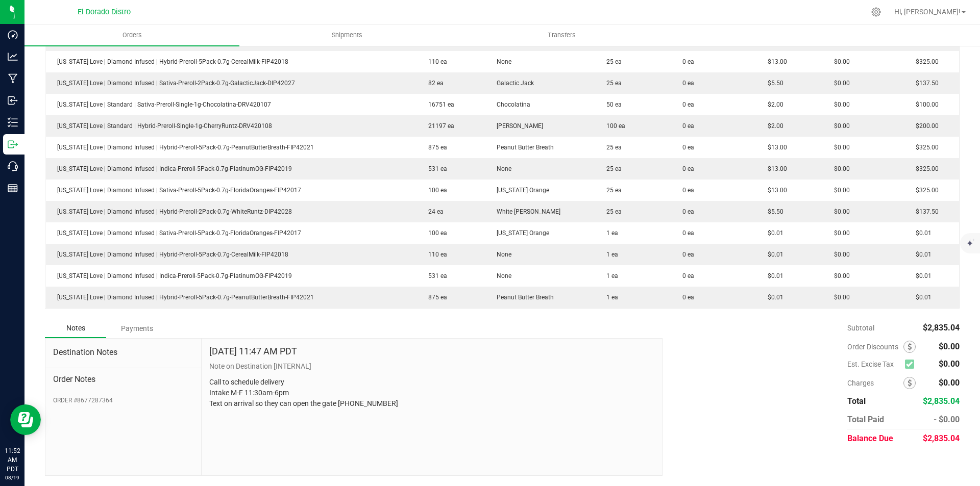
click at [629, 336] on div "Notes Payments Destination Notes Order Notes ORDER #8677287364 [DATE] 11:47 AM …" at bounding box center [502, 397] width 914 height 157
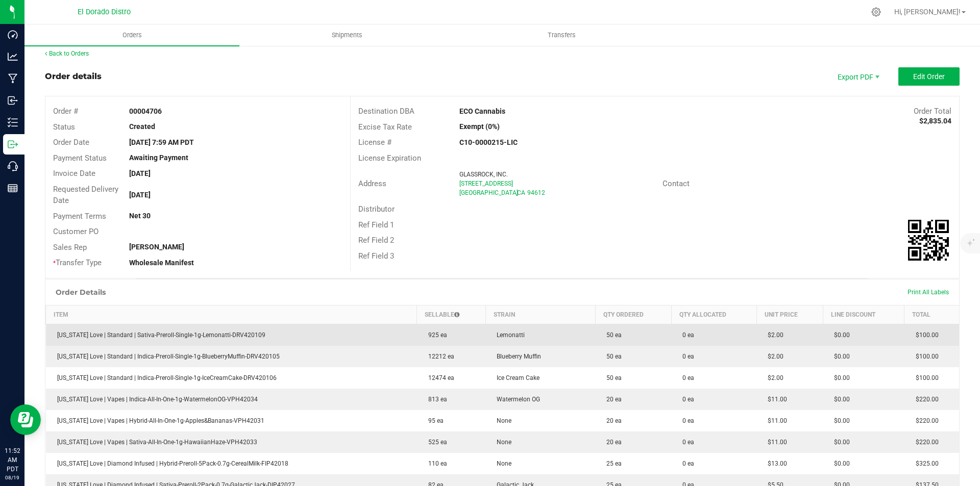
scroll to position [0, 0]
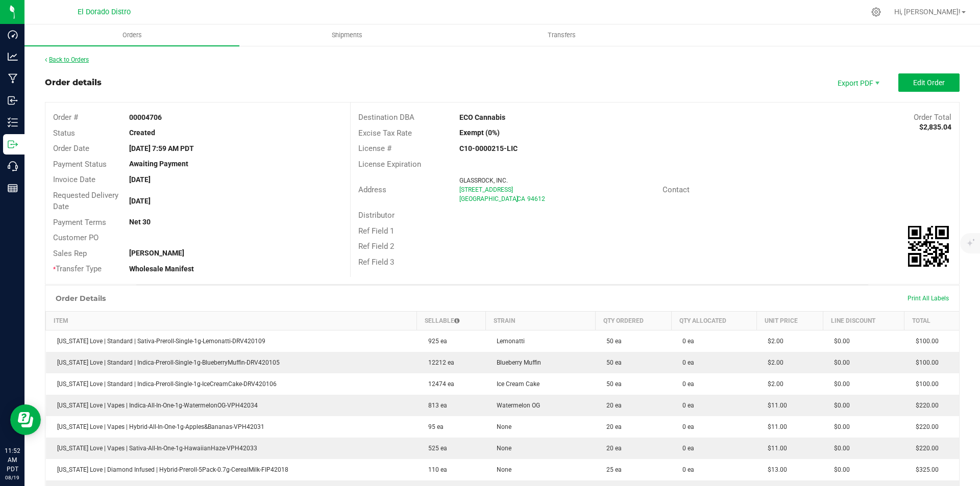
click at [76, 61] on link "Back to Orders" at bounding box center [67, 59] width 44 height 7
